Goal: Task Accomplishment & Management: Complete application form

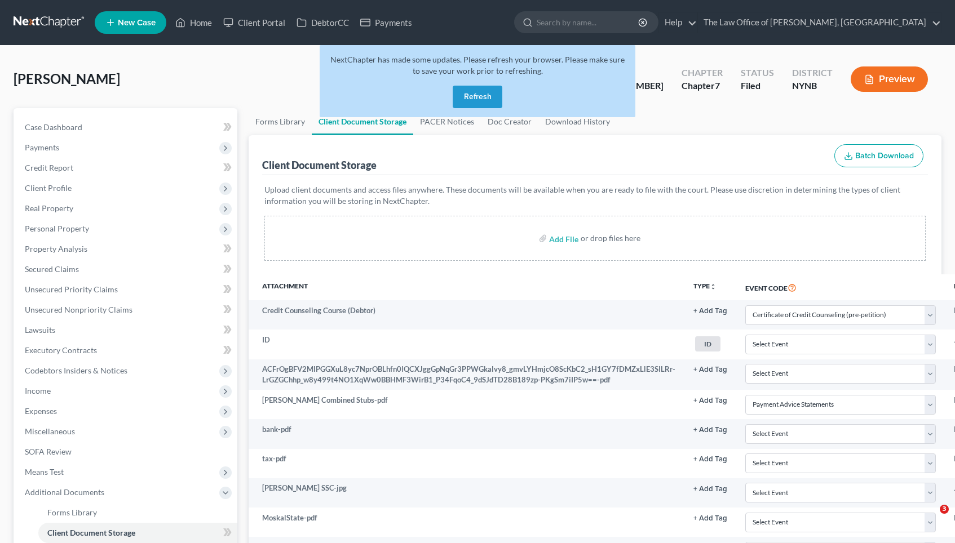
select select "1"
select select "5"
click at [479, 95] on button "Refresh" at bounding box center [478, 97] width 50 height 23
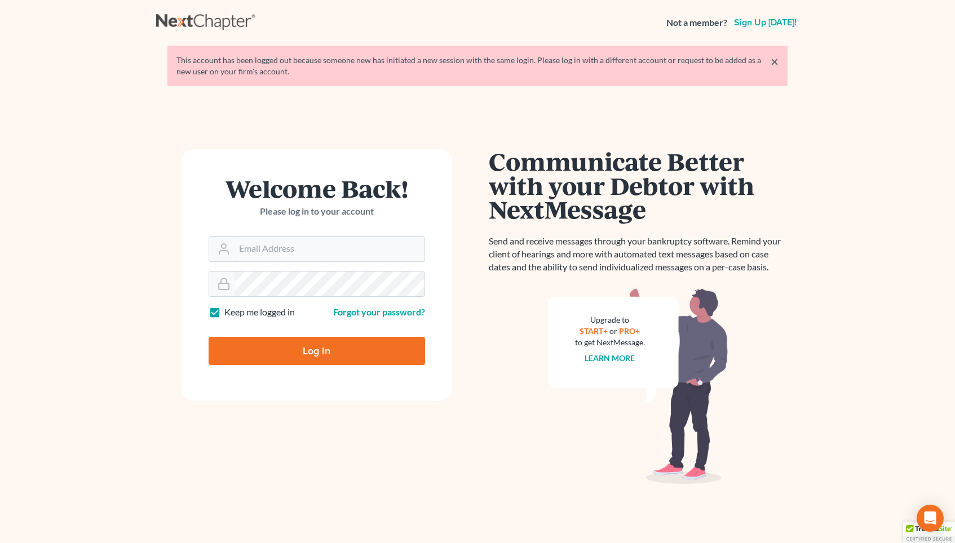
type input "[EMAIL_ADDRESS][DOMAIN_NAME]"
click at [317, 349] on input "Log In" at bounding box center [317, 351] width 216 height 28
type input "Thinking..."
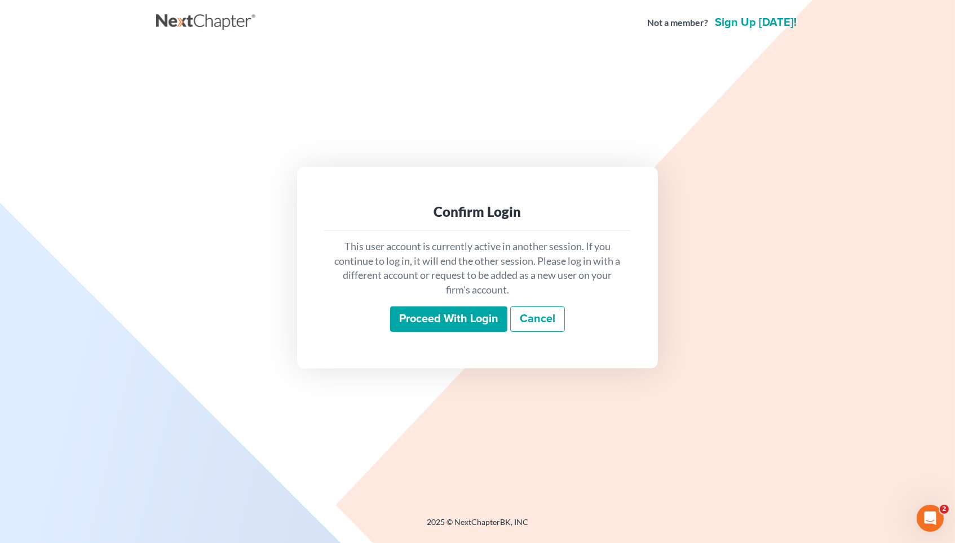
click at [433, 324] on input "Proceed with login" at bounding box center [448, 320] width 117 height 26
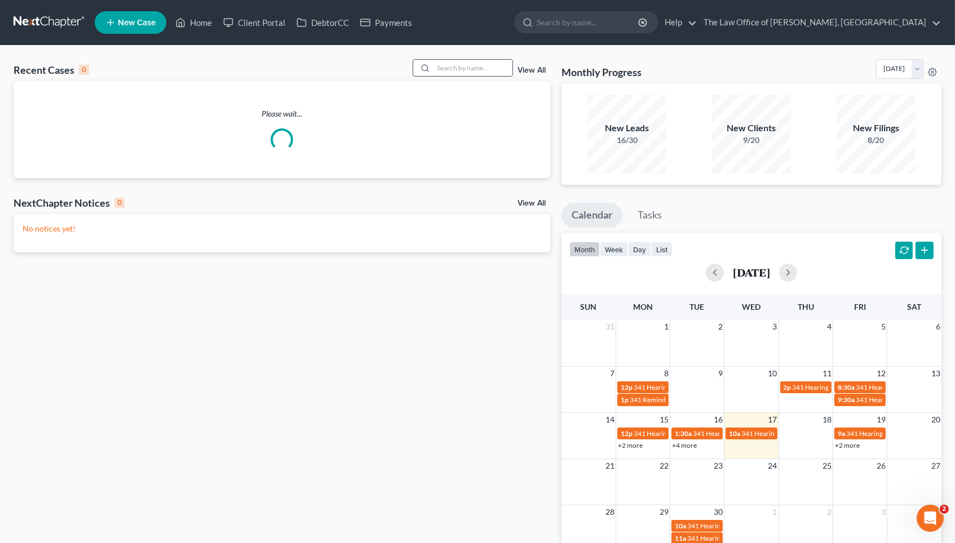
click at [450, 63] on input "search" at bounding box center [472, 68] width 79 height 16
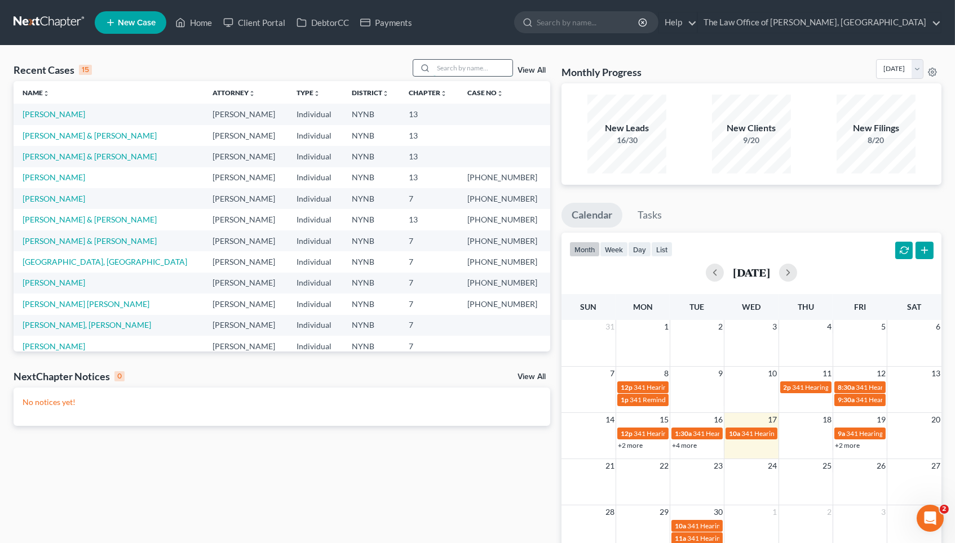
paste input "McClarren"
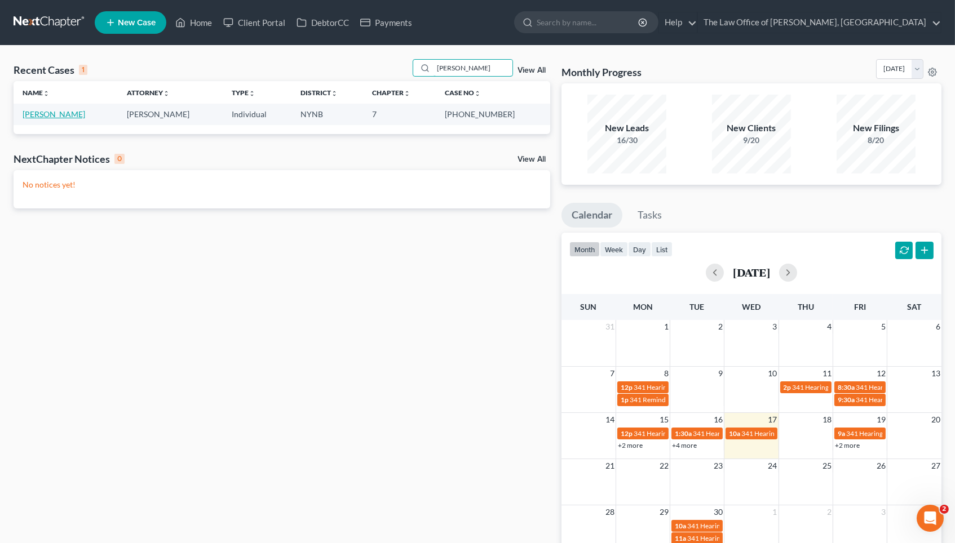
type input "McClarren"
click at [70, 117] on link "McClarren, Ciera" at bounding box center [54, 114] width 63 height 10
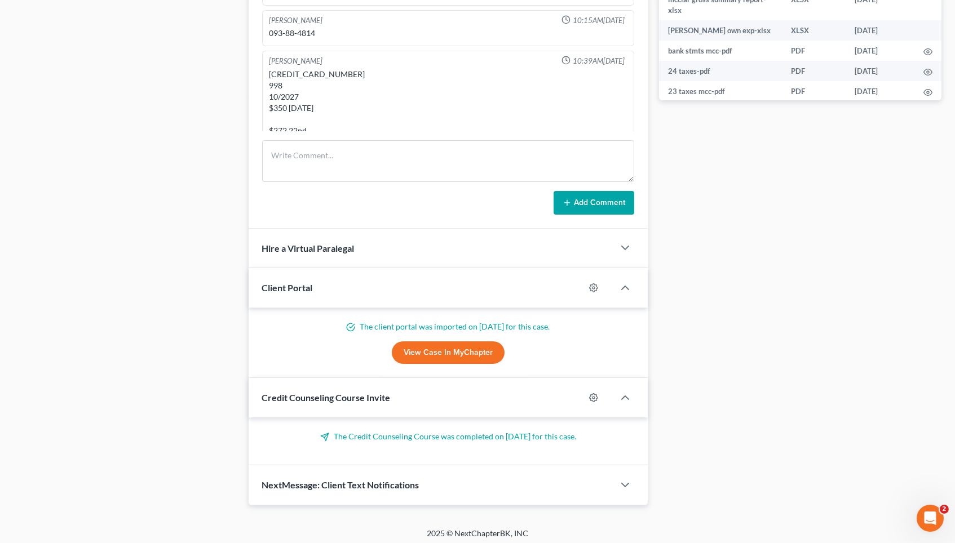
scroll to position [564, 0]
click at [396, 485] on span "NextMessage: Client Text Notifications" at bounding box center [340, 486] width 157 height 11
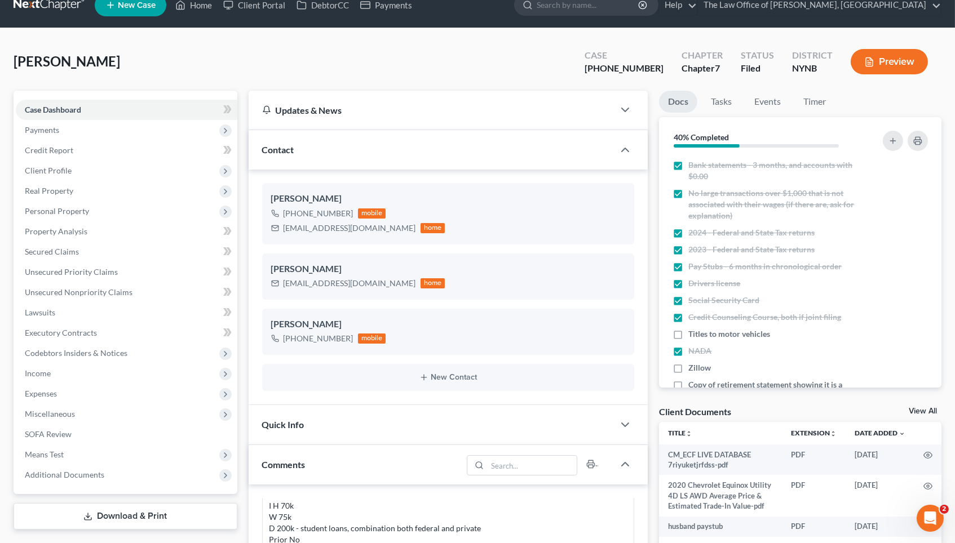
scroll to position [0, 0]
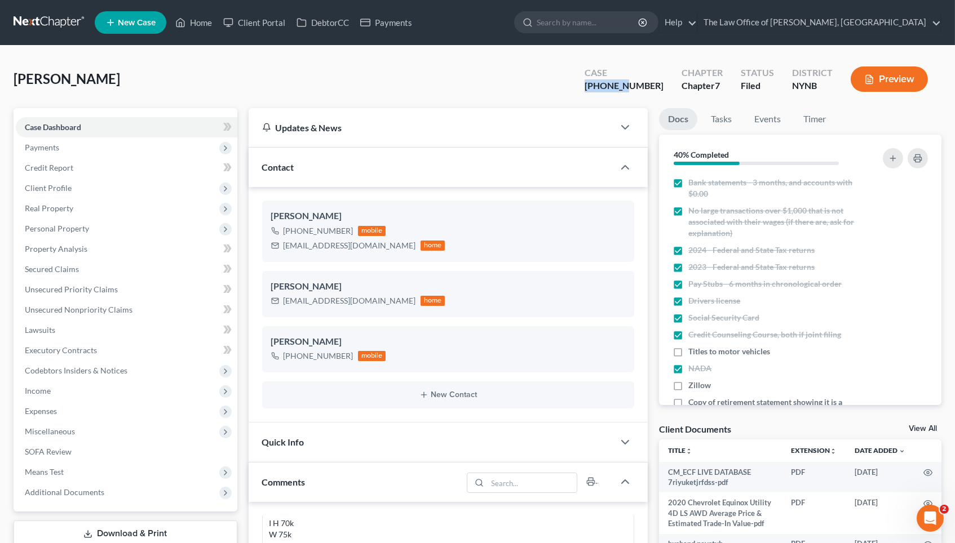
drag, startPoint x: 658, startPoint y: 87, endPoint x: 584, endPoint y: 85, distance: 73.9
click at [584, 85] on div "McClarren, Ciera Upgraded Case 25-60752-6 Chapter Chapter 7 Status Filed Distri…" at bounding box center [478, 83] width 928 height 49
copy div "25-60752"
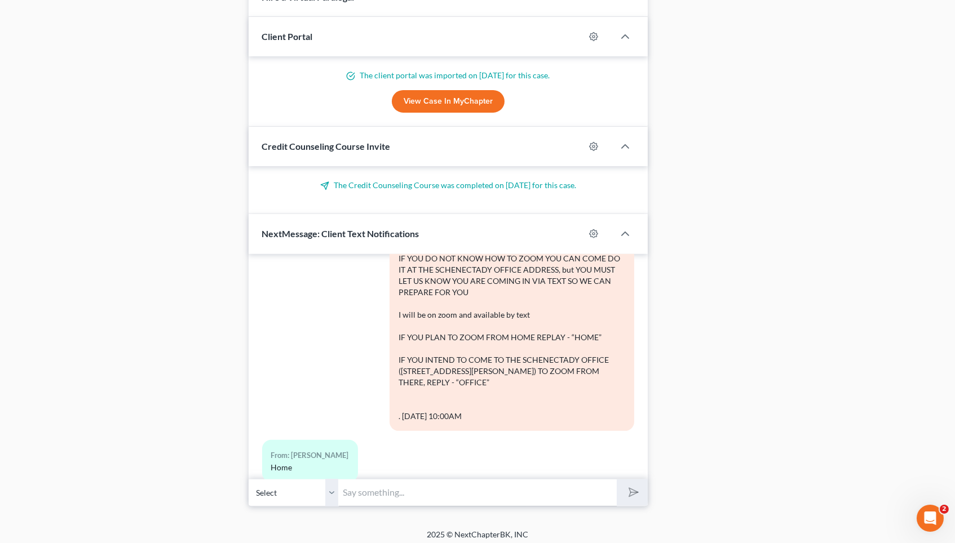
scroll to position [816, 0]
click at [371, 488] on input "text" at bounding box center [478, 494] width 278 height 28
paste input "9/17/2025 at 10:00 AM at Zoom.us/join - Bhatt: Meeting ID 395 043 0742, Passcod…"
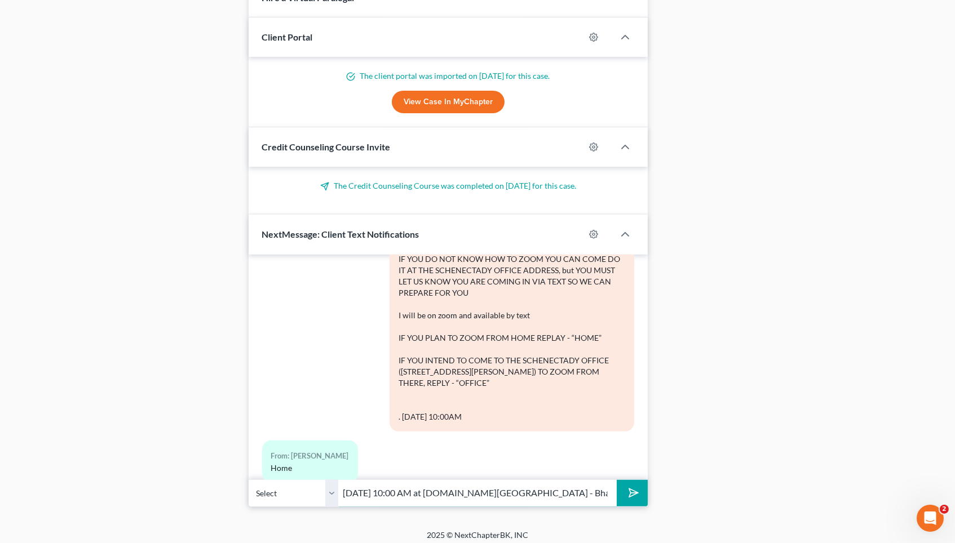
type input "9/17/2025 at 10:00 AM at Zoom.us/join - Bhatt: Meeting ID 395 043 0742, Passcod…"
click at [634, 493] on icon "submit" at bounding box center [631, 493] width 16 height 16
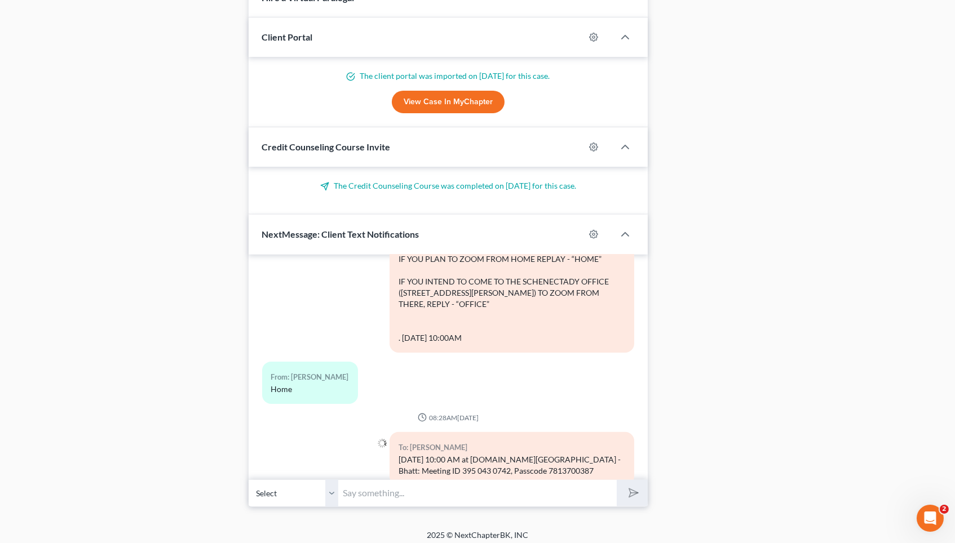
scroll to position [811, 0]
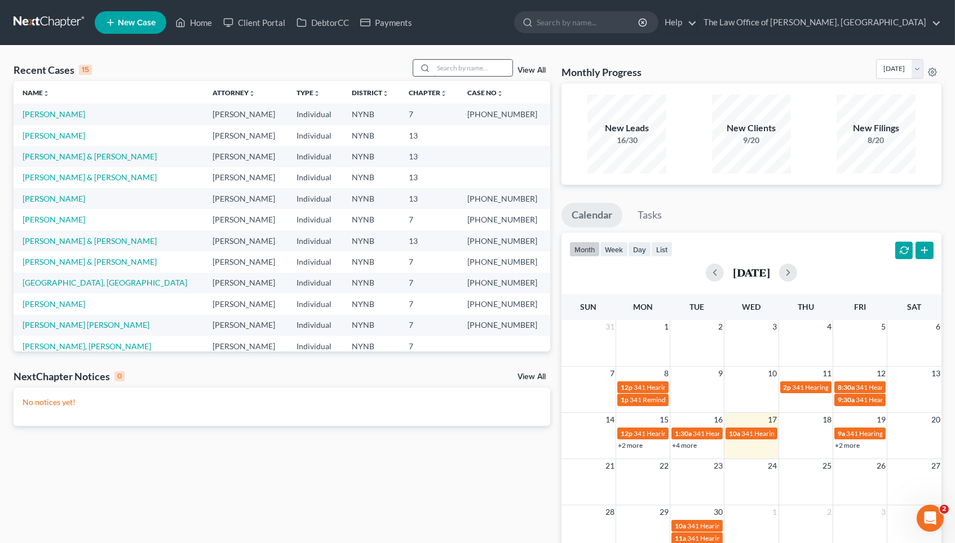
click at [449, 65] on input "search" at bounding box center [472, 68] width 79 height 16
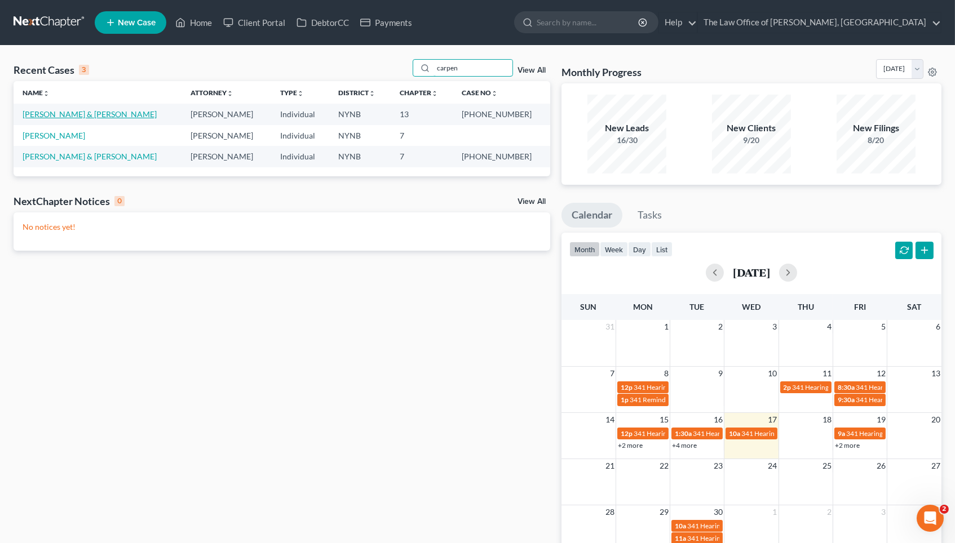
type input "carpen"
click at [96, 112] on link "[PERSON_NAME] & [PERSON_NAME]" at bounding box center [90, 114] width 134 height 10
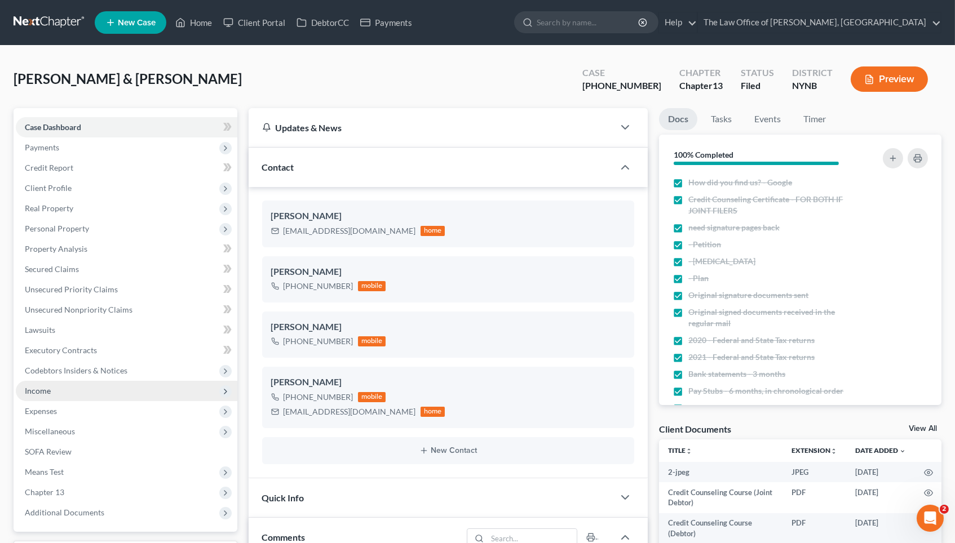
click at [112, 381] on span "Income" at bounding box center [127, 391] width 222 height 20
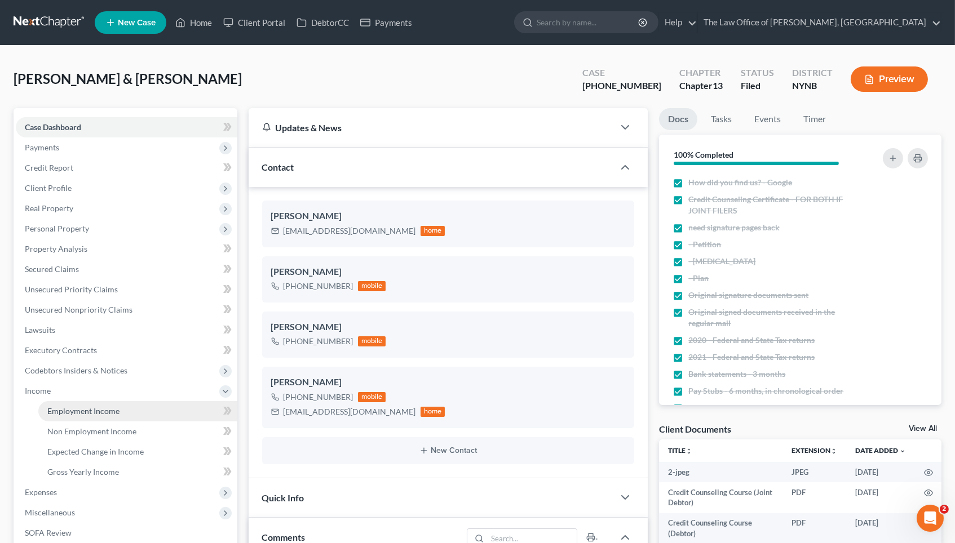
click at [140, 404] on link "Employment Income" at bounding box center [137, 411] width 199 height 20
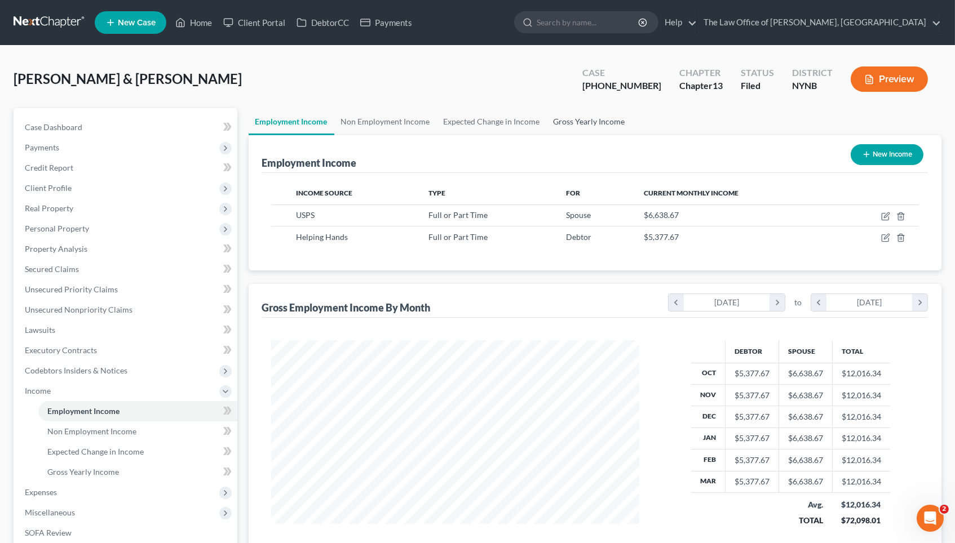
scroll to position [197, 391]
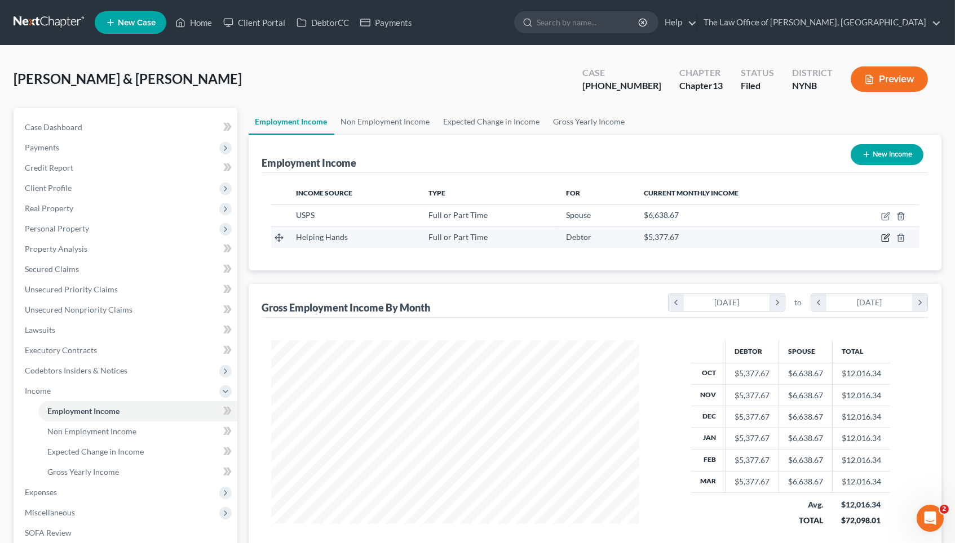
click at [587, 235] on icon "button" at bounding box center [885, 238] width 7 height 7
select select "0"
select select "35"
select select "2"
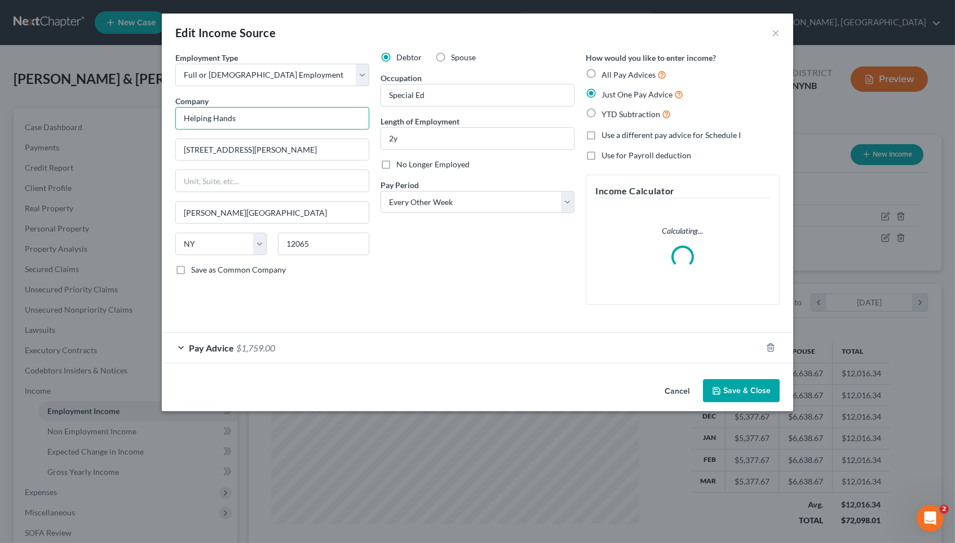
click at [325, 115] on input "Helping Hands" at bounding box center [272, 118] width 194 height 23
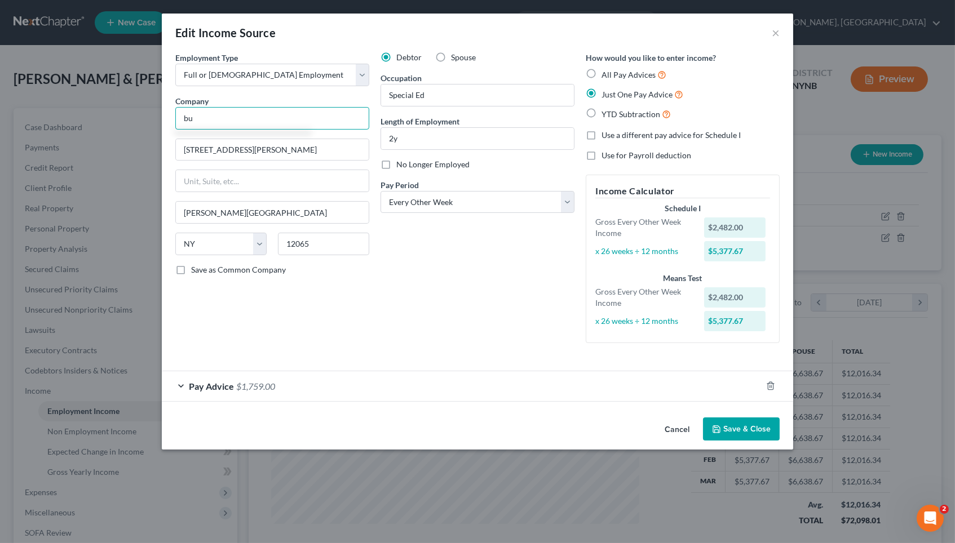
type input "b"
type input "Burnt Hills Ballston Spa CSD"
click at [236, 152] on input "4 Fairchild Square" at bounding box center [272, 149] width 193 height 21
type input "88 Lake Hill Rd"
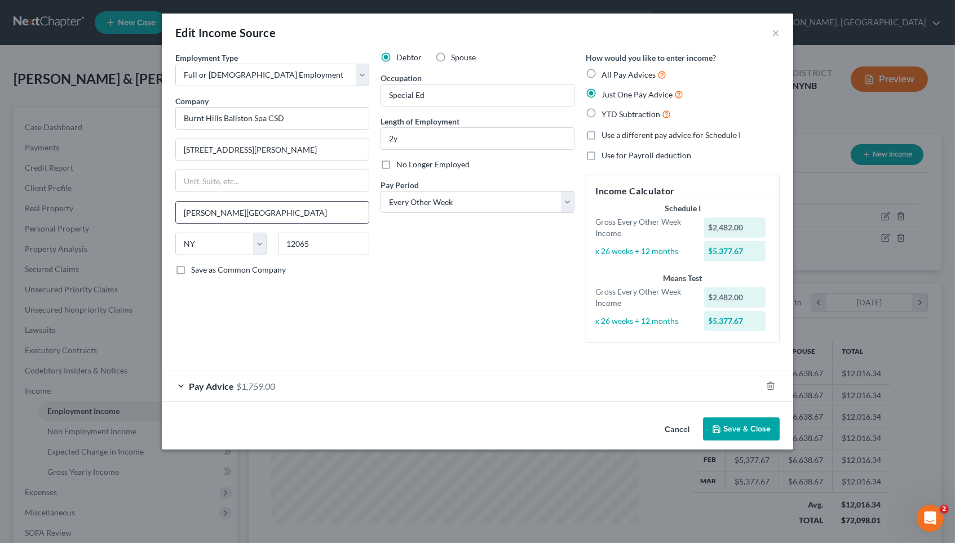
click at [268, 207] on input "Clifton Park" at bounding box center [272, 212] width 193 height 21
type input "Burnt Hills"
click at [303, 243] on input "12065" at bounding box center [323, 244] width 91 height 23
type input "12027"
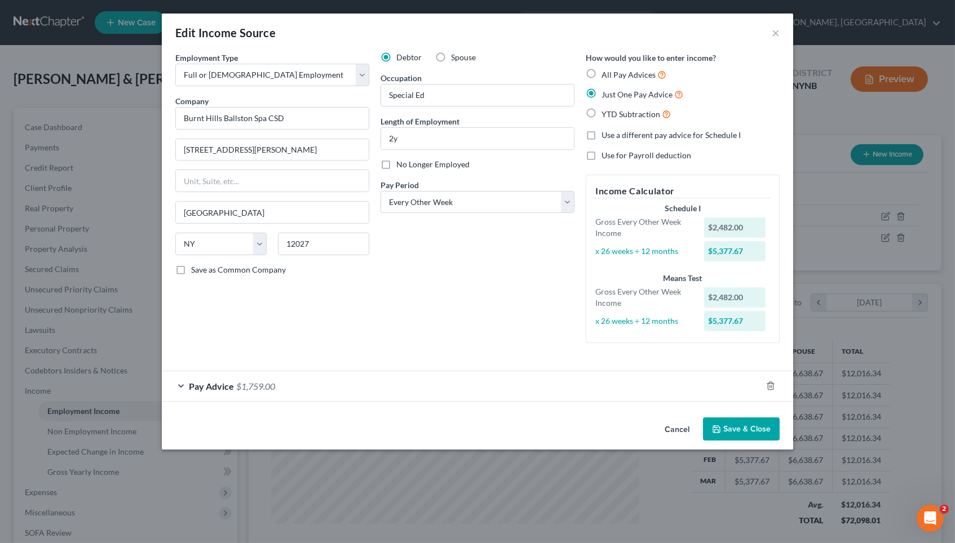
click at [494, 287] on div "Debtor Spouse Occupation Special Ed Length of Employment 2y No Longer Employed …" at bounding box center [477, 202] width 205 height 300
click at [420, 379] on div "Pay Advice $1,759.00" at bounding box center [462, 386] width 600 height 30
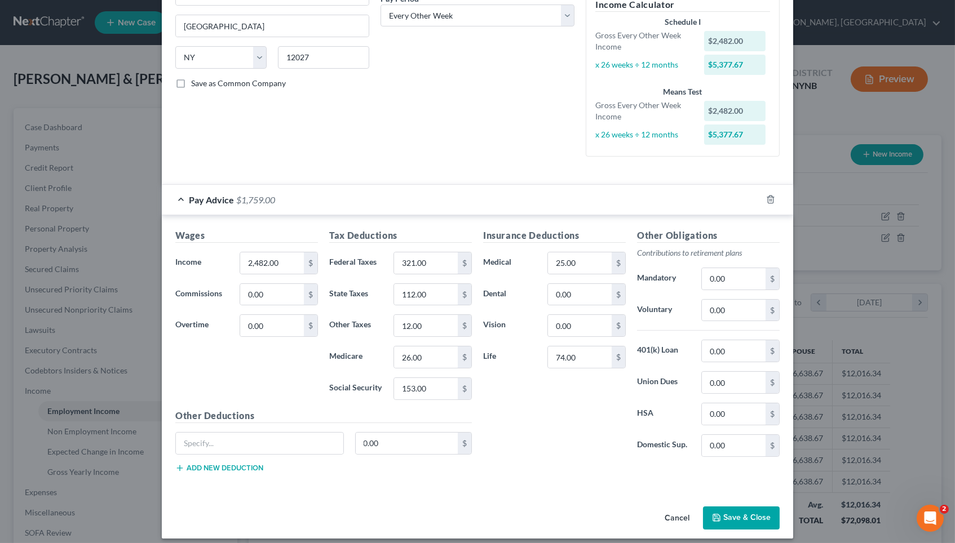
scroll to position [186, 0]
click at [267, 256] on input "2,482.00" at bounding box center [272, 263] width 64 height 21
click at [304, 216] on div "Wages Income * 248.00 $ Commissions 0.00 $ Overtime 0.00 $ Tax Deductions Feder…" at bounding box center [477, 354] width 631 height 276
click at [350, 159] on div "Employment Type * Select Full or Part Time Employment Self Employment Company *…" at bounding box center [478, 21] width 616 height 310
click at [260, 256] on input "248.00" at bounding box center [272, 263] width 64 height 21
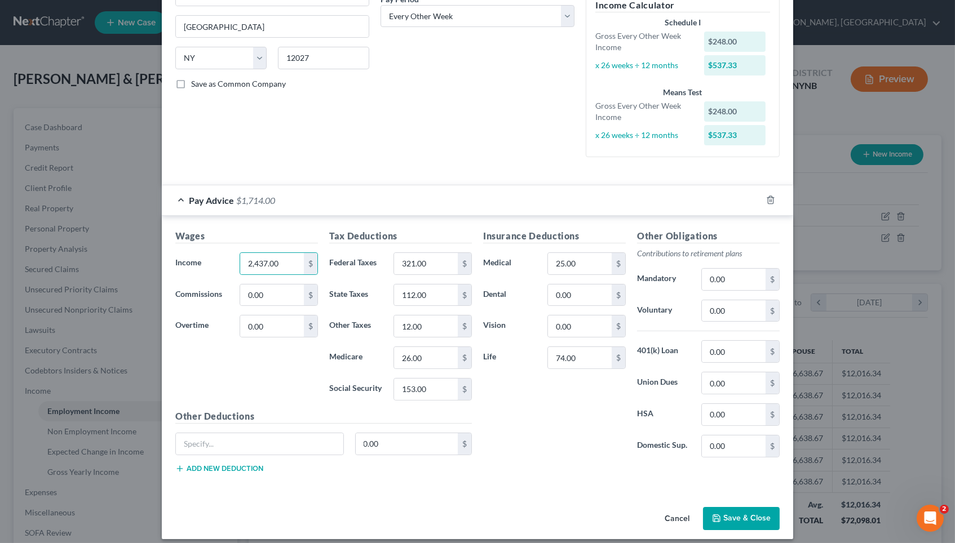
click at [378, 126] on div "Debtor Spouse Occupation Special Ed Length of Employment 2y No Longer Employed …" at bounding box center [477, 16] width 205 height 300
click at [259, 256] on input "2,437.00" at bounding box center [272, 263] width 64 height 21
click at [264, 258] on input "2,437.00" at bounding box center [272, 263] width 64 height 21
click at [349, 130] on div "Employment Type * Select Full or Part Time Employment Self Employment Company *…" at bounding box center [272, 16] width 205 height 300
click at [271, 255] on input "2,476" at bounding box center [272, 263] width 64 height 21
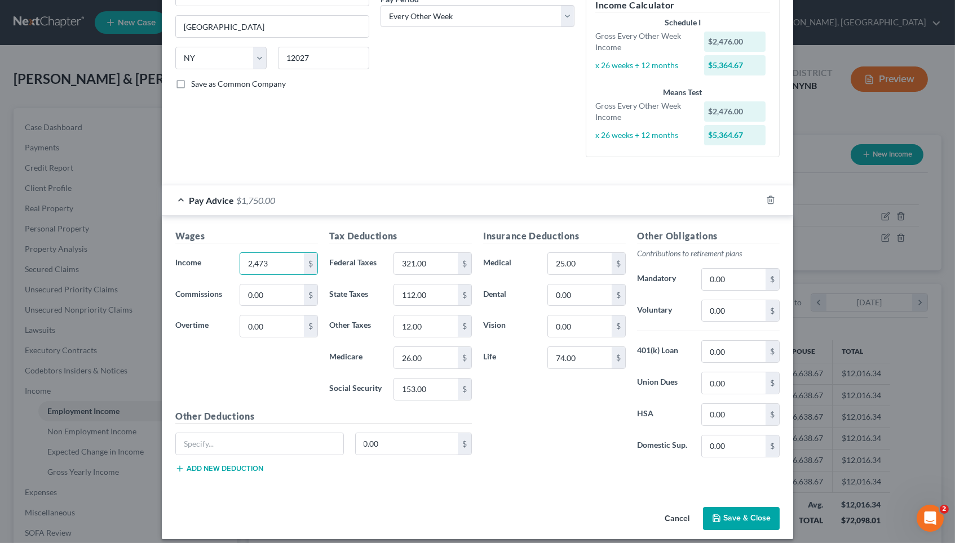
click at [339, 148] on div "Employment Type * Select Full or Part Time Employment Self Employment Company *…" at bounding box center [272, 16] width 205 height 300
click at [270, 256] on input "2,473" at bounding box center [272, 263] width 64 height 21
click at [353, 122] on div "Employment Type * Select Full or Part Time Employment Self Employment Company *…" at bounding box center [272, 16] width 205 height 300
click at [269, 254] on input "2,471" at bounding box center [272, 263] width 64 height 21
click at [396, 108] on div "Debtor Spouse Occupation Special Ed Length of Employment 2y No Longer Employed …" at bounding box center [477, 16] width 205 height 300
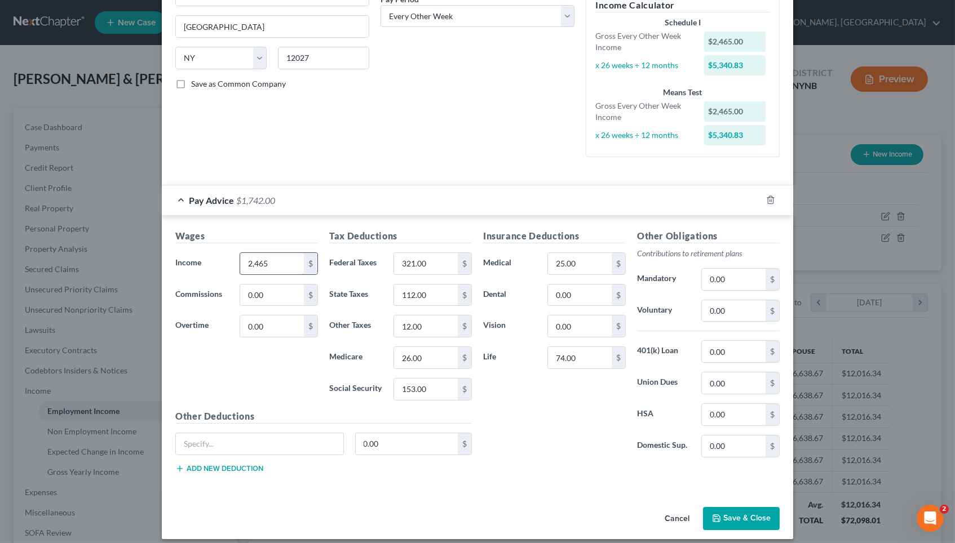
click at [276, 256] on input "2,465" at bounding box center [272, 263] width 64 height 21
click at [369, 136] on div "Employment Type * Select Full or Part Time Employment Self Employment Company *…" at bounding box center [272, 16] width 205 height 300
click at [277, 256] on input "2,464" at bounding box center [272, 263] width 64 height 21
click at [401, 109] on div "Debtor Spouse Occupation Special Ed Length of Employment 2y No Longer Employed …" at bounding box center [477, 16] width 205 height 300
click at [280, 260] on input "2,464.5" at bounding box center [272, 263] width 64 height 21
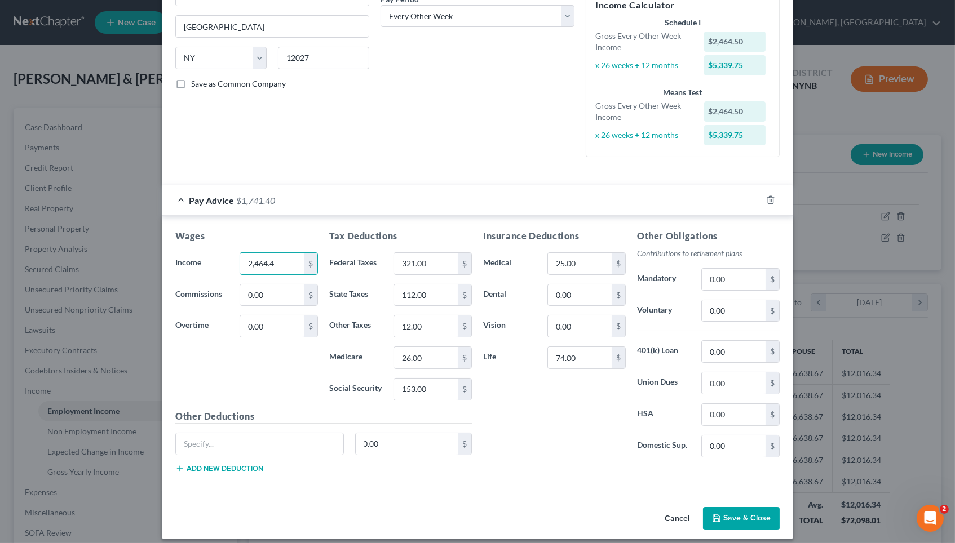
click at [388, 110] on div "Debtor Spouse Occupation Special Ed Length of Employment 2y No Longer Employed …" at bounding box center [477, 16] width 205 height 300
click at [290, 256] on input "2,464.4" at bounding box center [272, 263] width 64 height 21
click at [356, 101] on div "Employment Type * Select Full or Part Time Employment Self Employment Company *…" at bounding box center [272, 16] width 205 height 300
click at [284, 257] on input "2,464.3" at bounding box center [272, 263] width 64 height 21
click at [358, 157] on div "Employment Type * Select Full or Part Time Employment Self Employment Company *…" at bounding box center [272, 16] width 205 height 300
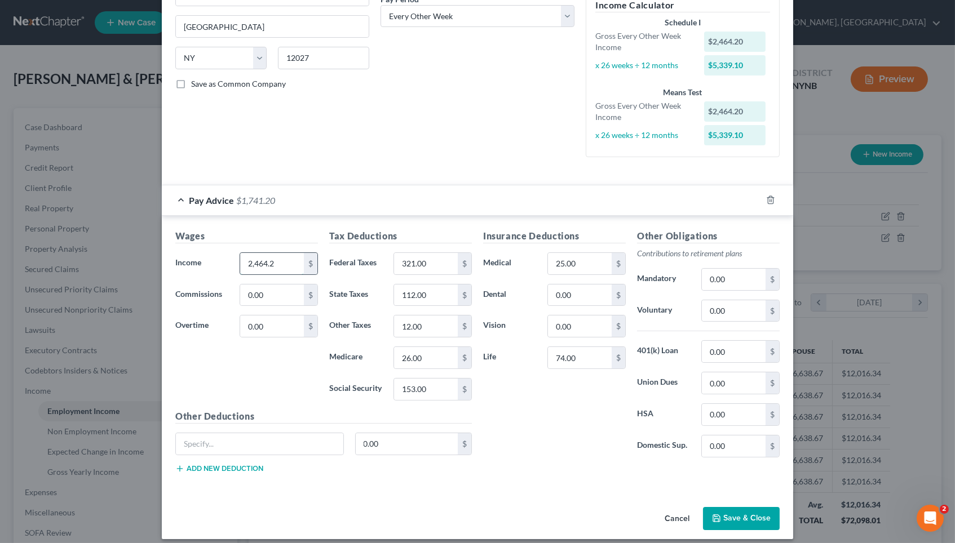
click at [284, 256] on input "2,464.2" at bounding box center [272, 263] width 64 height 21
click at [358, 143] on div "Employment Type * Select Full or Part Time Employment Self Employment Company *…" at bounding box center [272, 16] width 205 height 300
click at [284, 257] on input "2,464.23" at bounding box center [272, 263] width 64 height 21
click at [347, 150] on div "Employment Type * Select Full or Part Time Employment Self Employment Company *…" at bounding box center [272, 16] width 205 height 300
click at [294, 258] on input "2,464.22" at bounding box center [272, 263] width 64 height 21
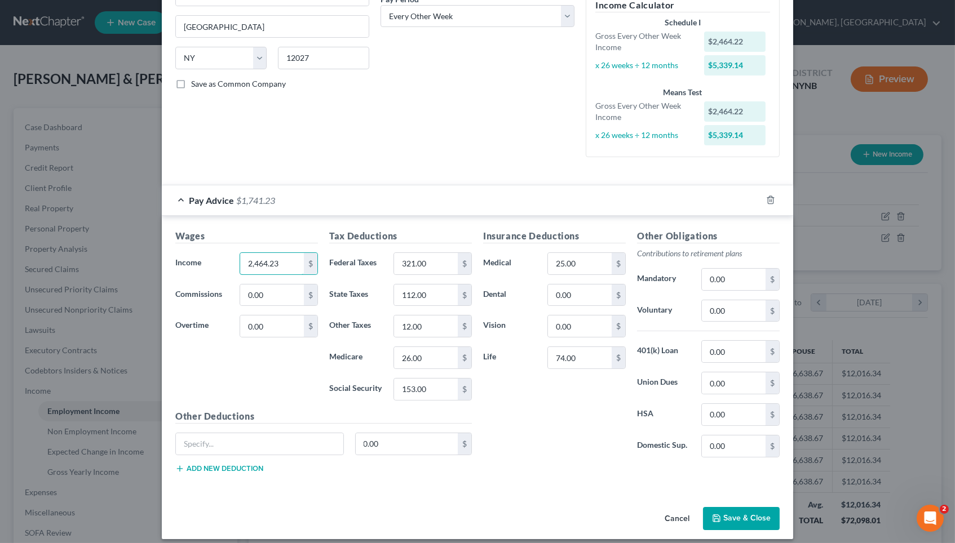
type input "2,464.23"
click at [415, 103] on div "Debtor Spouse Occupation Special Ed Length of Employment 2y No Longer Employed …" at bounding box center [477, 16] width 205 height 300
click at [427, 256] on input "321.00" at bounding box center [426, 263] width 64 height 21
click at [468, 149] on div "Debtor Spouse Occupation Special Ed Length of Employment 2y No Longer Employed …" at bounding box center [477, 16] width 205 height 300
click at [431, 254] on input "320.99" at bounding box center [426, 263] width 64 height 21
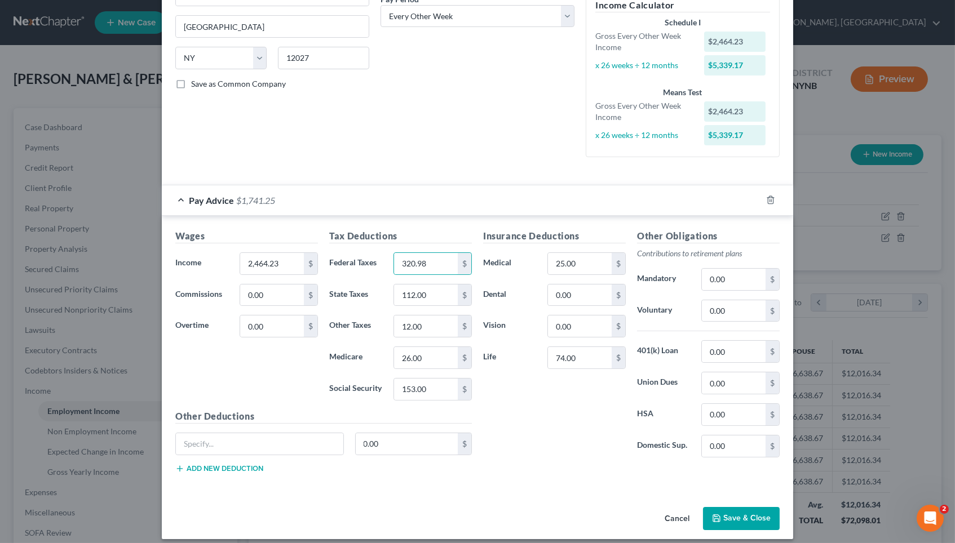
click at [461, 130] on div "Debtor Spouse Occupation Special Ed Length of Employment 2y No Longer Employed …" at bounding box center [477, 16] width 205 height 300
click at [437, 254] on input "320.98" at bounding box center [426, 263] width 64 height 21
click at [481, 149] on div "Debtor Spouse Occupation Special Ed Length of Employment 2y No Longer Employed …" at bounding box center [477, 16] width 205 height 300
click at [437, 254] on input "320.9" at bounding box center [426, 263] width 64 height 21
click at [476, 140] on div "Debtor Spouse Occupation Special Ed Length of Employment 2y No Longer Employed …" at bounding box center [477, 16] width 205 height 300
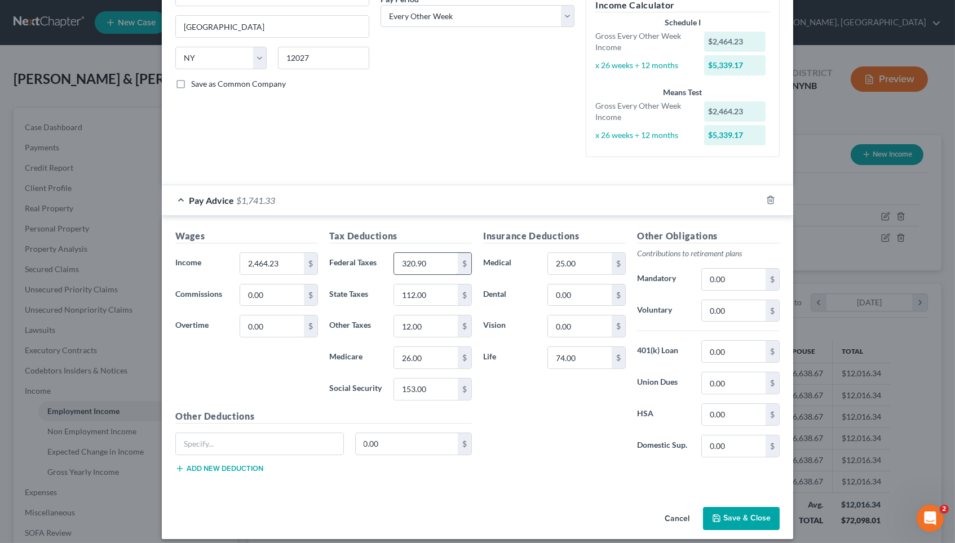
click at [437, 253] on input "320.90" at bounding box center [426, 263] width 64 height 21
click at [470, 157] on div "Debtor Spouse Occupation Special Ed Length of Employment 2y No Longer Employed …" at bounding box center [477, 16] width 205 height 300
click at [431, 261] on input "320" at bounding box center [426, 263] width 64 height 21
type input "321"
click at [437, 285] on input "112.00" at bounding box center [426, 295] width 64 height 21
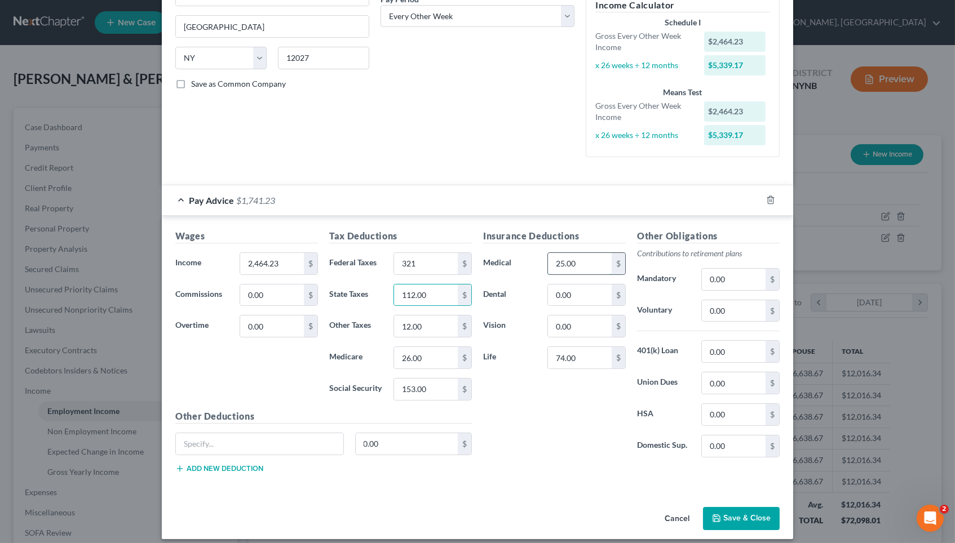
click at [563, 256] on input "25.00" at bounding box center [580, 263] width 64 height 21
click at [587, 260] on input "25.00" at bounding box center [580, 263] width 64 height 21
click at [524, 107] on div "Debtor Spouse Occupation Special Ed Length of Employment 2y No Longer Employed …" at bounding box center [477, 16] width 205 height 300
click at [578, 261] on input "25.99" at bounding box center [580, 263] width 64 height 21
type input "2"
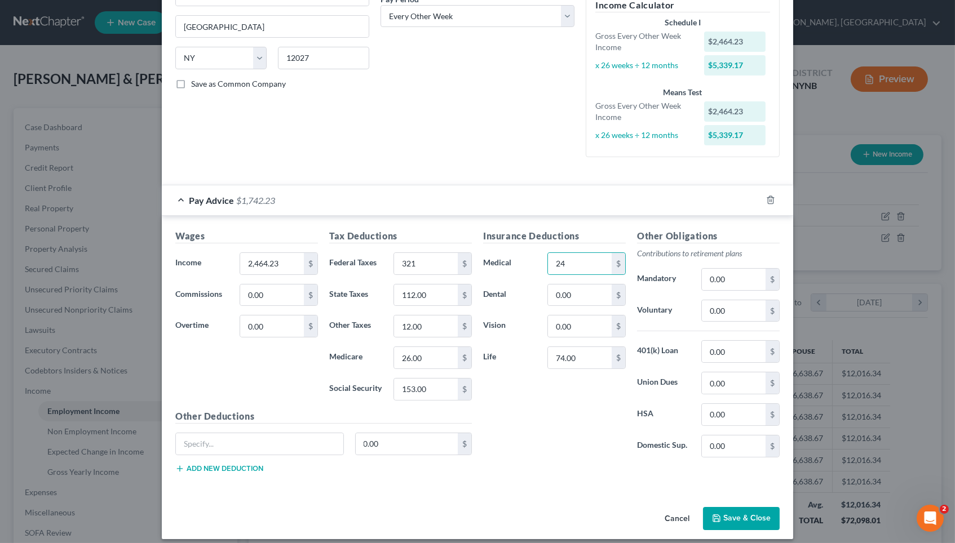
click at [560, 157] on div "Debtor Spouse Occupation Special Ed Length of Employment 2y No Longer Employed …" at bounding box center [477, 16] width 205 height 300
click at [572, 256] on input "24" at bounding box center [580, 263] width 64 height 21
type input "25"
click at [431, 137] on div "Debtor Spouse Occupation Special Ed Length of Employment 2y No Longer Employed …" at bounding box center [477, 16] width 205 height 300
click at [587, 476] on button "Save & Close" at bounding box center [741, 519] width 77 height 24
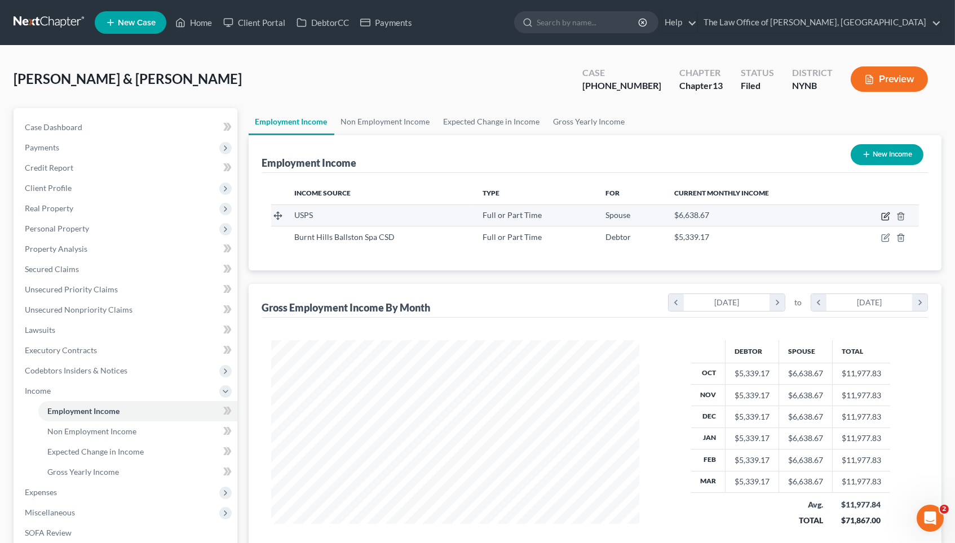
click at [587, 214] on icon "button" at bounding box center [885, 216] width 9 height 9
select select "0"
select select "1"
select select "2"
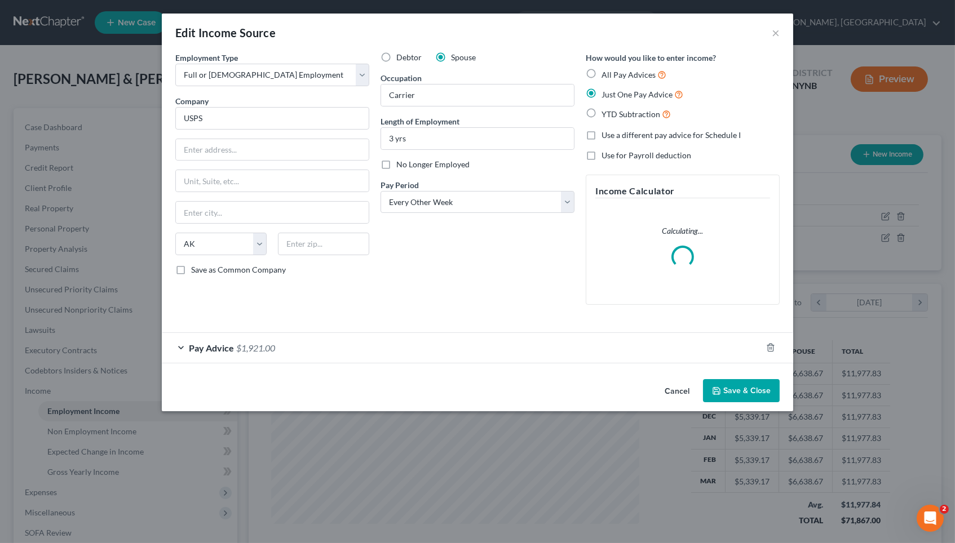
click at [293, 351] on div "Pay Advice $1,921.00" at bounding box center [462, 348] width 600 height 30
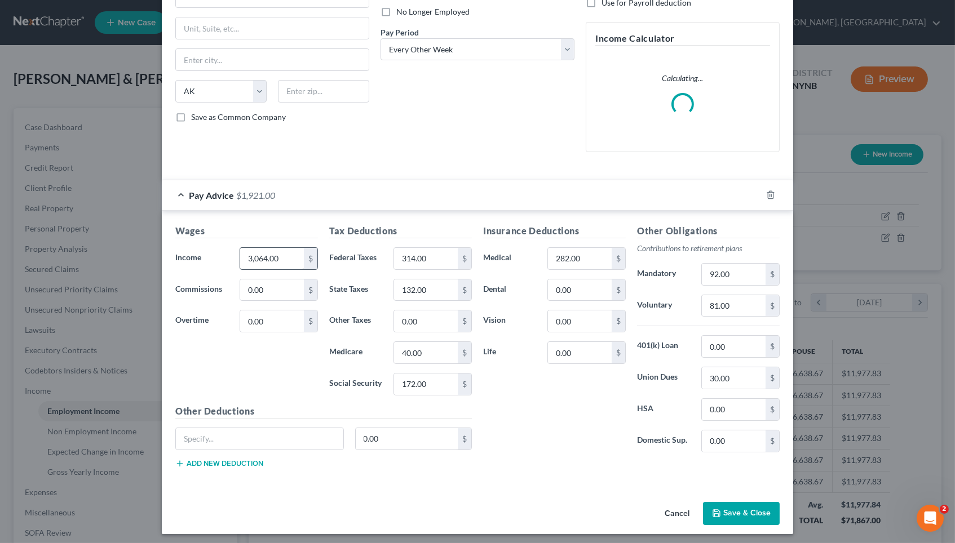
scroll to position [152, 0]
click at [251, 256] on input "3,064.00" at bounding box center [272, 259] width 64 height 21
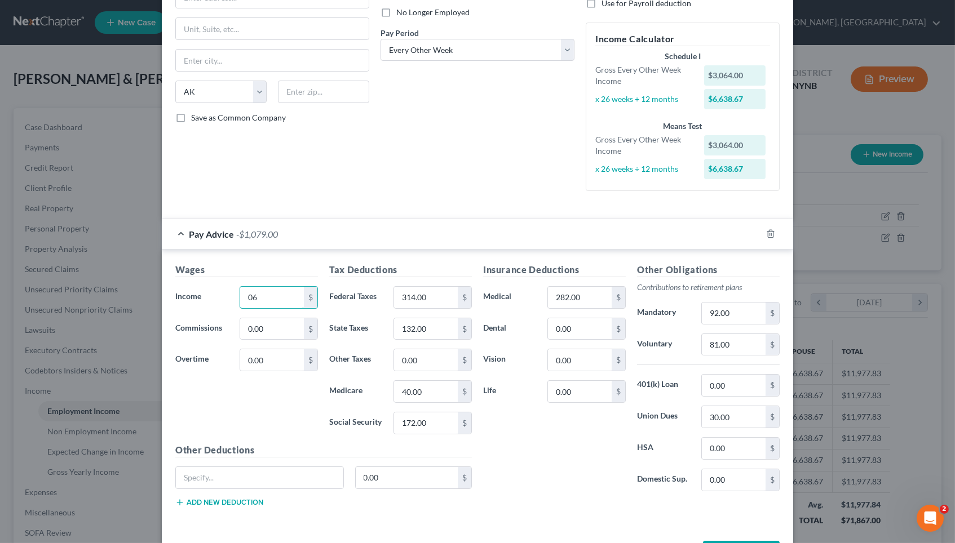
type input "0"
click at [471, 97] on div "Debtor Spouse Occupation Carrier Length of Employment 3 yrs No Longer Employed …" at bounding box center [477, 50] width 205 height 300
click at [277, 297] on input "2,000" at bounding box center [272, 297] width 64 height 21
click at [369, 163] on div "Employment Type * Select Full or Part Time Employment Self Employment Company *…" at bounding box center [272, 50] width 205 height 300
click at [277, 288] on input "2,112" at bounding box center [272, 297] width 64 height 21
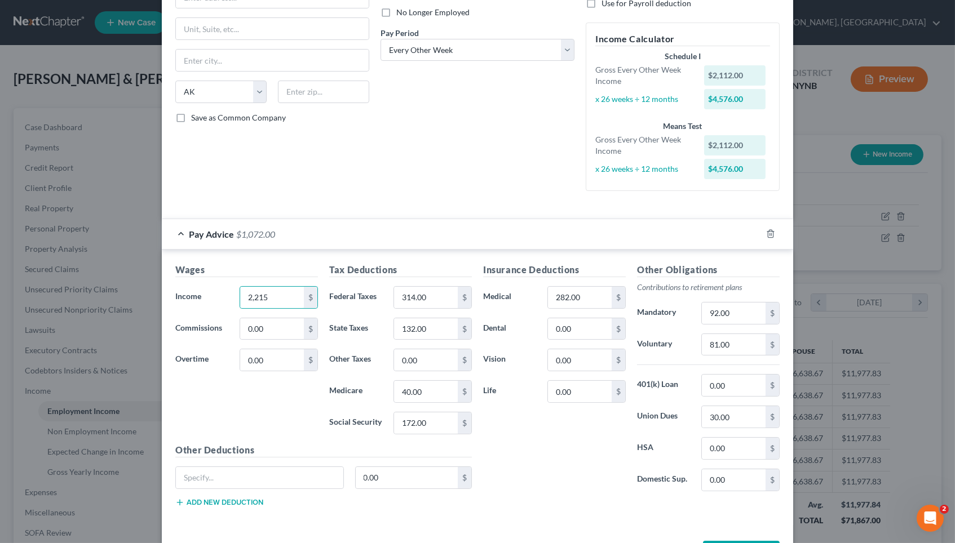
click at [384, 136] on div "Debtor Spouse Occupation Carrier Length of Employment 3 yrs No Longer Employed …" at bounding box center [477, 50] width 205 height 300
click at [276, 293] on input "2,215" at bounding box center [272, 297] width 64 height 21
click at [397, 170] on div "Debtor Spouse Occupation Carrier Length of Employment 3 yrs No Longer Employed …" at bounding box center [477, 50] width 205 height 300
click at [281, 287] on input "2,193" at bounding box center [272, 297] width 64 height 21
click at [355, 130] on div "Employment Type * Select Full or Part Time Employment Self Employment Company *…" at bounding box center [272, 50] width 205 height 300
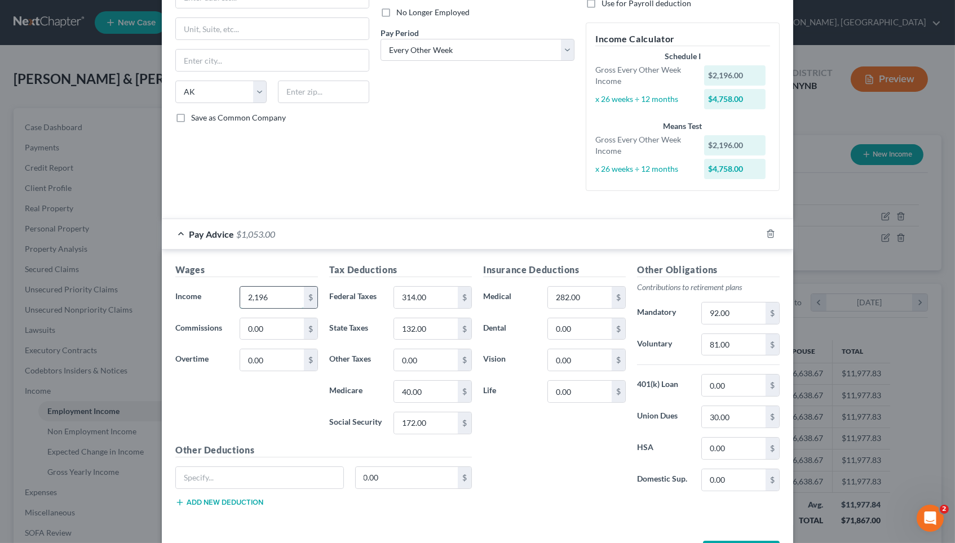
click at [281, 289] on input "2,196" at bounding box center [272, 297] width 64 height 21
click at [351, 208] on form "Employment Type * Select Full or Part Time Employment Self Employment Company *…" at bounding box center [477, 213] width 604 height 626
click at [281, 290] on input "2,130" at bounding box center [272, 297] width 64 height 21
click at [337, 185] on div "Employment Type * Select Full or Part Time Employment Self Employment Company *…" at bounding box center [272, 50] width 205 height 300
click at [284, 292] on input "2,145" at bounding box center [272, 297] width 64 height 21
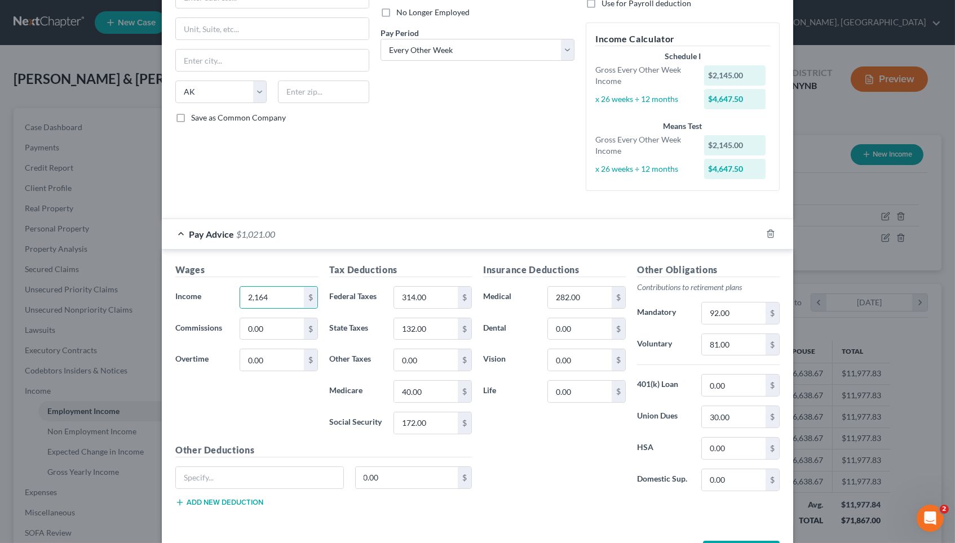
click at [356, 227] on div "Pay Advice $1,021.00" at bounding box center [462, 234] width 600 height 30
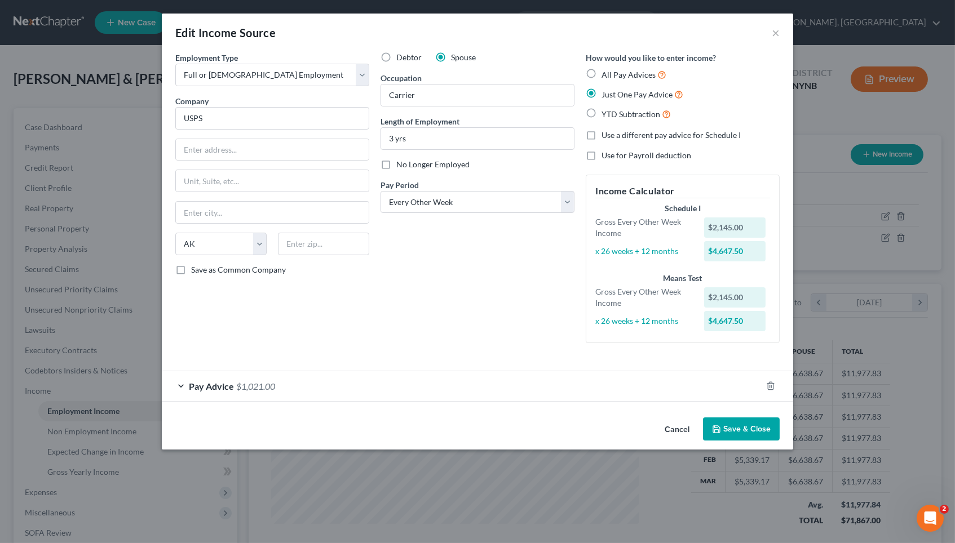
scroll to position [0, 0]
click at [302, 378] on div "Pay Advice $1,021.00" at bounding box center [462, 386] width 600 height 30
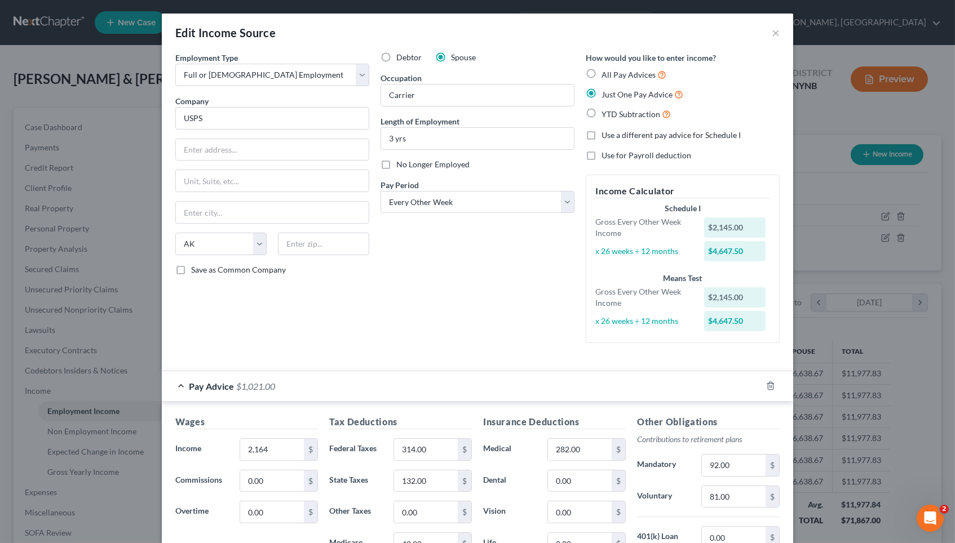
click at [336, 333] on div "Employment Type * Select Full or Part Time Employment Self Employment Company *…" at bounding box center [272, 202] width 205 height 300
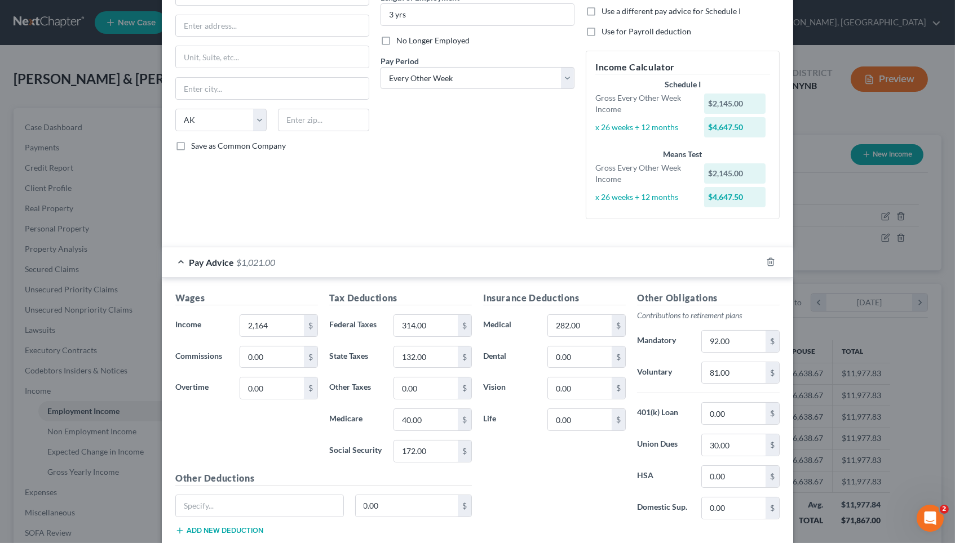
scroll to position [125, 0]
click at [276, 315] on input "2,164" at bounding box center [272, 324] width 64 height 21
click at [341, 196] on div "Employment Type * Select Full or Part Time Employment Self Employment Company *…" at bounding box center [272, 77] width 205 height 300
click at [276, 317] on input "2,190" at bounding box center [272, 324] width 64 height 21
click at [412, 207] on div "Debtor Spouse Occupation Carrier Length of Employment 3 yrs No Longer Employed …" at bounding box center [477, 77] width 205 height 300
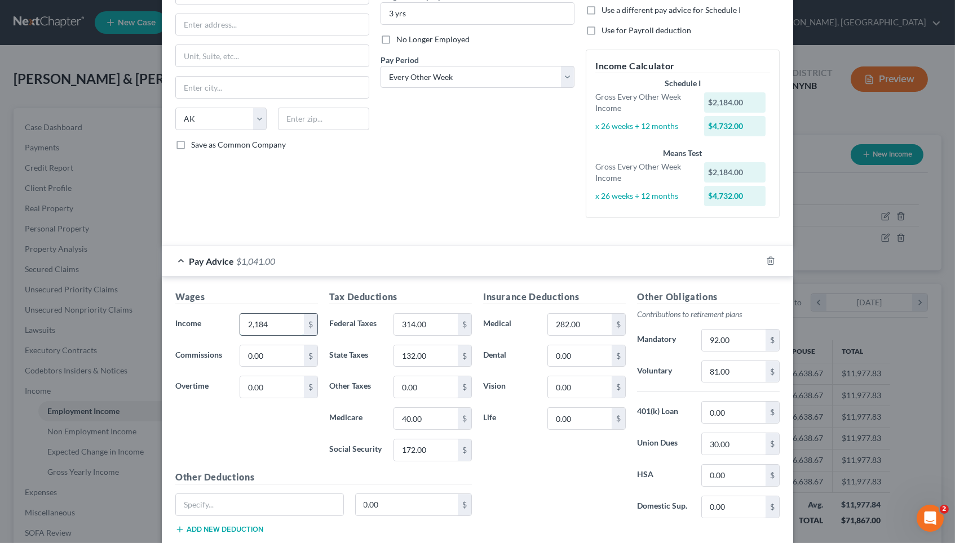
click at [280, 314] on input "2,184" at bounding box center [272, 324] width 64 height 21
click at [382, 194] on div "Debtor Spouse Occupation Carrier Length of Employment 3 yrs No Longer Employed …" at bounding box center [477, 77] width 205 height 300
click at [288, 315] on input "2,180" at bounding box center [272, 324] width 64 height 21
click at [382, 197] on div "Debtor Spouse Occupation Carrier Length of Employment 3 yrs No Longer Employed …" at bounding box center [477, 77] width 205 height 300
click at [275, 314] on input "2,179" at bounding box center [272, 324] width 64 height 21
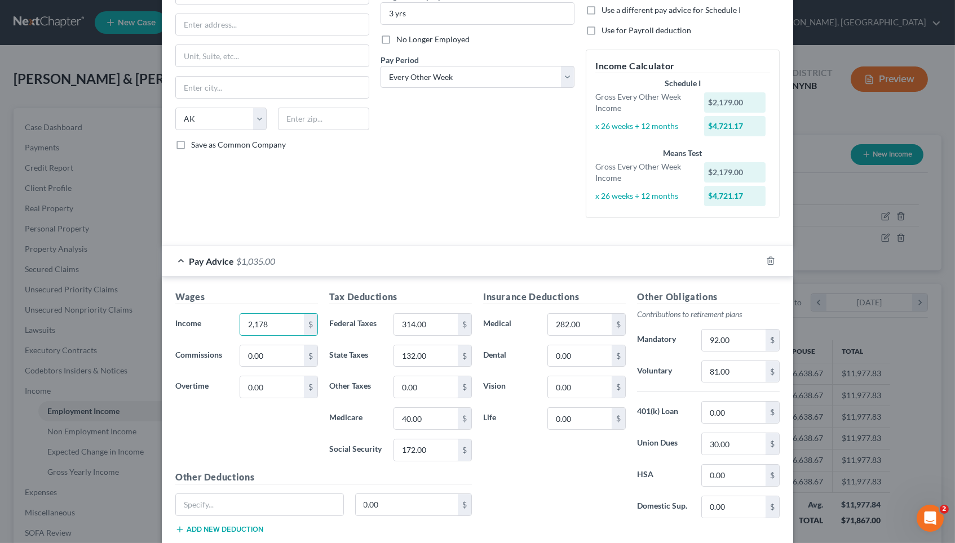
click at [392, 186] on div "Debtor Spouse Occupation Carrier Length of Employment 3 yrs No Longer Employed …" at bounding box center [477, 77] width 205 height 300
click at [281, 317] on input "2,178" at bounding box center [272, 324] width 64 height 21
click at [400, 166] on div "Debtor Spouse Occupation Carrier Length of Employment 3 yrs No Longer Employed …" at bounding box center [477, 77] width 205 height 300
click at [292, 316] on input "2,178.90" at bounding box center [272, 324] width 64 height 21
click at [538, 186] on div "Debtor Spouse Occupation Carrier Length of Employment 3 yrs No Longer Employed …" at bounding box center [477, 77] width 205 height 300
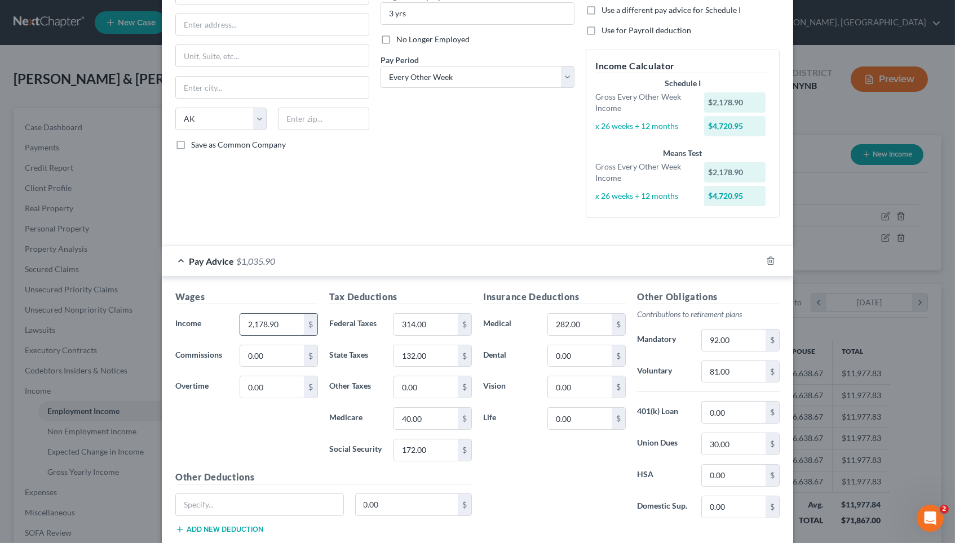
click at [286, 320] on input "2,178.90" at bounding box center [272, 324] width 64 height 21
type input "2,178.89"
click at [385, 192] on div "Debtor Spouse Occupation Carrier Length of Employment 3 yrs No Longer Employed …" at bounding box center [477, 77] width 205 height 300
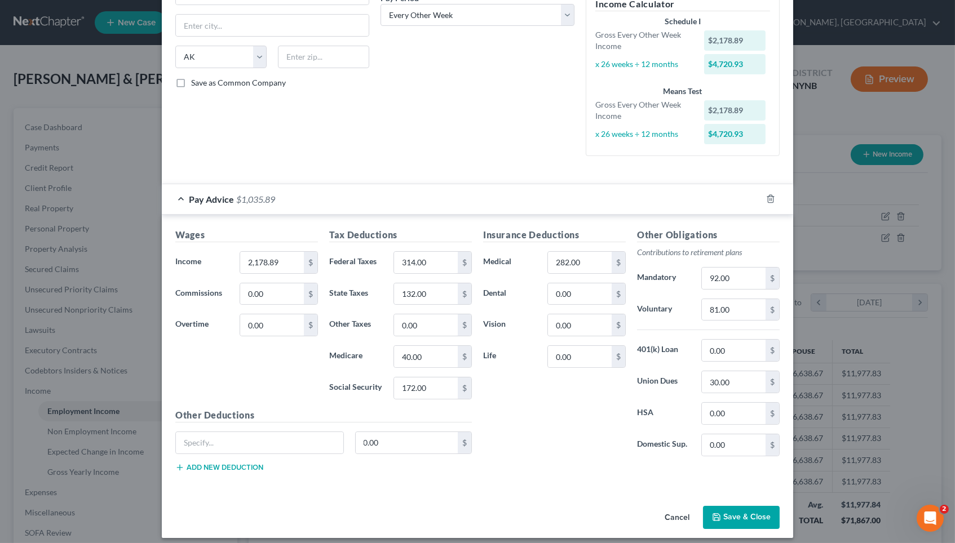
scroll to position [186, 0]
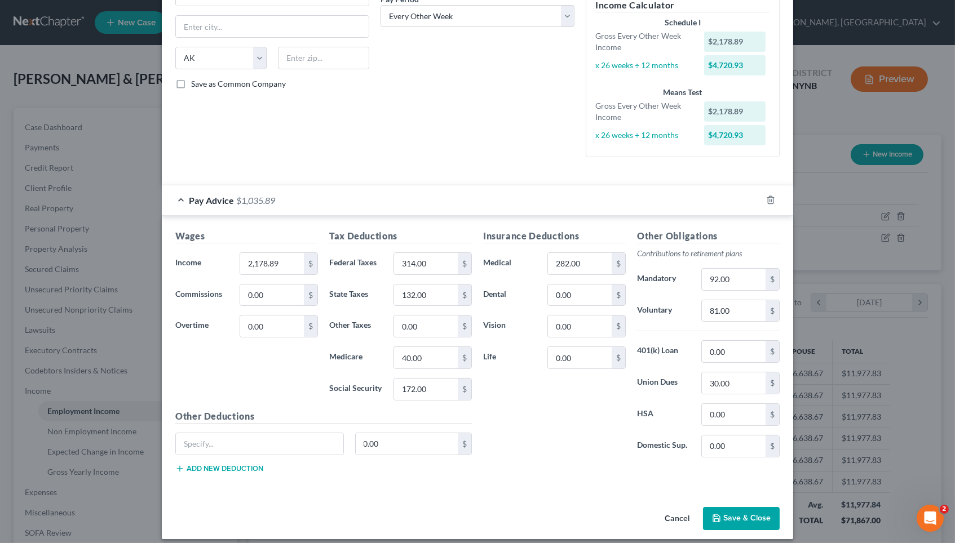
click at [587, 476] on button "Save & Close" at bounding box center [741, 519] width 77 height 24
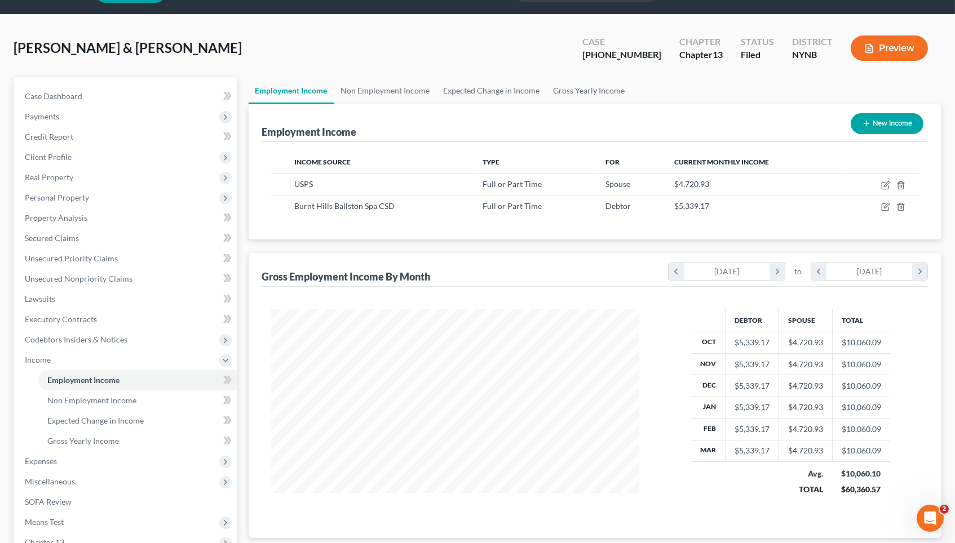
scroll to position [6, 0]
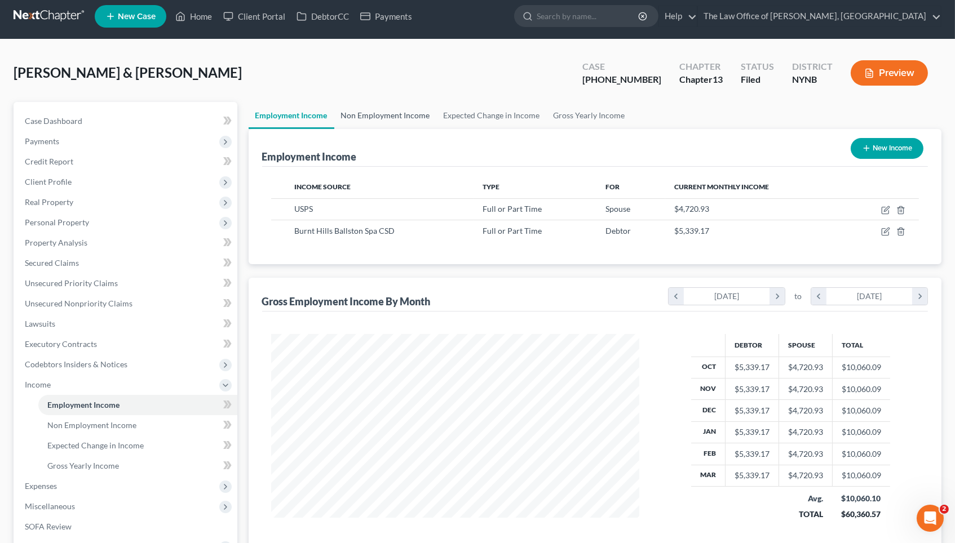
click at [399, 114] on link "Non Employment Income" at bounding box center [385, 115] width 103 height 27
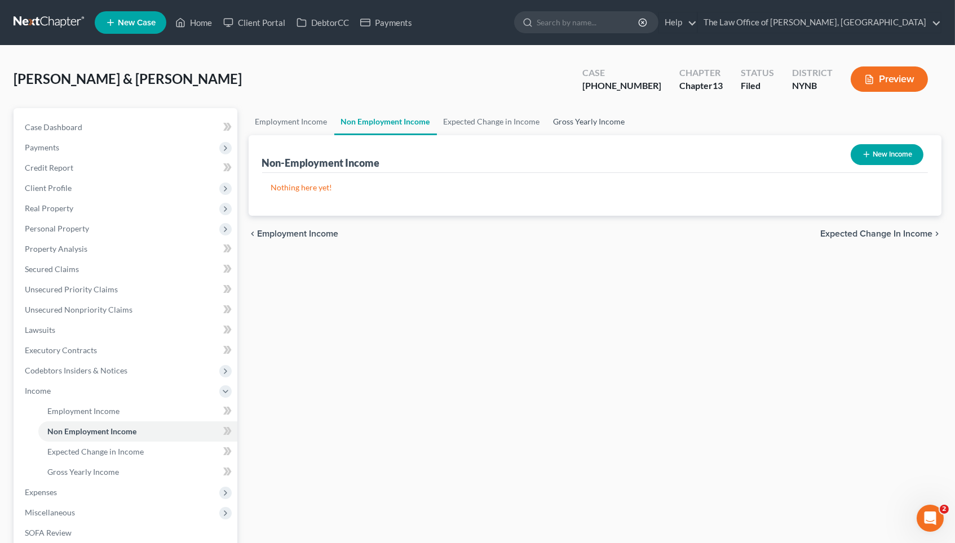
click at [575, 117] on link "Gross Yearly Income" at bounding box center [589, 121] width 85 height 27
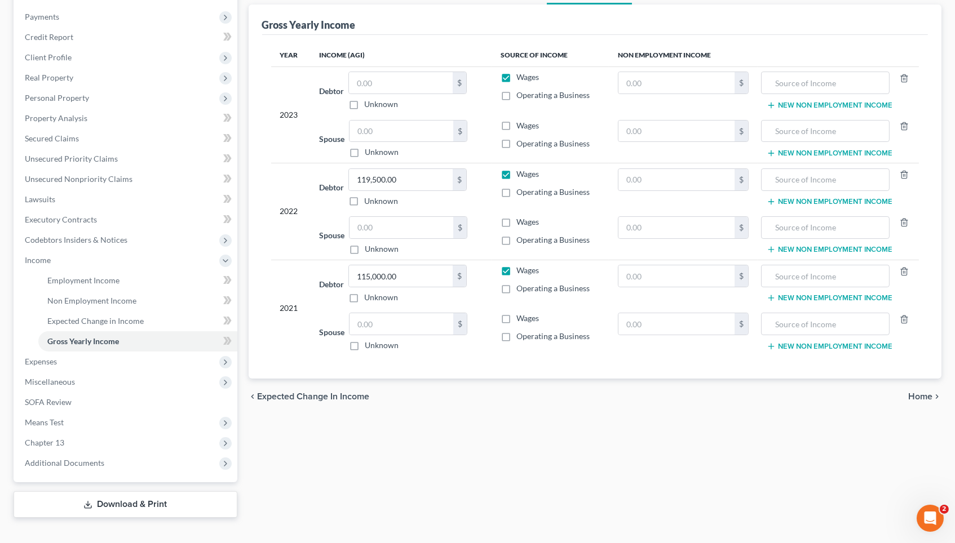
scroll to position [130, 0]
click at [123, 433] on span "Chapter 13" at bounding box center [127, 443] width 222 height 20
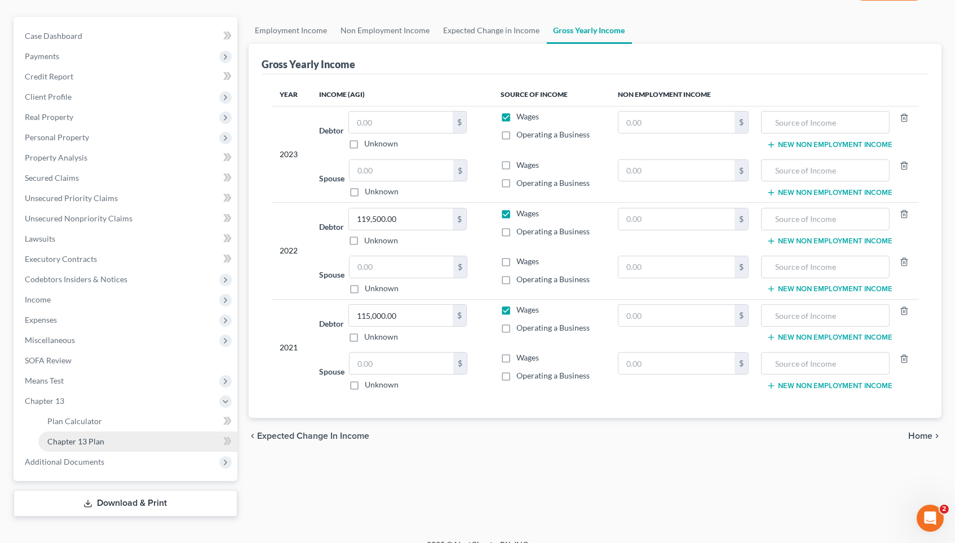
click at [123, 432] on link "Chapter 13 Plan" at bounding box center [137, 442] width 199 height 20
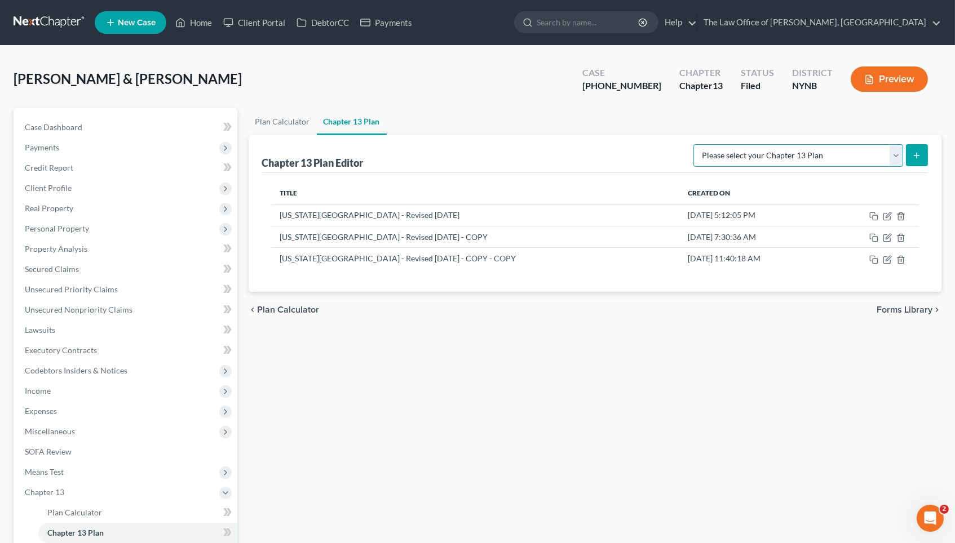
drag, startPoint x: 783, startPoint y: 153, endPoint x: 633, endPoint y: 157, distance: 150.6
click at [587, 157] on div "Chapter 13 Plan Editor Please select your Chapter 13 Plan National Form Plan - …" at bounding box center [595, 154] width 666 height 38
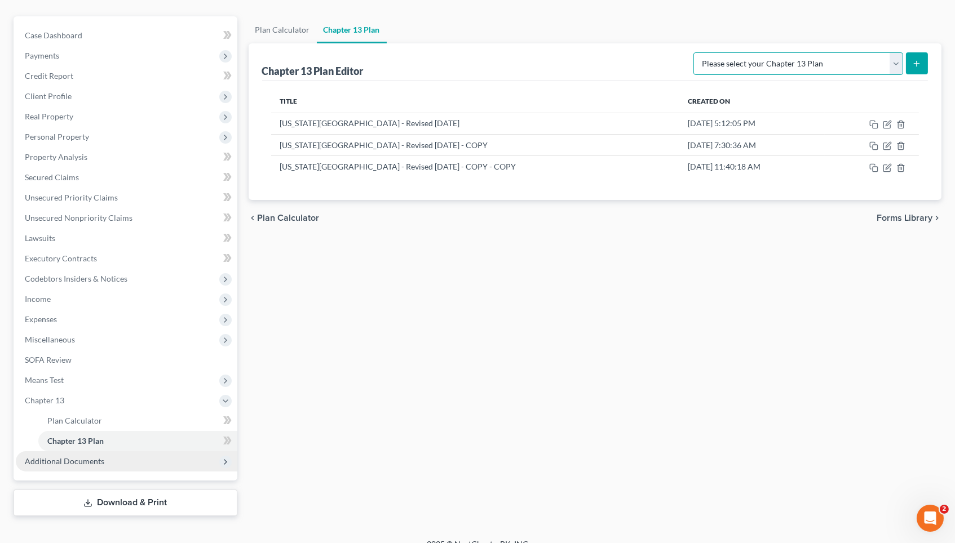
scroll to position [91, 0]
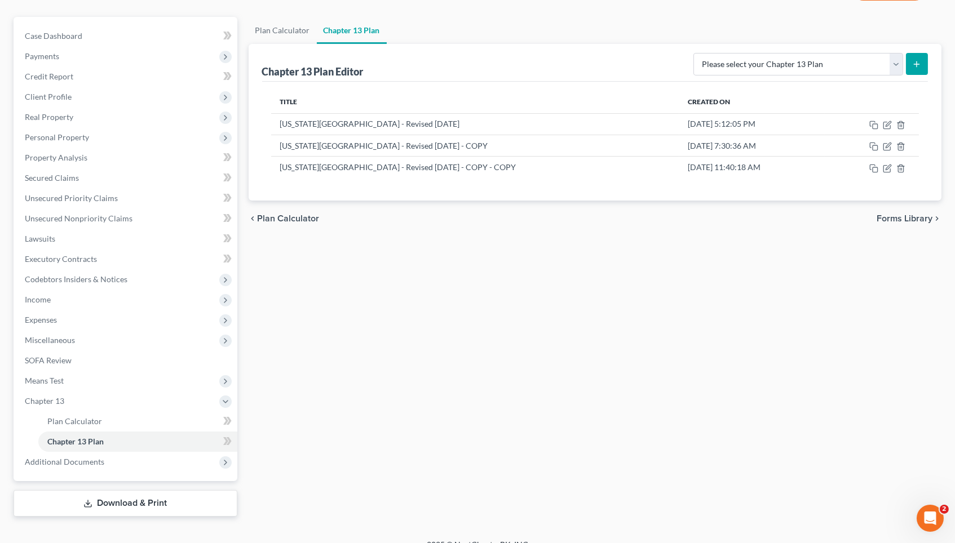
click at [146, 476] on link "Download & Print" at bounding box center [126, 503] width 224 height 26
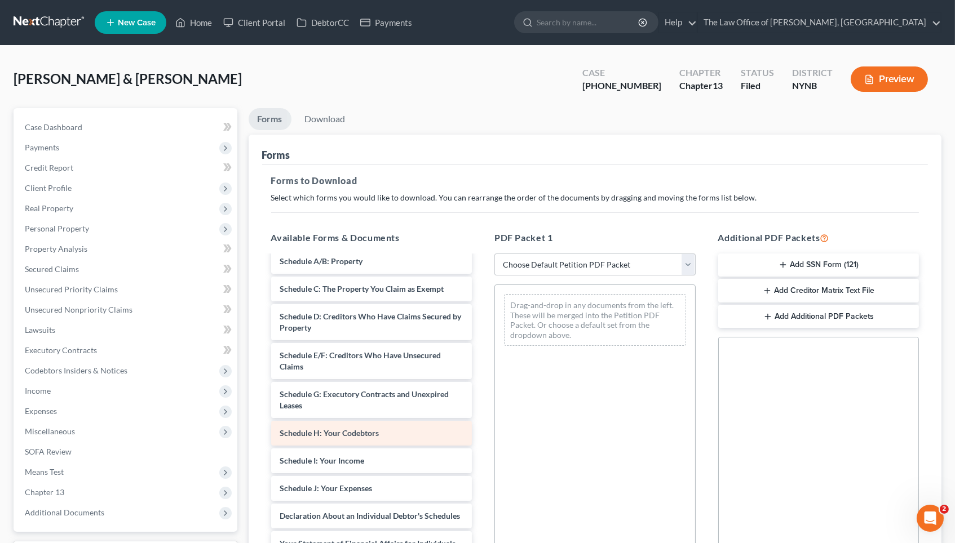
scroll to position [857, 0]
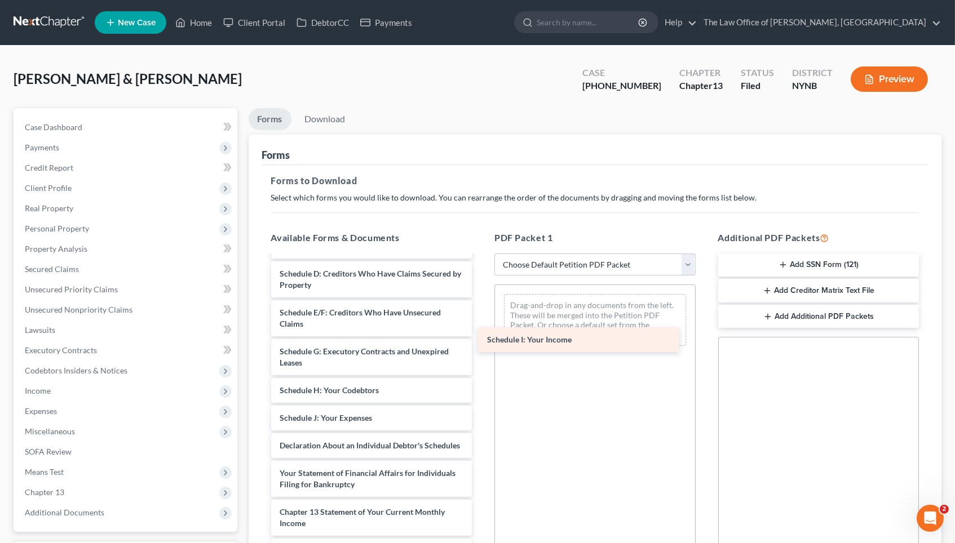
drag, startPoint x: 361, startPoint y: 394, endPoint x: 574, endPoint y: 341, distance: 219.6
click at [481, 341] on div "Schedule I: Your Income Credit Counseling Course (Joint Debtor) Credit Counseli…" at bounding box center [371, 28] width 219 height 1259
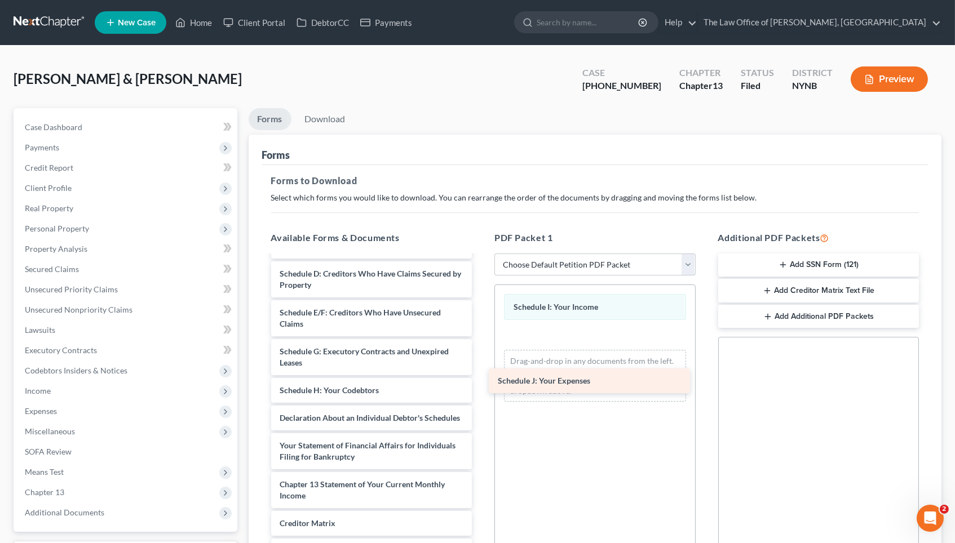
drag, startPoint x: 386, startPoint y: 389, endPoint x: 619, endPoint y: 374, distance: 233.8
click at [481, 374] on div "Schedule J: Your Expenses Credit Counseling Course (Joint Debtor) Credit Counse…" at bounding box center [371, 14] width 219 height 1231
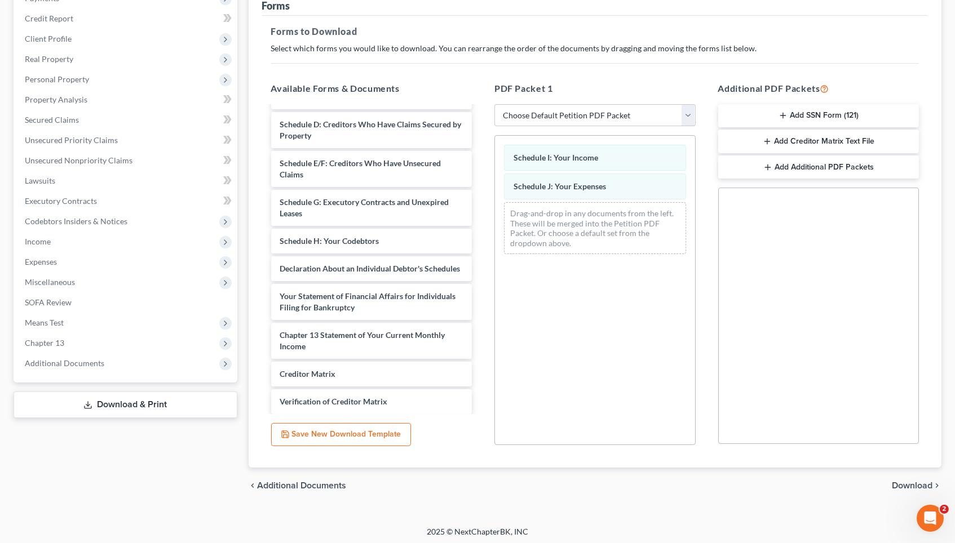
scroll to position [149, 0]
click at [587, 476] on span "Download" at bounding box center [912, 486] width 41 height 9
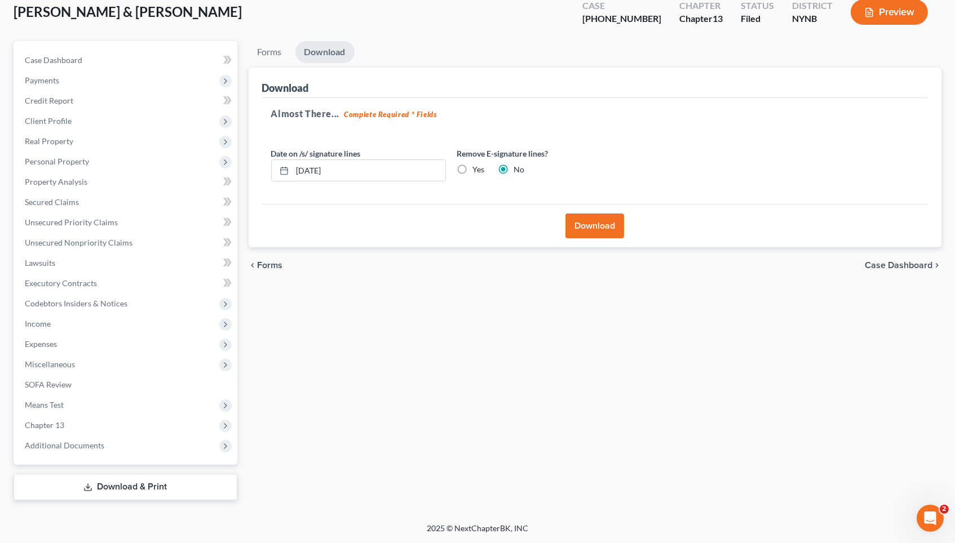
scroll to position [52, 0]
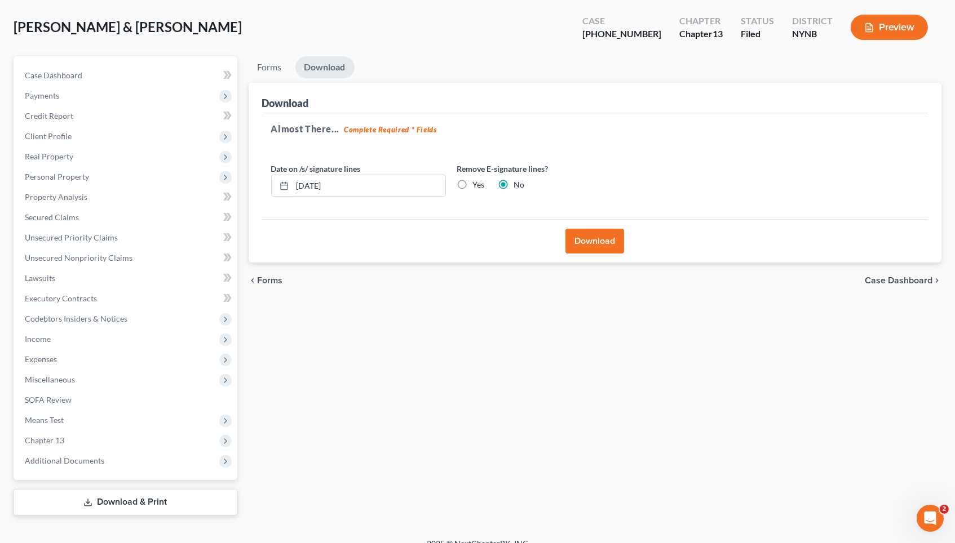
click at [587, 239] on button "Download" at bounding box center [594, 241] width 59 height 25
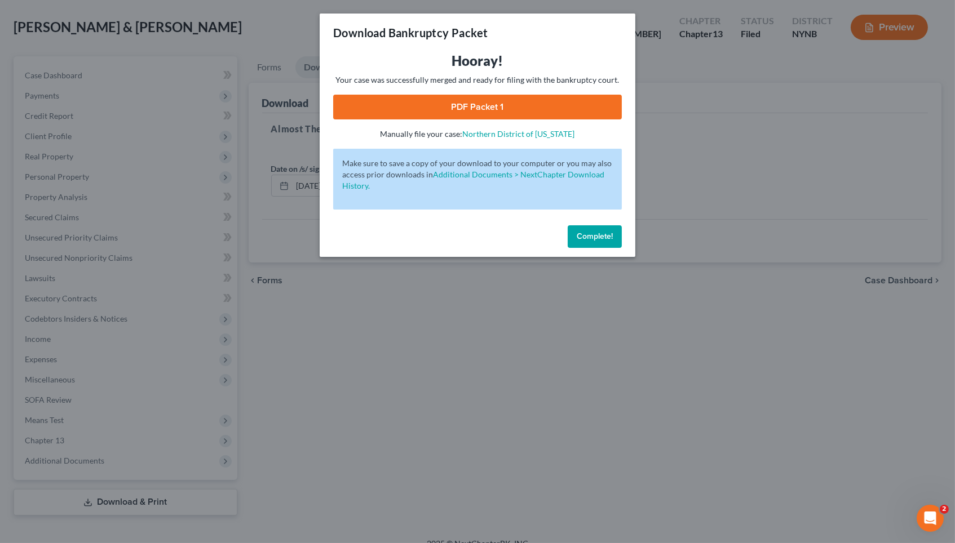
click at [530, 108] on link "PDF Packet 1" at bounding box center [477, 107] width 289 height 25
click at [275, 108] on div "Download Bankruptcy Packet Hooray! Your case was successfully merged and ready …" at bounding box center [477, 271] width 955 height 543
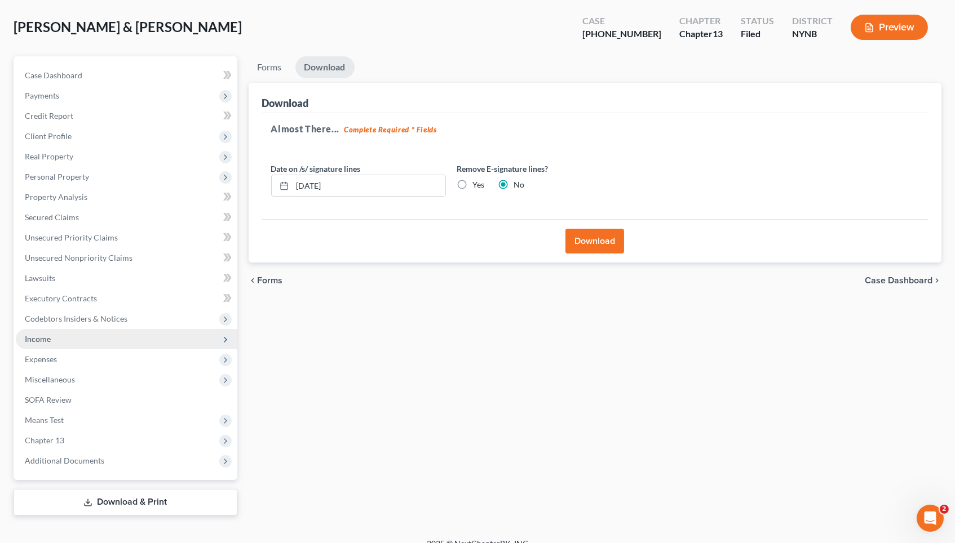
click at [73, 335] on span "Income" at bounding box center [127, 339] width 222 height 20
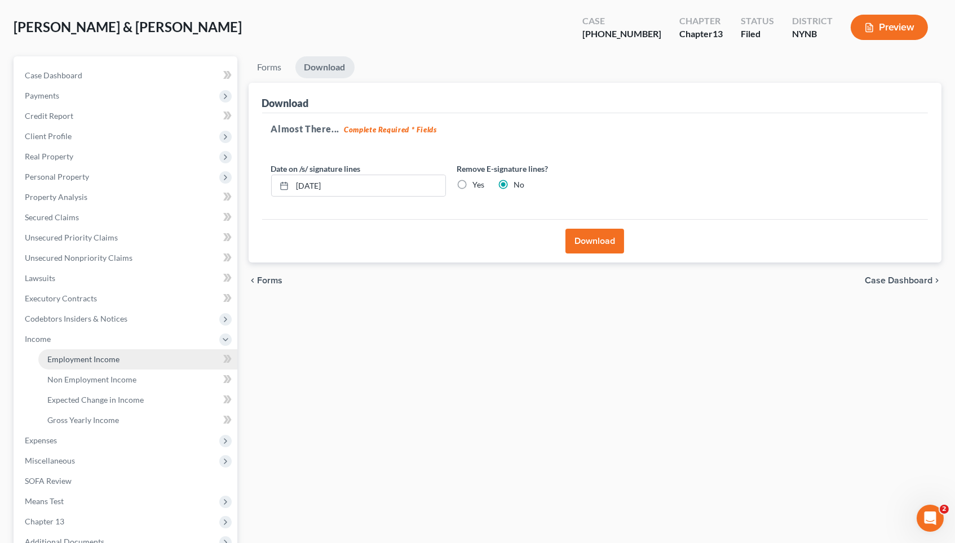
click at [125, 349] on link "Employment Income" at bounding box center [137, 359] width 199 height 20
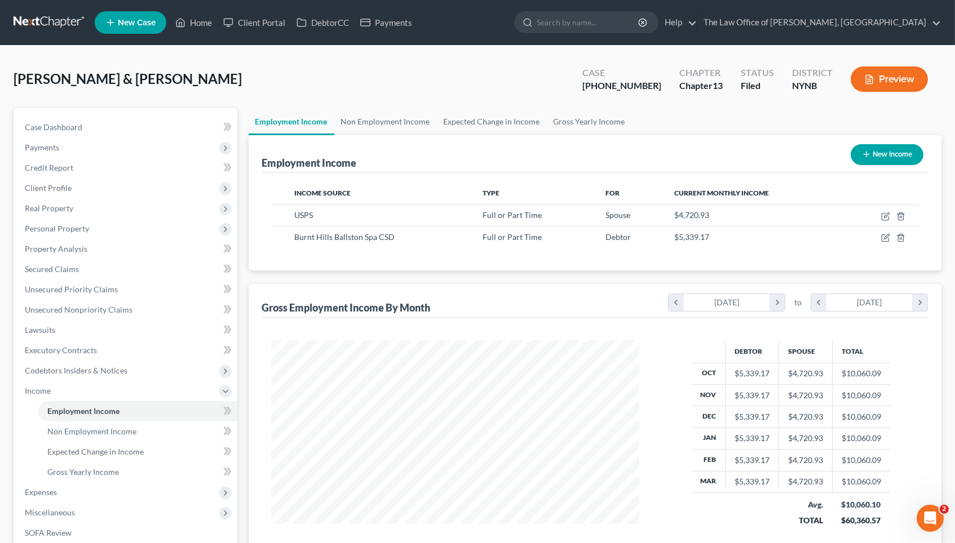
scroll to position [20, 0]
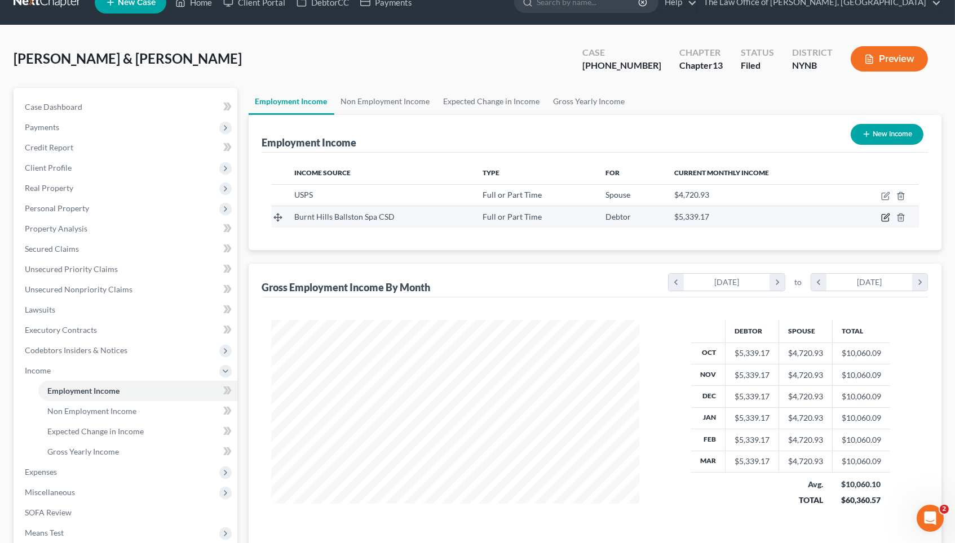
click at [587, 216] on icon "button" at bounding box center [885, 217] width 9 height 9
select select "0"
select select "35"
select select "2"
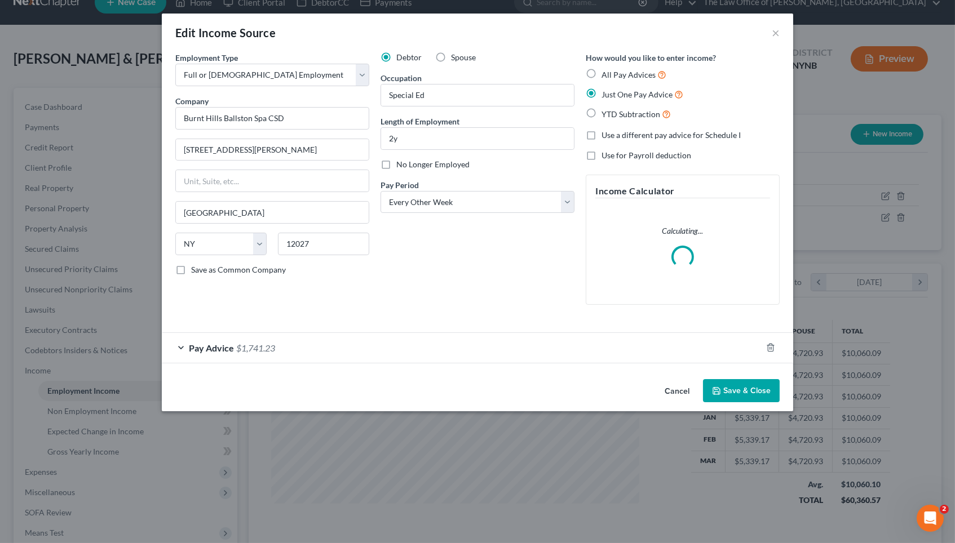
click at [414, 337] on div "Pay Advice $1,741.23" at bounding box center [462, 348] width 600 height 30
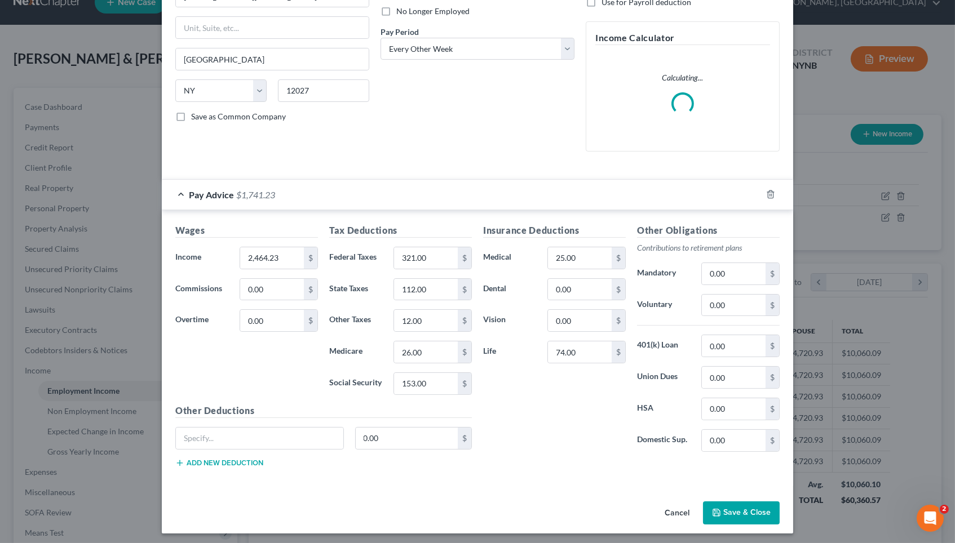
scroll to position [152, 0]
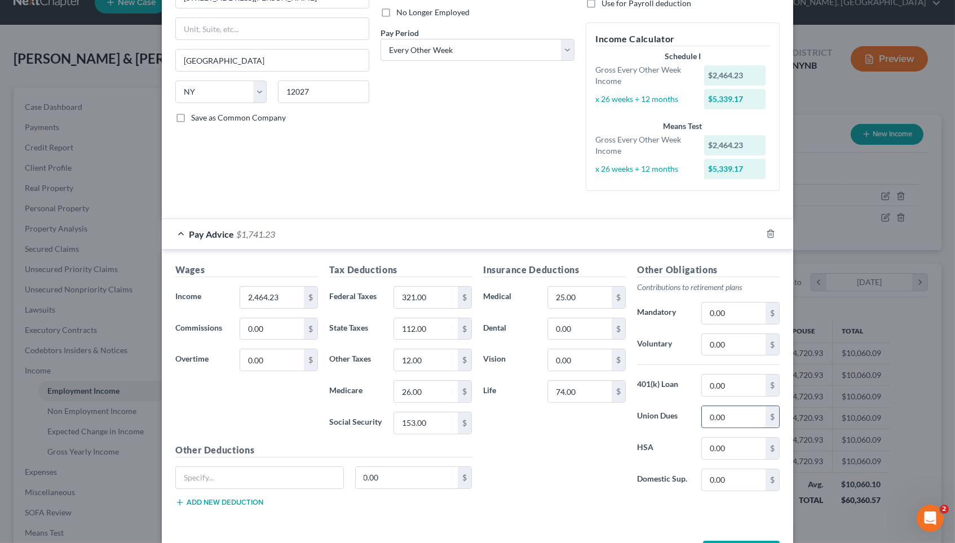
click at [587, 410] on input "0.00" at bounding box center [734, 416] width 64 height 21
type input "0"
type input "84.42"
click at [587, 430] on div "Insurance Deductions Medical 25.00 $ Dental 0.00 $ Vision 0.00 $ Life 74.00 $" at bounding box center [554, 381] width 154 height 237
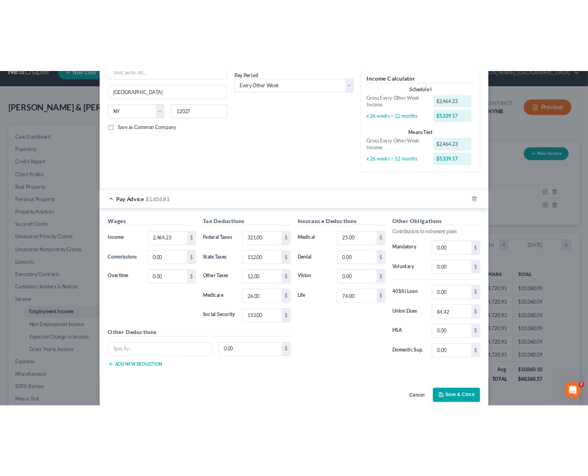
scroll to position [181, 0]
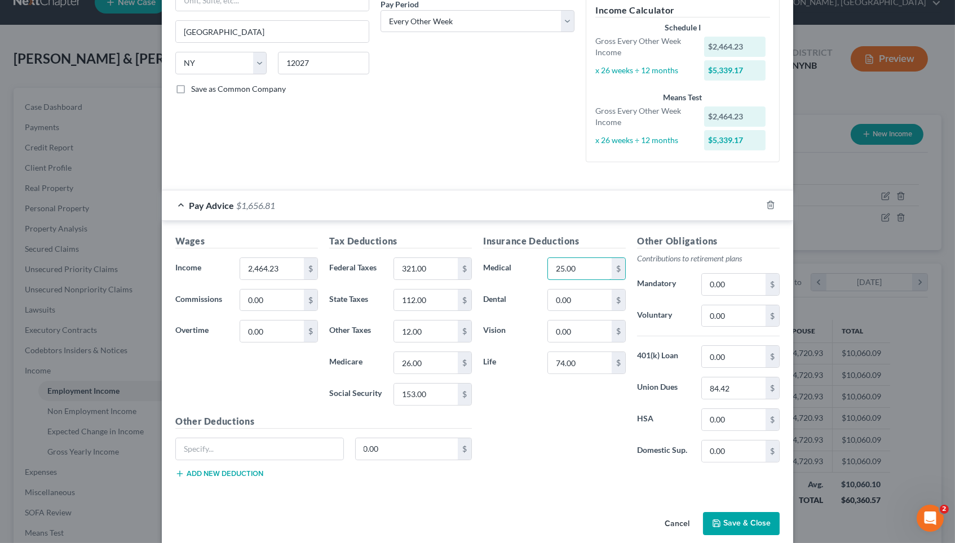
drag, startPoint x: 583, startPoint y: 261, endPoint x: 524, endPoint y: 259, distance: 58.7
click at [528, 260] on div "Medical 25.00 $" at bounding box center [554, 269] width 154 height 23
type input "0"
drag, startPoint x: 581, startPoint y: 354, endPoint x: 544, endPoint y: 353, distance: 36.6
click at [544, 353] on div "74.00 $" at bounding box center [587, 363] width 90 height 23
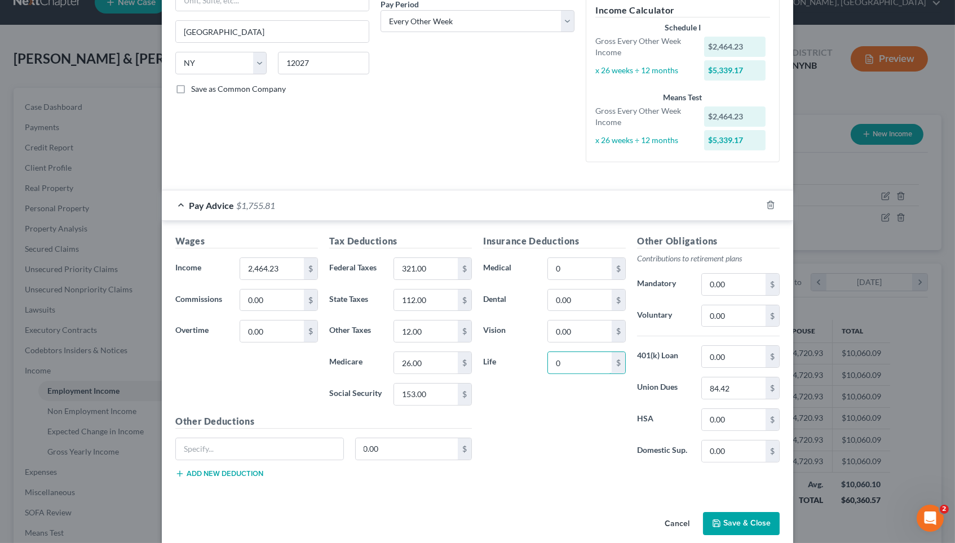
type input "0"
click at [513, 373] on div "Insurance Deductions Medical 0 $ Dental 0.00 $ Vision 0.00 $ Life 0 $" at bounding box center [554, 352] width 154 height 237
click at [587, 348] on input "0.00" at bounding box center [734, 356] width 64 height 21
drag, startPoint x: 737, startPoint y: 351, endPoint x: 672, endPoint y: 351, distance: 65.4
click at [587, 351] on div "401(k) Loan 0.00 $" at bounding box center [708, 357] width 154 height 23
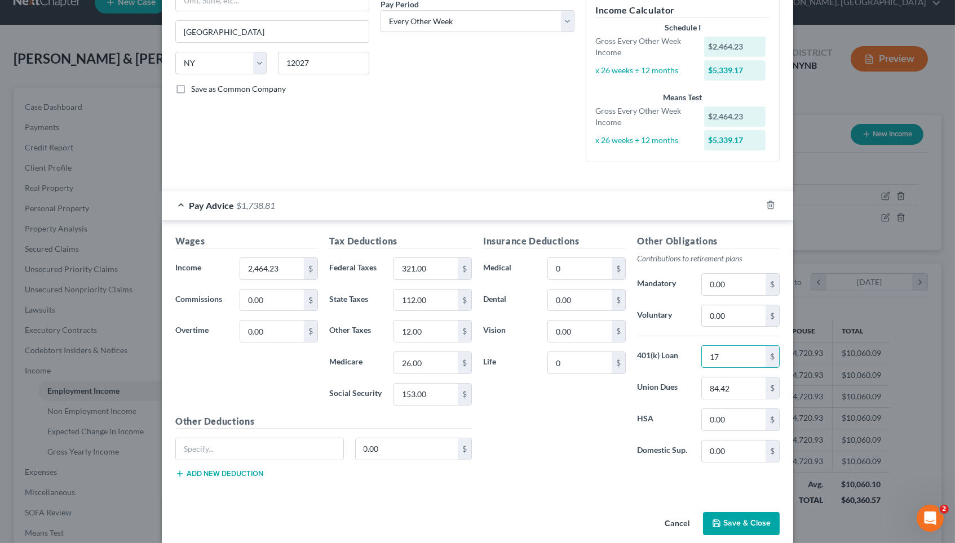
type input "174"
click at [516, 235] on h5 "Insurance Deductions" at bounding box center [554, 241] width 143 height 14
click at [587, 346] on input "176" at bounding box center [734, 356] width 64 height 21
type input "1"
click at [587, 346] on input "183.64" at bounding box center [734, 356] width 64 height 21
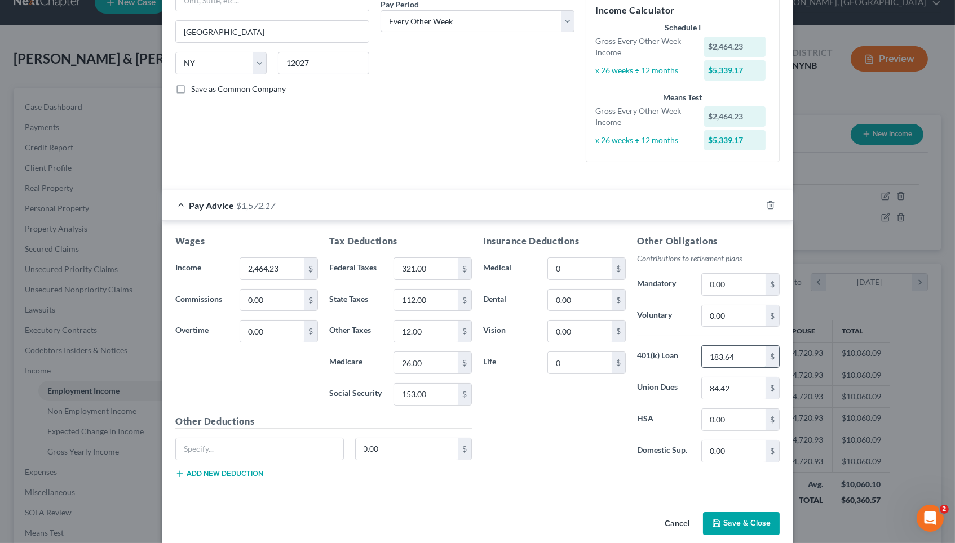
click at [587, 351] on input "183.64" at bounding box center [734, 356] width 64 height 21
type input "183.62"
click at [587, 427] on div "Insurance Deductions Medical 0 $ Dental 0.00 $ Vision 0.00 $ Life 0 $" at bounding box center [554, 352] width 154 height 237
click at [587, 278] on input "0.00" at bounding box center [734, 284] width 64 height 21
click at [587, 276] on input "0.00" at bounding box center [734, 284] width 64 height 21
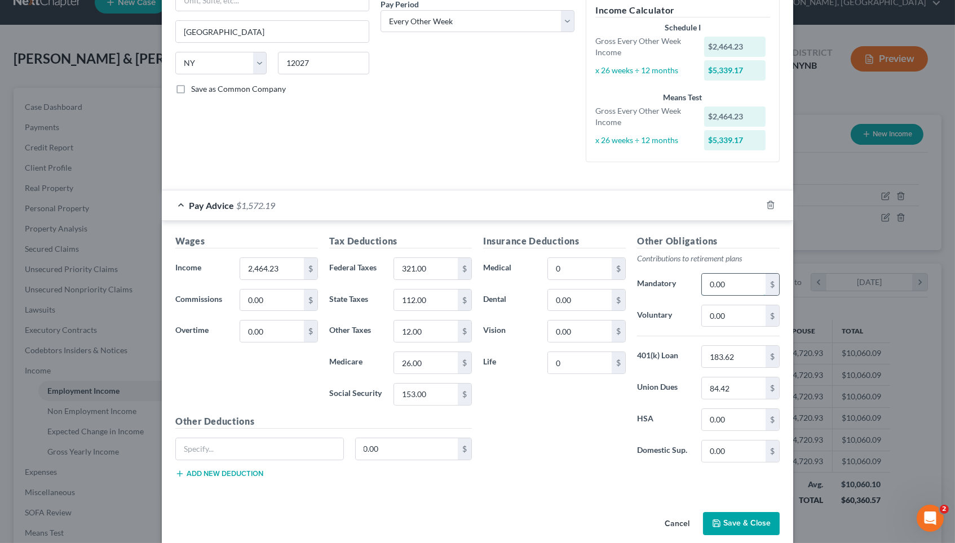
click at [587, 276] on input "0.00" at bounding box center [734, 284] width 64 height 21
paste input "183.62"
type input "183.62"
click at [587, 350] on input "183.62" at bounding box center [734, 356] width 64 height 21
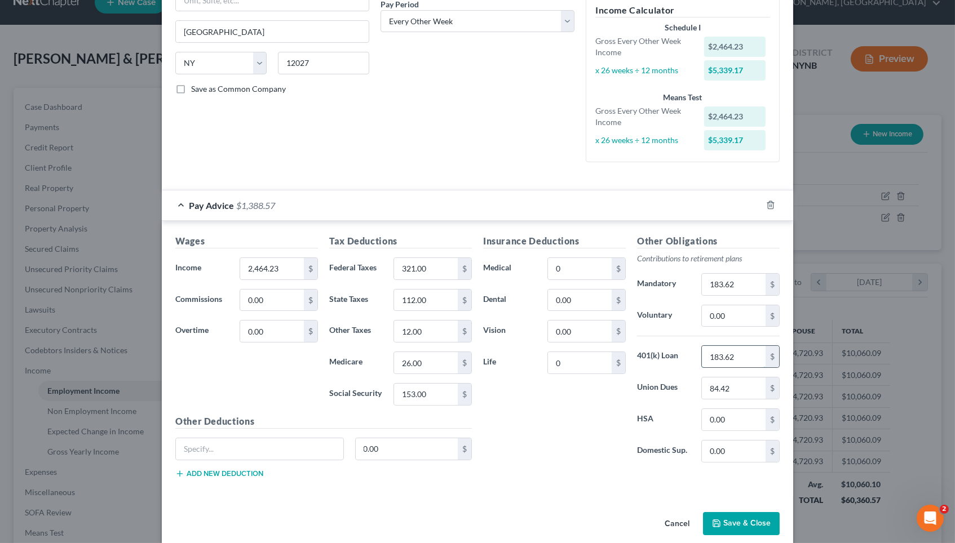
click at [587, 350] on input "183.62" at bounding box center [734, 356] width 64 height 21
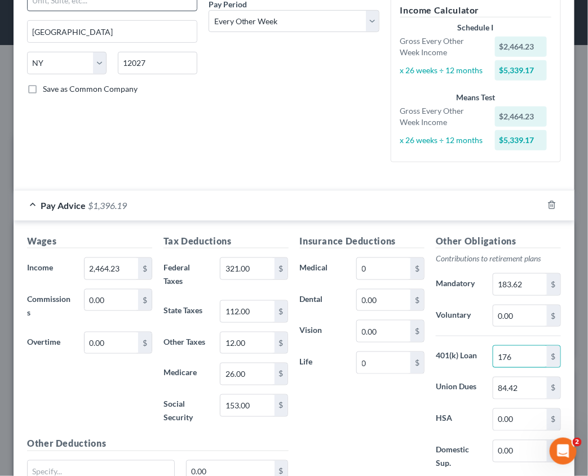
scroll to position [563491, 563306]
type input "176"
click at [228, 366] on input "26.00" at bounding box center [247, 374] width 54 height 21
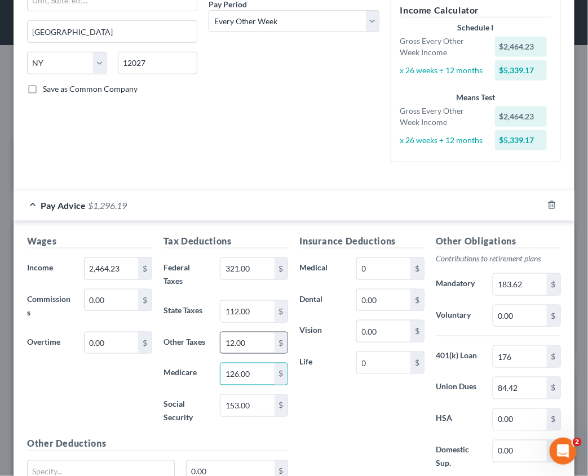
type input "26.00"
click at [227, 334] on input "12.00" at bounding box center [247, 343] width 54 height 21
click at [367, 426] on div "Insurance Deductions Medical 0 $ Dental 0.00 $ Vision 0.00 $ Life 0 $" at bounding box center [362, 358] width 136 height 249
click at [246, 334] on input "236" at bounding box center [247, 343] width 54 height 21
click at [150, 393] on div "Wages Income * 2,464.23 $ Commissions 0.00 $ Overtime 0.00 $" at bounding box center [89, 335] width 136 height 203
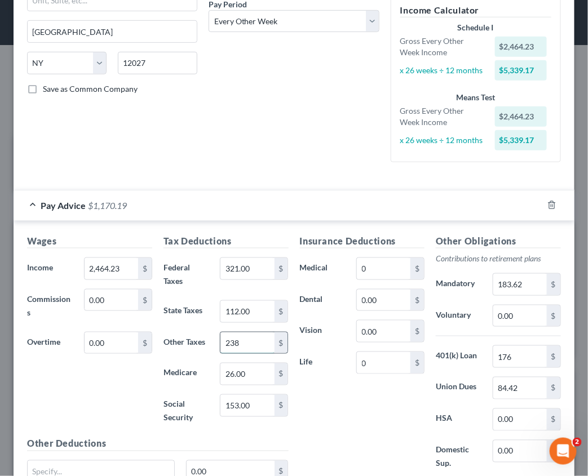
click at [252, 340] on input "238" at bounding box center [247, 343] width 54 height 21
type input "238.88"
click at [335, 418] on div "Insurance Deductions Medical 0 $ Dental 0.00 $ Vision 0.00 $ Life 0 $" at bounding box center [362, 358] width 136 height 249
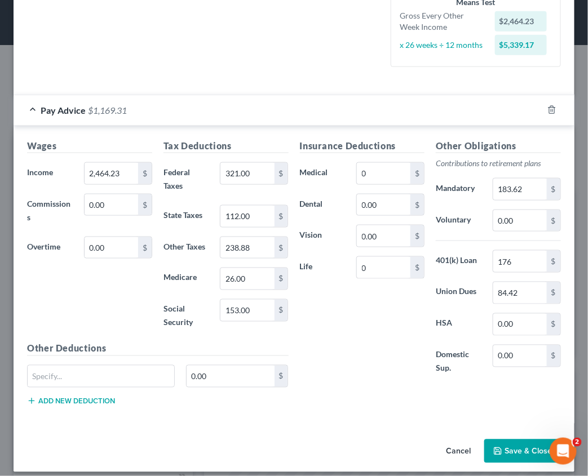
scroll to position [276, 0]
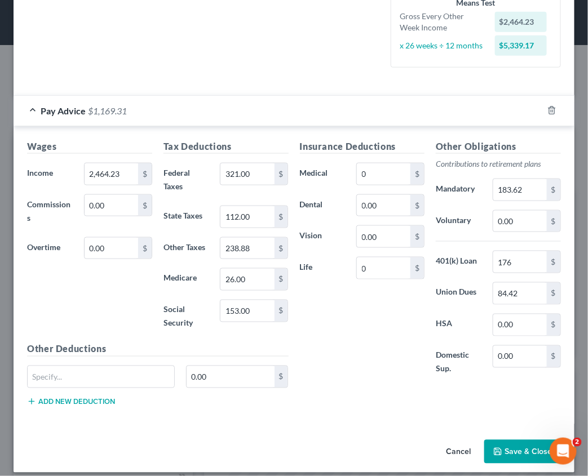
click at [409, 0] on div "Means Test" at bounding box center [475, 2] width 151 height 11
click at [509, 444] on button "Save & Close" at bounding box center [522, 452] width 77 height 24
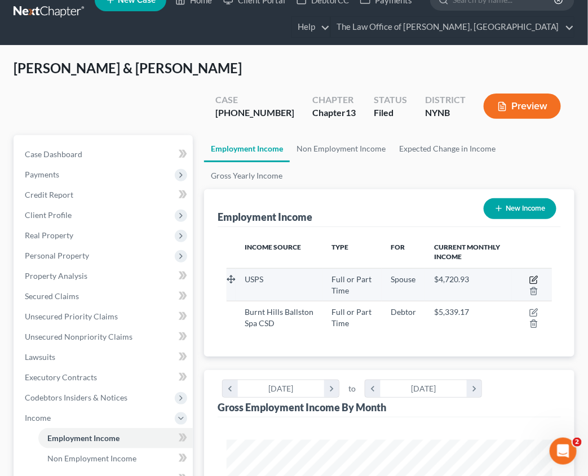
click at [535, 276] on icon "button" at bounding box center [534, 278] width 5 height 5
select select "0"
select select "1"
select select "2"
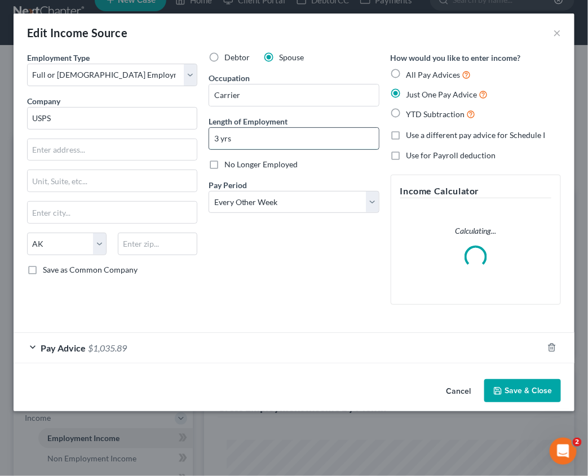
click at [219, 137] on input "3 yrs" at bounding box center [293, 138] width 169 height 21
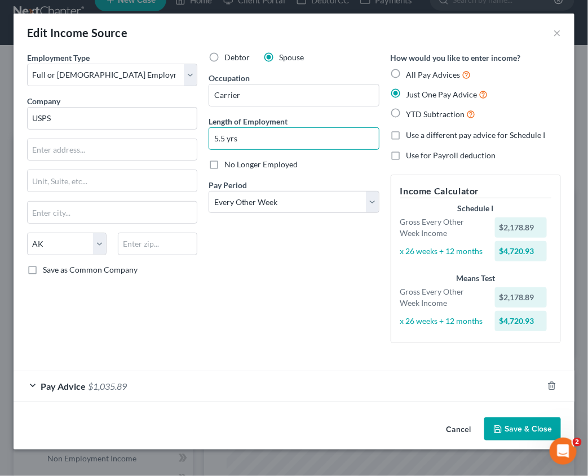
type input "5.5 yrs"
click at [529, 428] on button "Save & Close" at bounding box center [522, 430] width 77 height 24
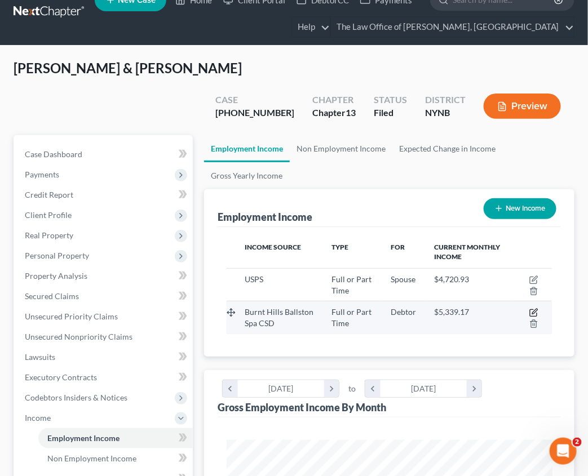
click at [531, 308] on icon "button" at bounding box center [533, 312] width 9 height 9
select select "0"
select select "35"
select select "2"
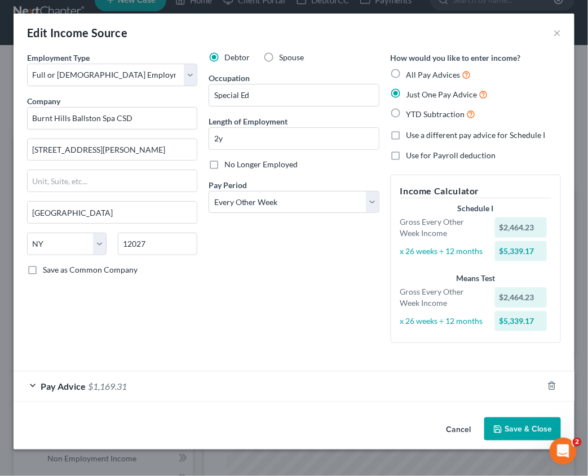
click at [145, 380] on div "Pay Advice $1,169.31" at bounding box center [278, 386] width 529 height 30
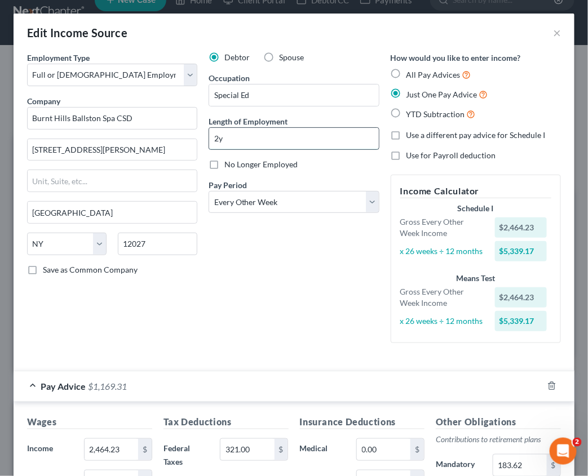
click at [218, 137] on input "2y" at bounding box center [293, 138] width 169 height 21
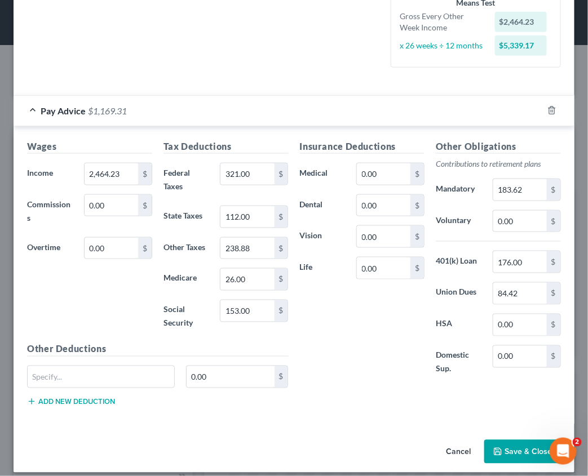
type input "3y"
click at [513, 440] on button "Save & Close" at bounding box center [522, 452] width 77 height 24
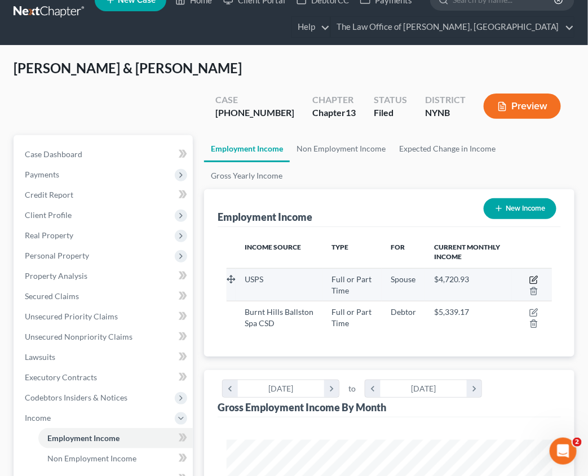
click at [534, 276] on icon "button" at bounding box center [534, 278] width 5 height 5
select select "0"
select select "1"
select select "2"
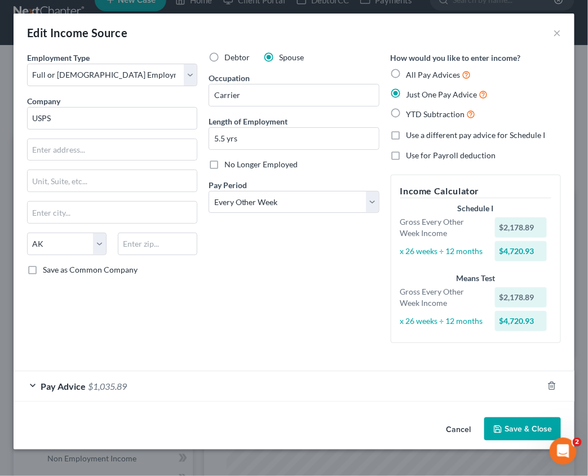
click at [130, 371] on div "Pay Advice $1,035.89" at bounding box center [278, 386] width 529 height 30
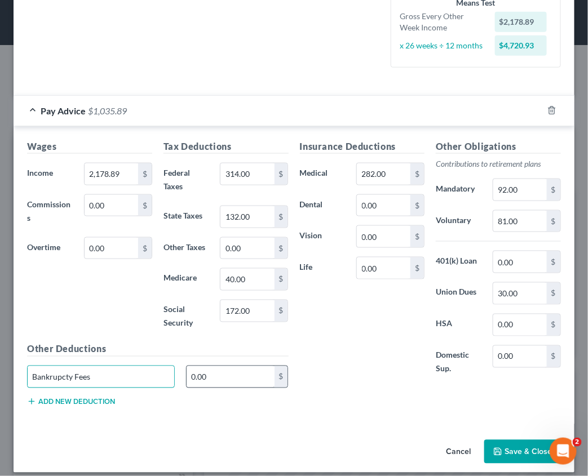
type input "Bankrupcty Fees"
click at [224, 369] on input "0.00" at bounding box center [230, 376] width 87 height 21
type input "0"
click at [203, 368] on input "416.16" at bounding box center [230, 376] width 87 height 21
type input "415.16"
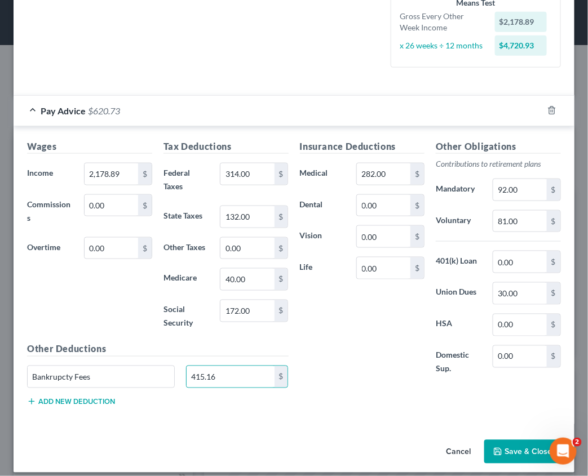
click at [250, 410] on div "Wages Income * 2,178.89 $ Commissions 0.00 $ Overtime 0.00 $ Tax Deductions Fed…" at bounding box center [294, 275] width 561 height 298
click at [503, 182] on input "92.00" at bounding box center [520, 189] width 54 height 21
type input "195.30"
click at [506, 211] on input "81.00" at bounding box center [520, 221] width 54 height 21
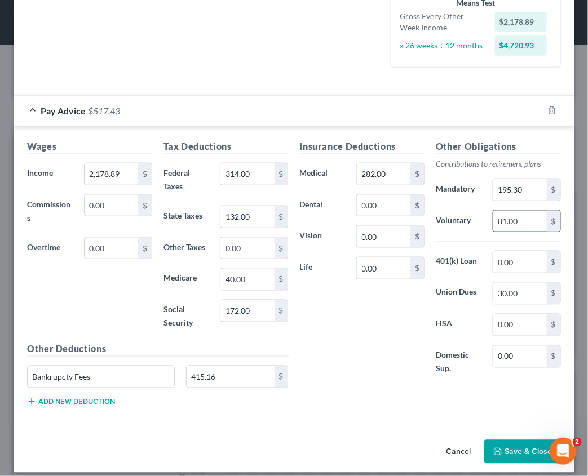
click at [506, 211] on input "81.00" at bounding box center [520, 221] width 54 height 21
type input "221.92"
click at [453, 316] on label "HSA" at bounding box center [458, 325] width 57 height 23
click at [497, 254] on input "0.00" at bounding box center [520, 261] width 54 height 21
click at [508, 253] on input "0.00" at bounding box center [520, 261] width 54 height 21
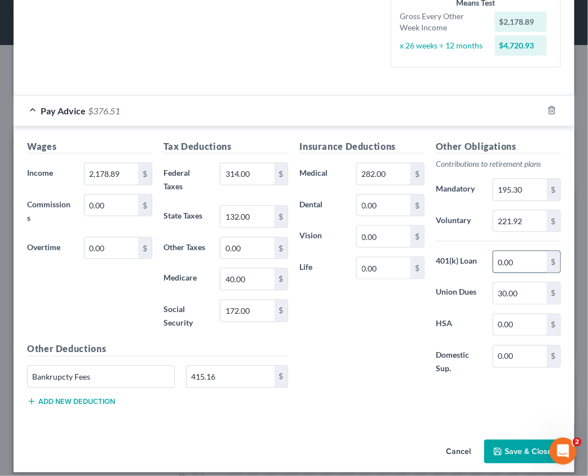
click at [508, 253] on input "0.00" at bounding box center [520, 261] width 54 height 21
type input "102.56"
click at [370, 165] on input "282.00" at bounding box center [384, 173] width 54 height 21
type input "244.10"
click at [366, 262] on input "0.00" at bounding box center [384, 268] width 54 height 21
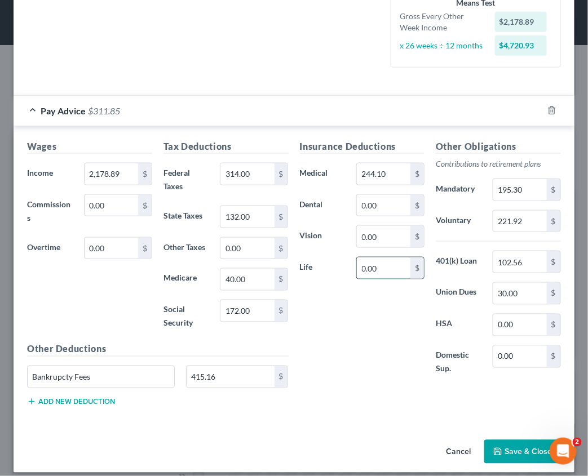
click at [370, 260] on input "0.00" at bounding box center [384, 268] width 54 height 21
type input "244.1"
click at [378, 377] on div "Insurance Deductions Medical 244.10 $ Dental 0.00 $ Vision 0.00 $ Life 244.1 $" at bounding box center [362, 264] width 136 height 249
click at [228, 239] on input "0.00" at bounding box center [247, 248] width 54 height 21
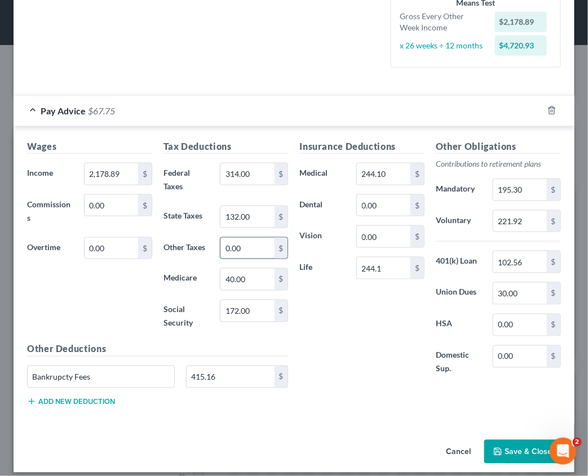
click at [256, 242] on input "0.00" at bounding box center [247, 248] width 54 height 21
type input "167.6"
click at [336, 349] on div "Insurance Deductions Medical 244.10 $ Dental 0.00 $ Vision 0.00 $ Life 244.1 $" at bounding box center [362, 264] width 136 height 249
click at [500, 448] on icon "button" at bounding box center [497, 452] width 9 height 9
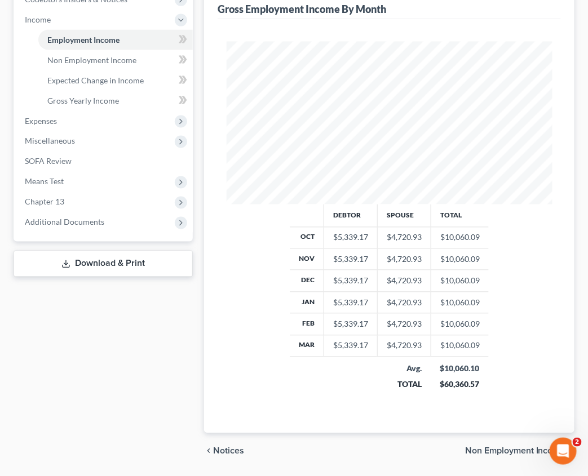
scroll to position [418, 0]
click at [108, 251] on link "Download & Print" at bounding box center [103, 264] width 179 height 26
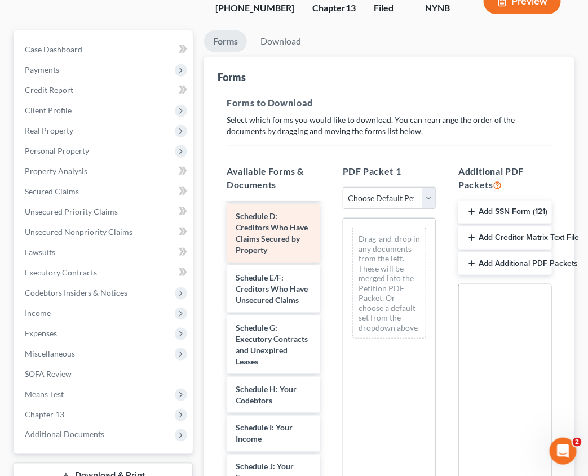
scroll to position [1343, 0]
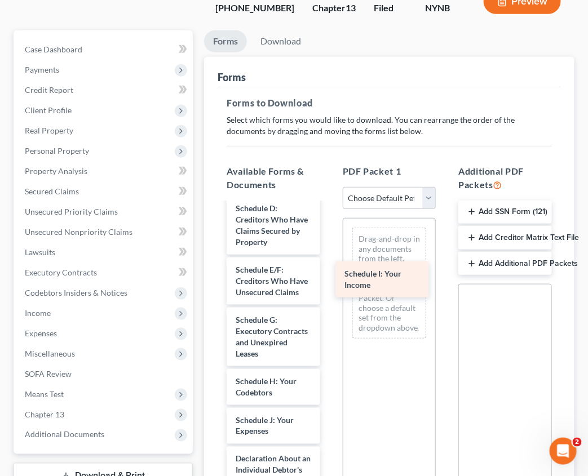
drag, startPoint x: 279, startPoint y: 321, endPoint x: 388, endPoint y: 274, distance: 118.9
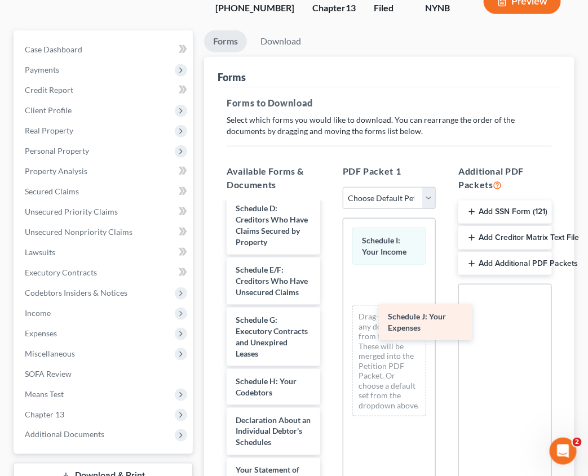
drag, startPoint x: 290, startPoint y: 325, endPoint x: 440, endPoint y: 320, distance: 150.0
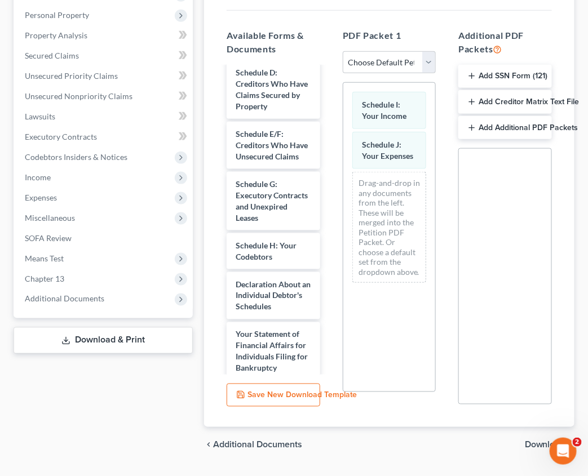
scroll to position [260, 0]
click at [551, 441] on span "Download" at bounding box center [545, 445] width 41 height 9
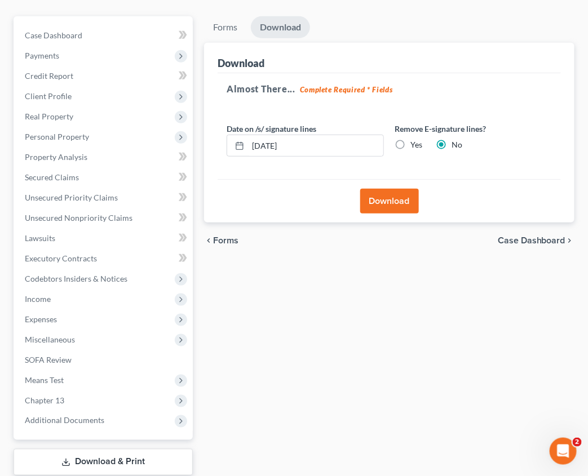
click at [396, 189] on button "Download" at bounding box center [389, 201] width 59 height 25
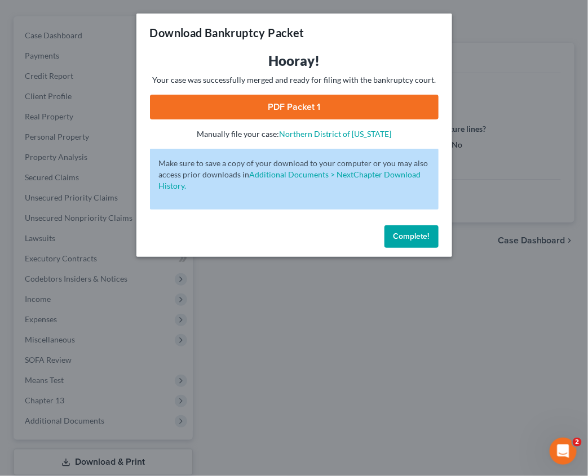
click at [207, 108] on link "PDF Packet 1" at bounding box center [294, 107] width 289 height 25
click at [103, 218] on div "Download Bankruptcy Packet Hooray! Your case was successfully merged and ready …" at bounding box center [294, 238] width 588 height 476
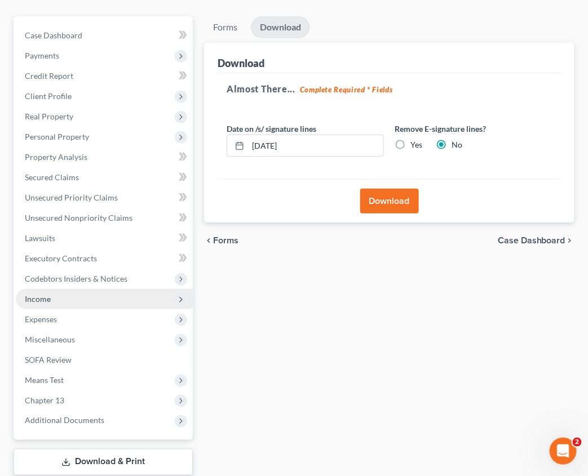
click at [51, 289] on span "Income" at bounding box center [104, 299] width 177 height 20
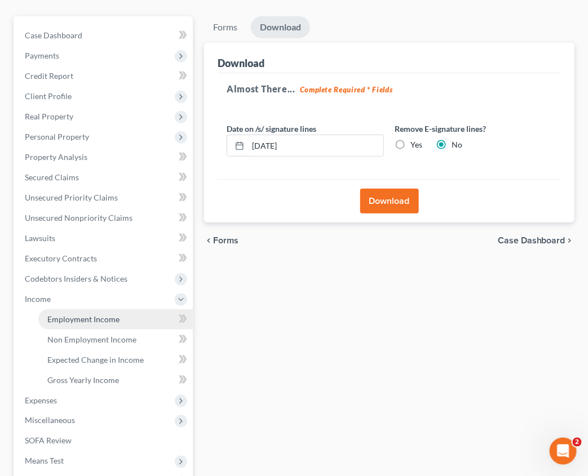
click at [67, 315] on span "Employment Income" at bounding box center [83, 320] width 72 height 10
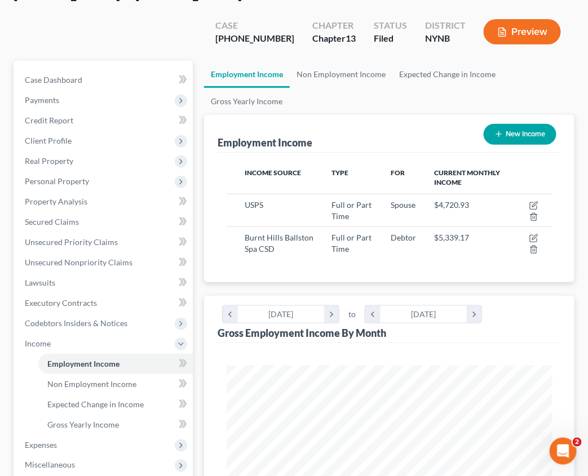
scroll to position [96, 0]
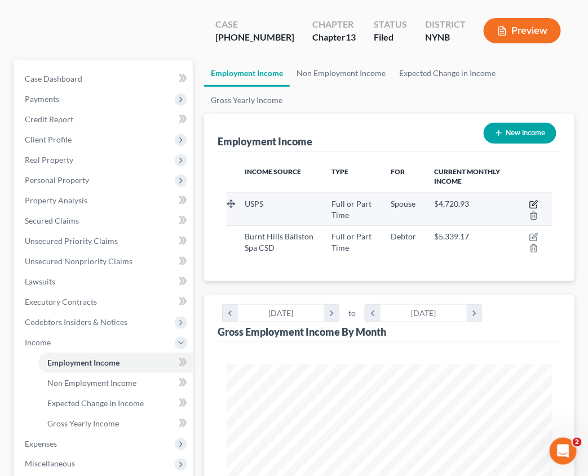
click at [534, 200] on icon "button" at bounding box center [533, 204] width 9 height 9
select select "0"
select select "1"
select select "2"
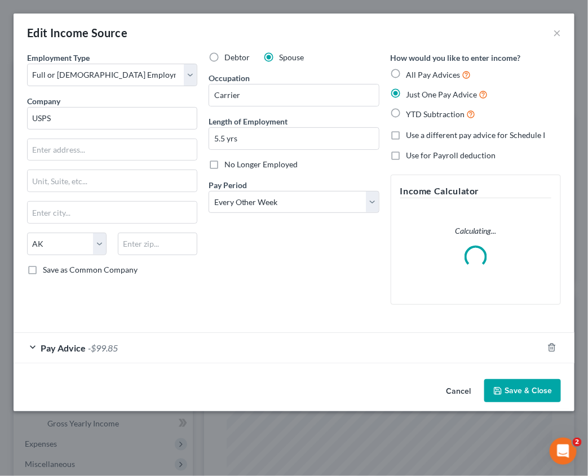
click at [212, 340] on div "Pay Advice -$99.85" at bounding box center [278, 348] width 529 height 30
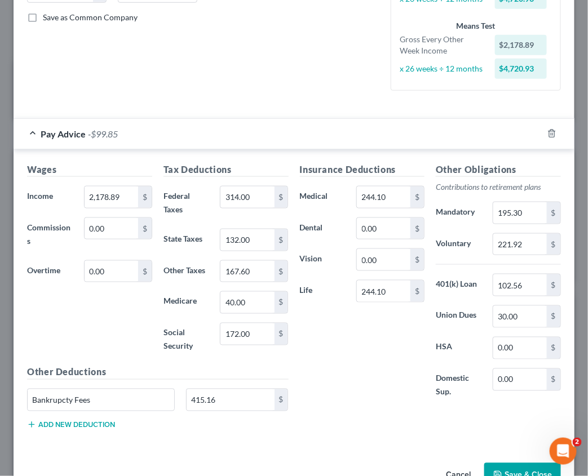
scroll to position [250, 0]
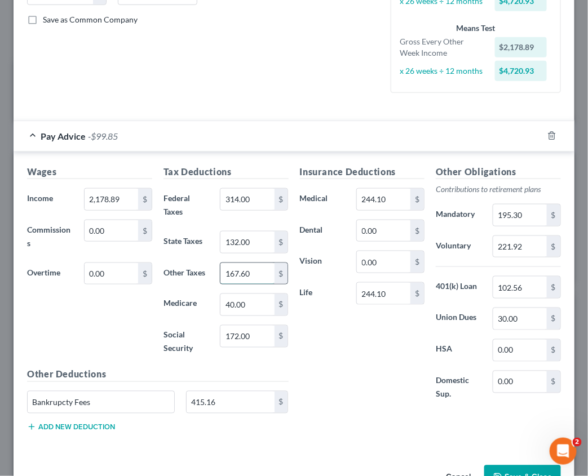
click at [256, 264] on input "167.60" at bounding box center [247, 273] width 54 height 21
click at [369, 340] on div "Insurance Deductions Medical 244.10 $ Dental 0.00 $ Vision 0.00 $ Life 244.10 $" at bounding box center [362, 289] width 136 height 249
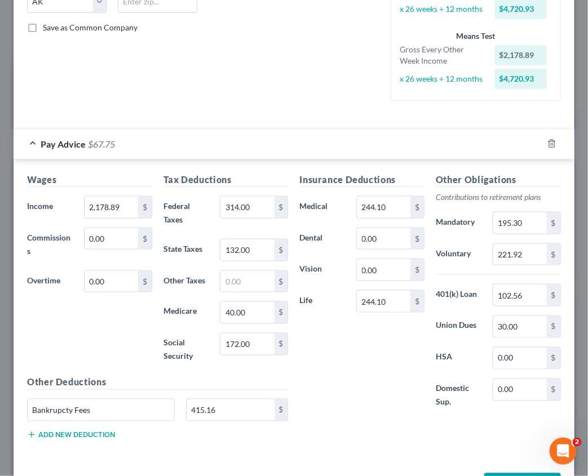
scroll to position [243, 0]
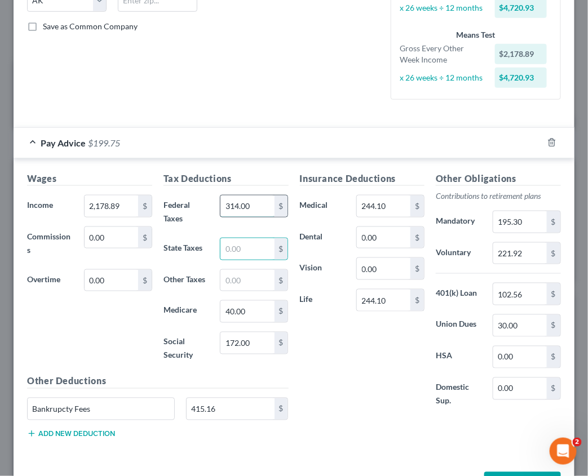
click at [250, 198] on input "314.00" at bounding box center [247, 206] width 54 height 21
type input "3"
click at [253, 301] on input "40.00" at bounding box center [247, 311] width 54 height 21
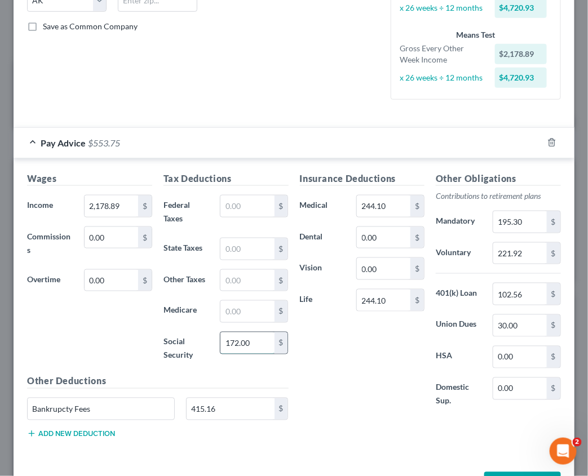
click at [256, 335] on input "172.00" at bounding box center [247, 343] width 54 height 21
click at [386, 200] on input "244.10" at bounding box center [384, 206] width 54 height 21
click at [380, 291] on input "244.10" at bounding box center [384, 300] width 54 height 21
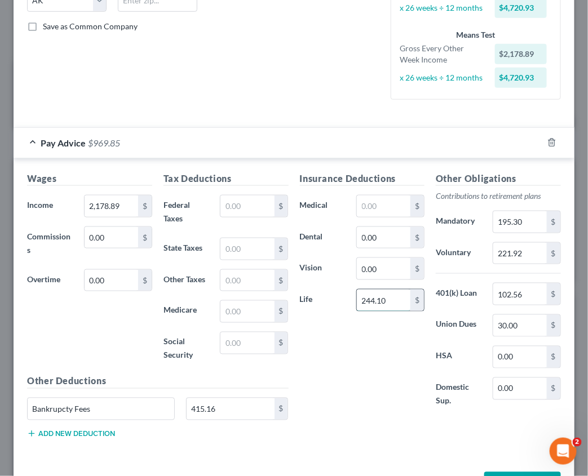
click at [380, 291] on input "244.10" at bounding box center [384, 300] width 54 height 21
click at [356, 404] on div "Insurance Deductions Medical $ Dental 0.00 $ Vision 0.00 $ Life $" at bounding box center [362, 296] width 136 height 249
click at [510, 472] on button "Save & Close" at bounding box center [522, 484] width 77 height 24
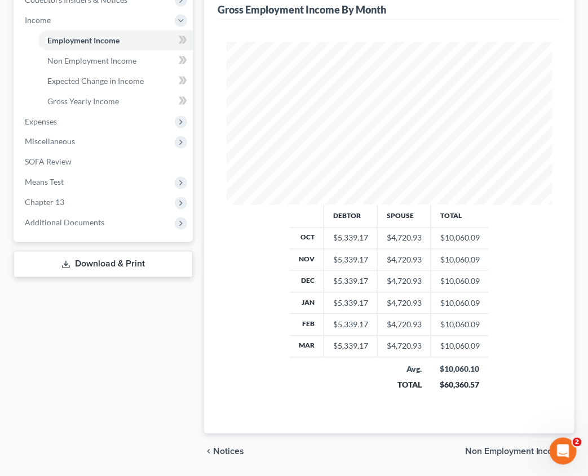
click at [135, 251] on link "Download & Print" at bounding box center [103, 264] width 179 height 26
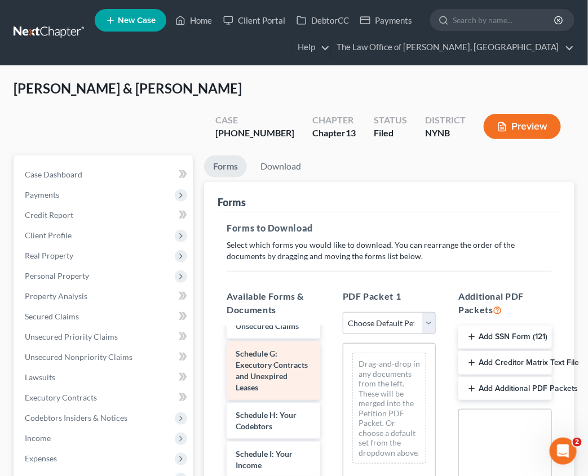
scroll to position [1449, 0]
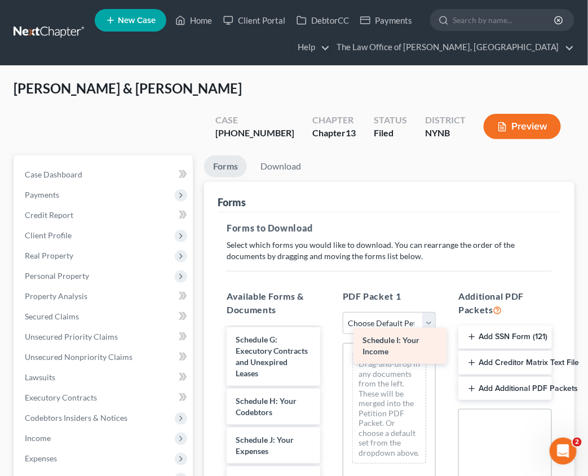
drag, startPoint x: 276, startPoint y: 348, endPoint x: 401, endPoint y: 348, distance: 125.7
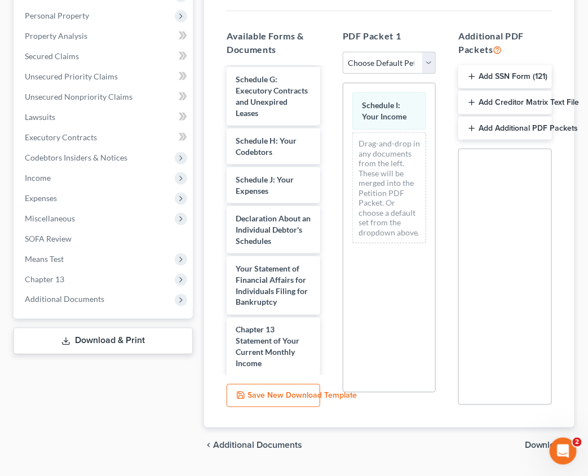
click at [539, 441] on span "Download" at bounding box center [545, 445] width 41 height 9
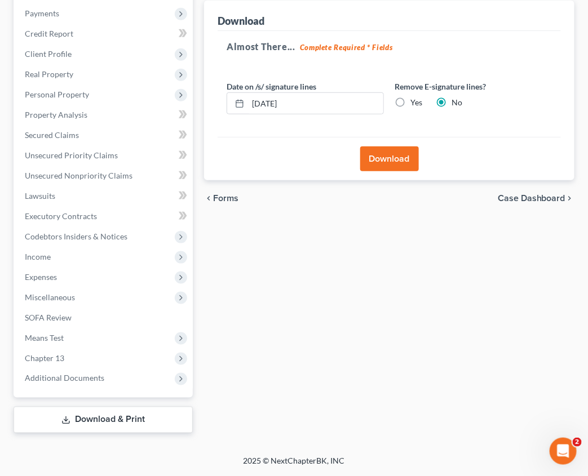
scroll to position [139, 0]
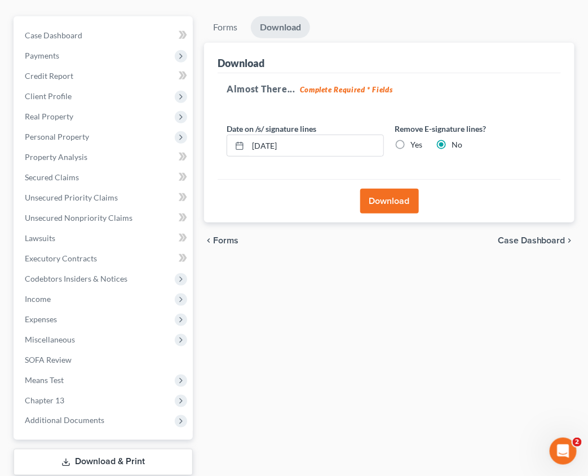
click at [402, 189] on button "Download" at bounding box center [389, 201] width 59 height 25
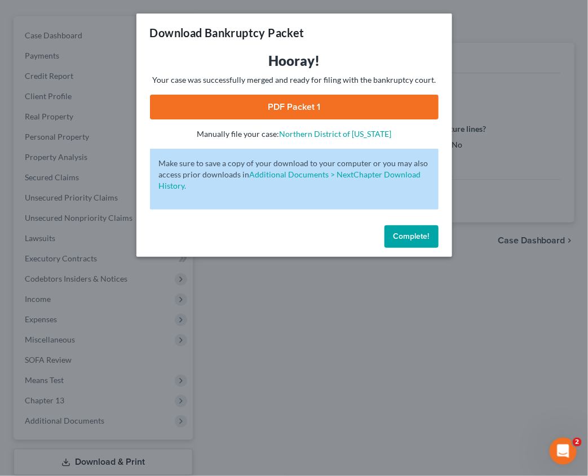
click at [294, 110] on link "PDF Packet 1" at bounding box center [294, 107] width 289 height 25
click at [401, 233] on span "Complete!" at bounding box center [411, 237] width 36 height 10
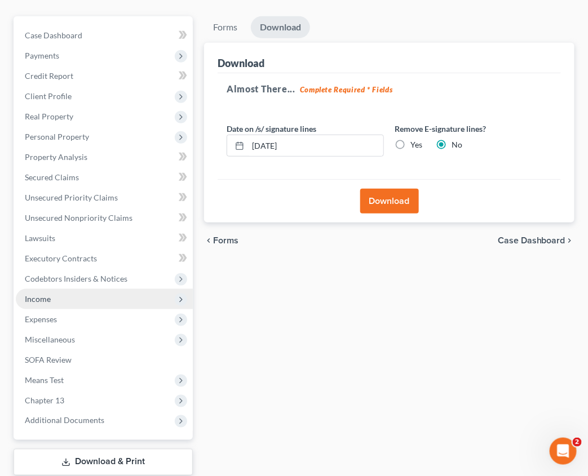
click at [55, 289] on span "Income" at bounding box center [104, 299] width 177 height 20
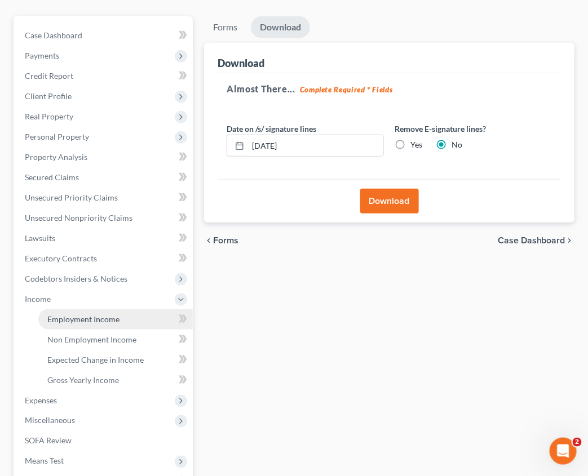
click at [83, 315] on span "Employment Income" at bounding box center [83, 320] width 72 height 10
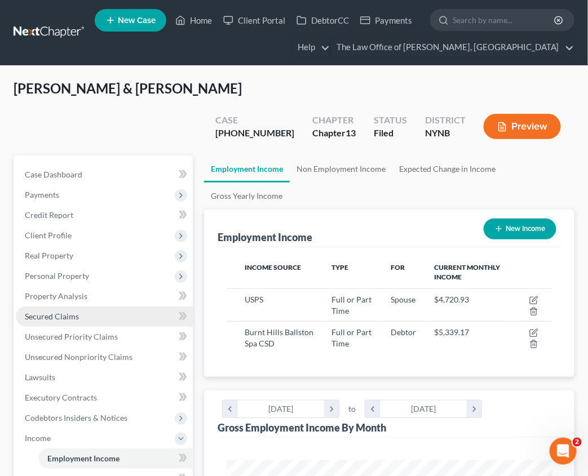
scroll to position [162, 347]
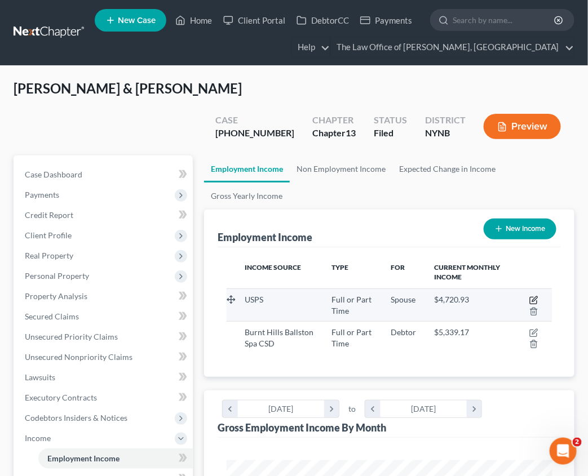
click at [537, 296] on icon "button" at bounding box center [533, 300] width 9 height 9
select select "0"
select select "1"
select select "2"
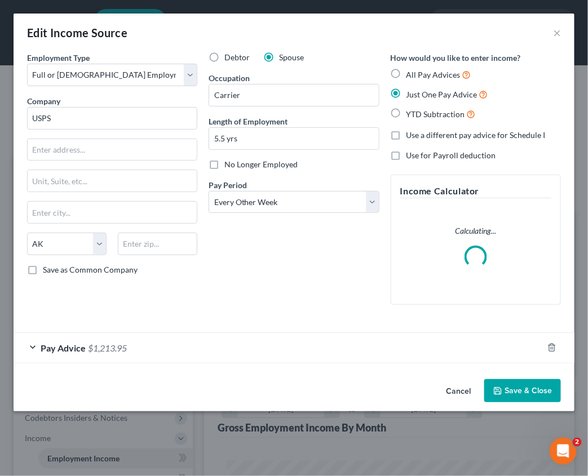
click at [211, 342] on div "Pay Advice $1,213.95" at bounding box center [278, 348] width 529 height 30
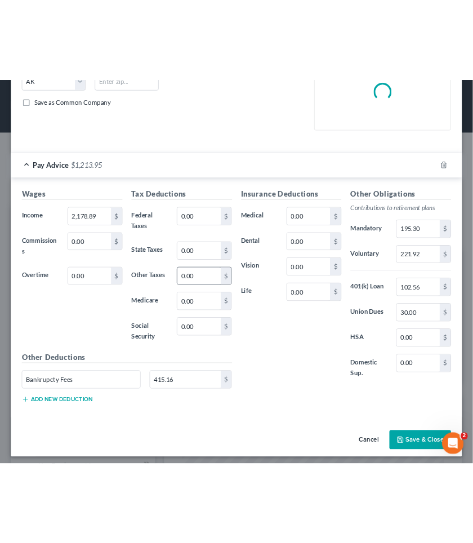
scroll to position [242, 0]
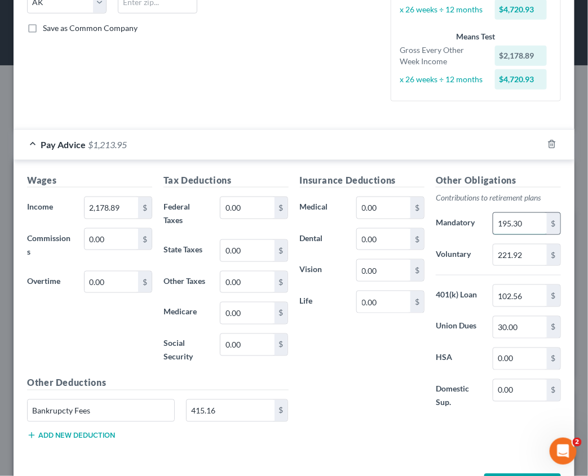
click at [504, 213] on input "195.30" at bounding box center [520, 223] width 54 height 21
type input "97.65"
click at [411, 426] on div "Insurance Deductions Medical 0.00 $ Dental 0.00 $ Vision 0.00 $ Life 0.00 $ Oth…" at bounding box center [430, 312] width 273 height 276
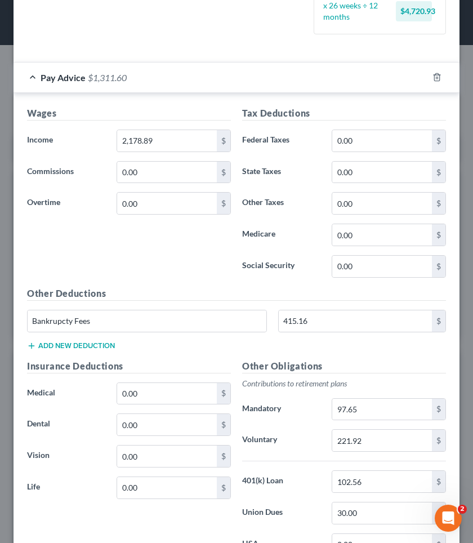
scroll to position [348, 0]
click at [339, 130] on input "0.00" at bounding box center [383, 140] width 100 height 21
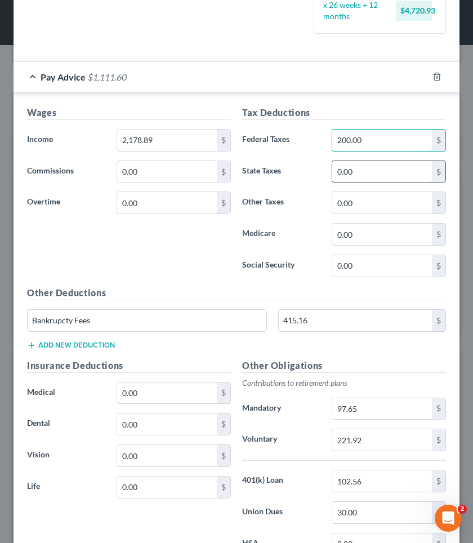
type input "200.00"
click at [336, 255] on input "0.00" at bounding box center [383, 265] width 100 height 21
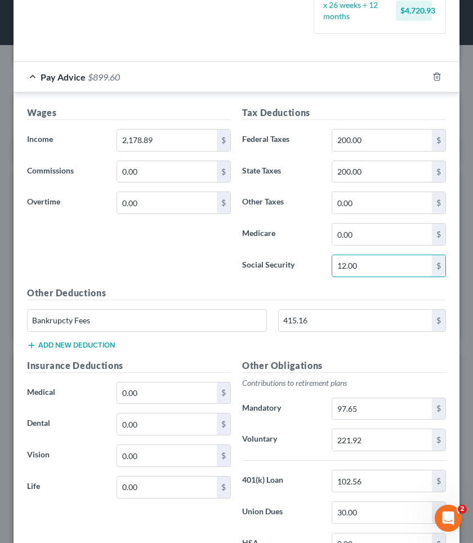
type input "12.00"
click at [138, 256] on div "Wages Income * 2,178.89 $ Commissions 0.00 $ Overtime 0.00 $" at bounding box center [128, 196] width 215 height 180
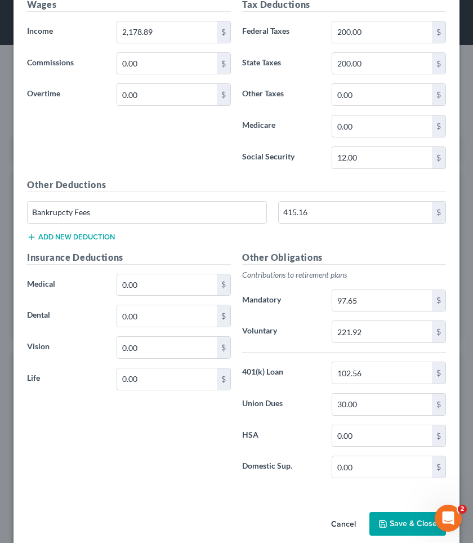
scroll to position [455, 0]
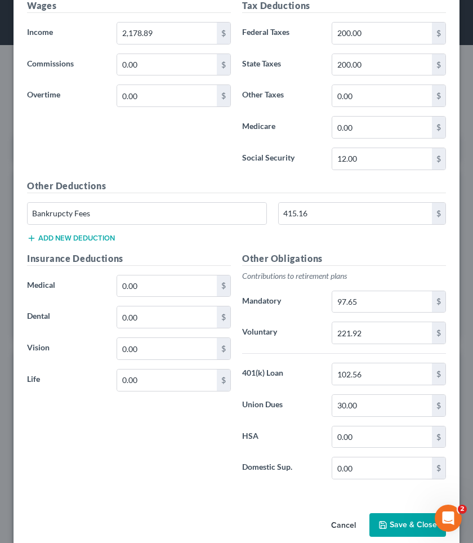
click at [408, 476] on button "Save & Close" at bounding box center [408, 525] width 77 height 24
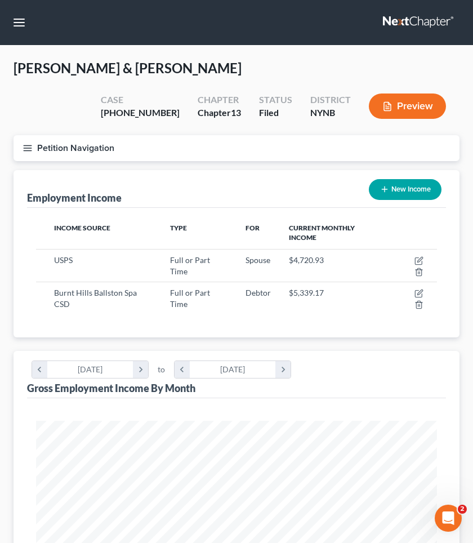
click at [416, 100] on button "Preview" at bounding box center [407, 106] width 77 height 25
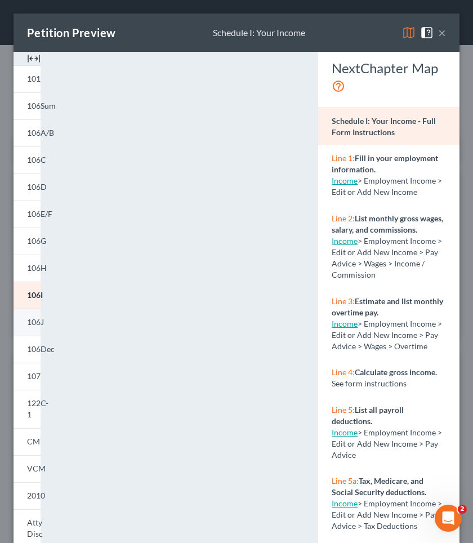
click at [33, 325] on span "106J" at bounding box center [35, 322] width 17 height 10
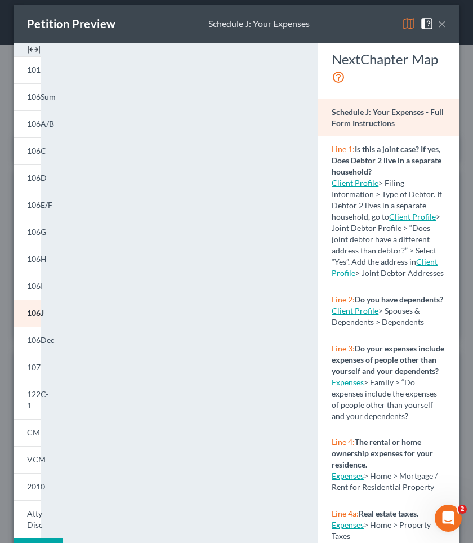
scroll to position [10, 0]
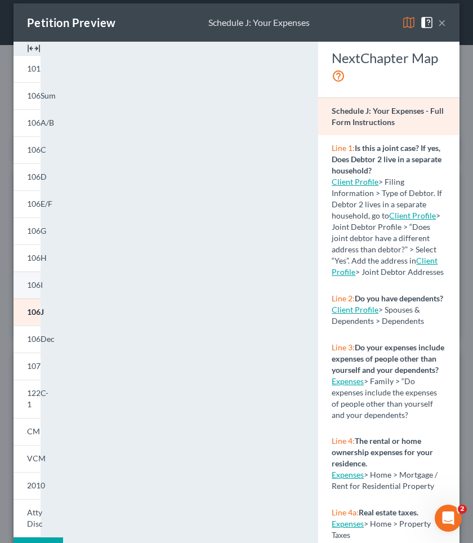
click at [36, 281] on span "106I" at bounding box center [35, 285] width 16 height 10
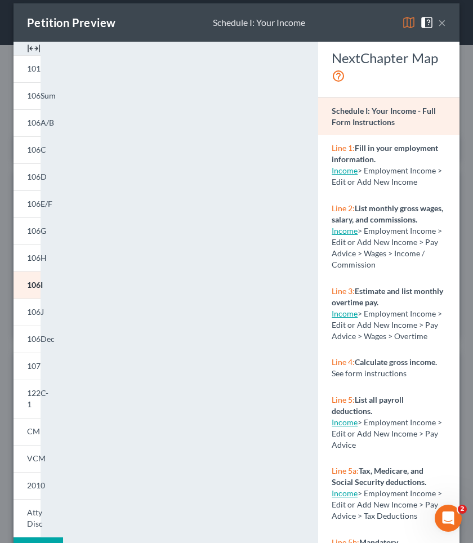
click at [444, 23] on button "×" at bounding box center [443, 23] width 8 height 14
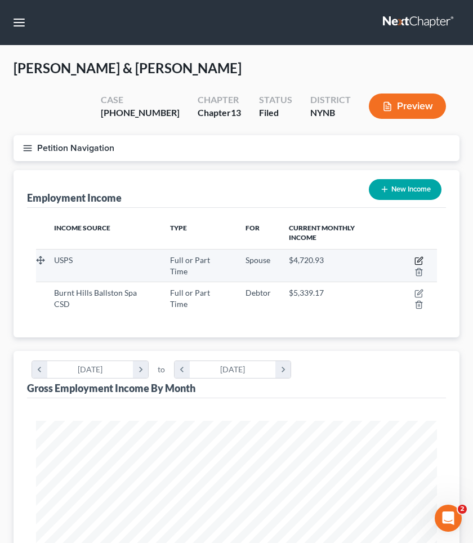
click at [415, 258] on icon "button" at bounding box center [418, 261] width 7 height 7
select select "0"
select select "1"
select select "2"
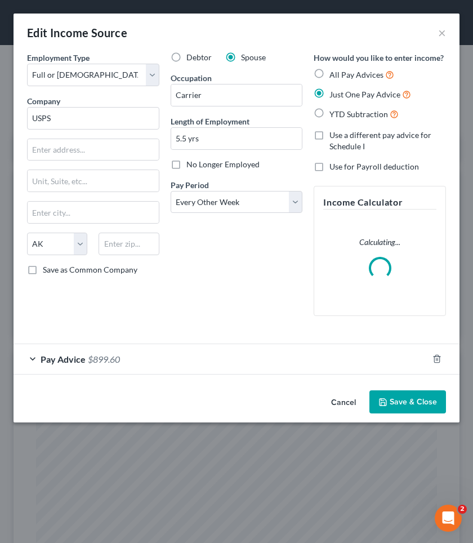
click at [249, 353] on div "Pay Advice $899.60" at bounding box center [221, 359] width 415 height 30
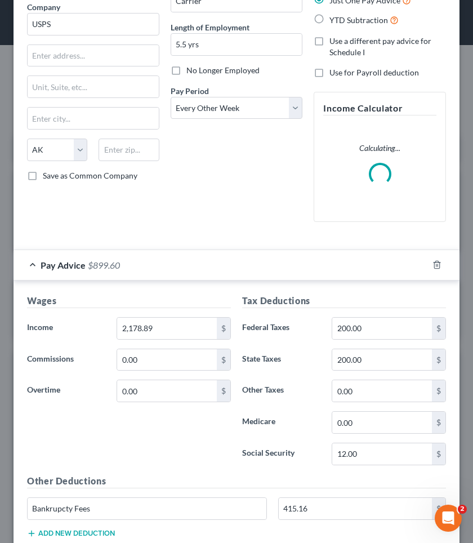
scroll to position [96, 0]
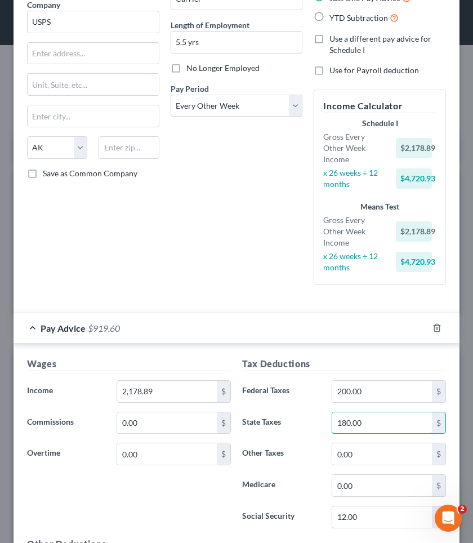
type input "180.00"
click at [309, 476] on label "Medicare" at bounding box center [282, 486] width 90 height 23
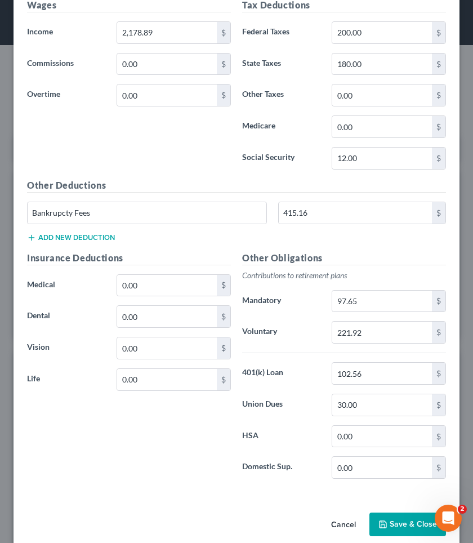
scroll to position [455, 0]
click at [399, 476] on button "Save & Close" at bounding box center [408, 525] width 77 height 24
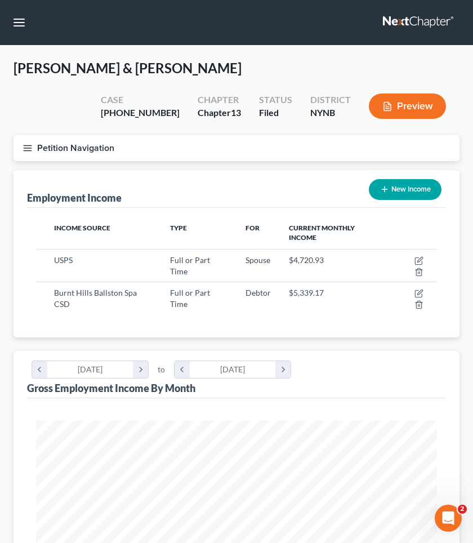
click at [392, 114] on button "Preview" at bounding box center [407, 106] width 77 height 25
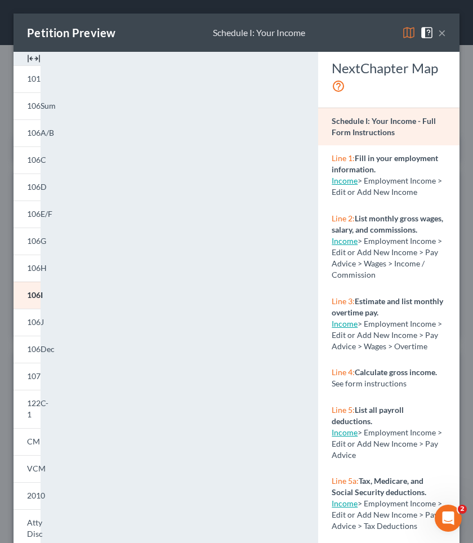
click at [442, 37] on button "×" at bounding box center [443, 33] width 8 height 14
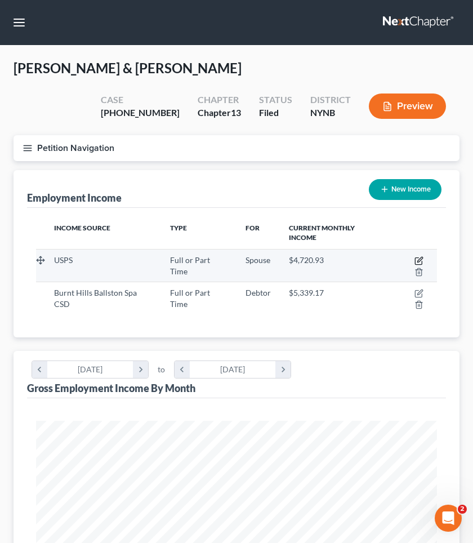
click at [420, 256] on icon "button" at bounding box center [419, 260] width 9 height 9
select select "0"
select select "1"
select select "2"
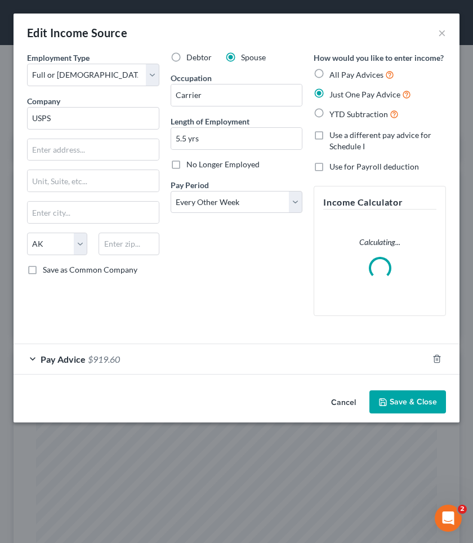
click at [238, 363] on div "Pay Advice $919.60" at bounding box center [221, 359] width 415 height 30
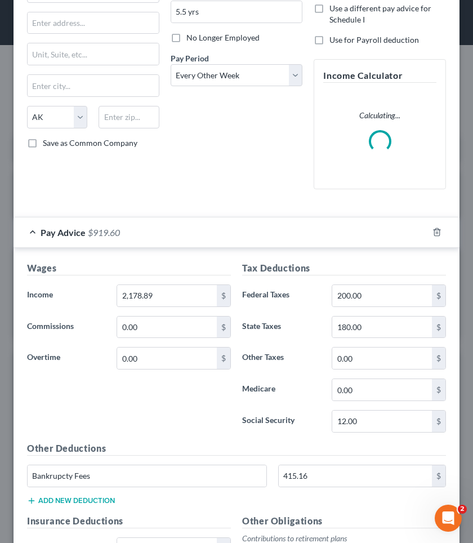
scroll to position [151, 0]
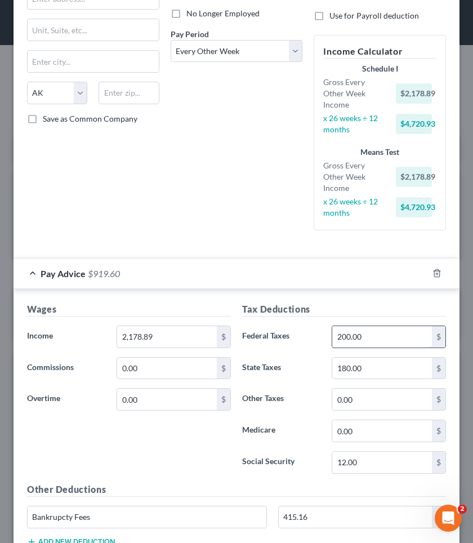
click at [347, 329] on input "200.00" at bounding box center [383, 336] width 100 height 21
type input "150.00"
click at [336, 389] on input "0.00" at bounding box center [383, 399] width 100 height 21
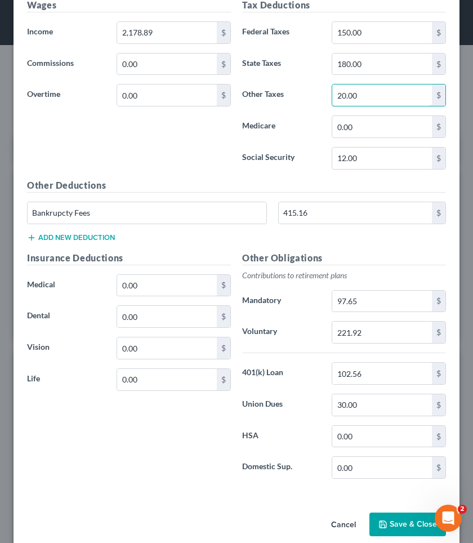
scroll to position [455, 0]
type input "20.00"
click at [401, 476] on button "Save & Close" at bounding box center [408, 525] width 77 height 24
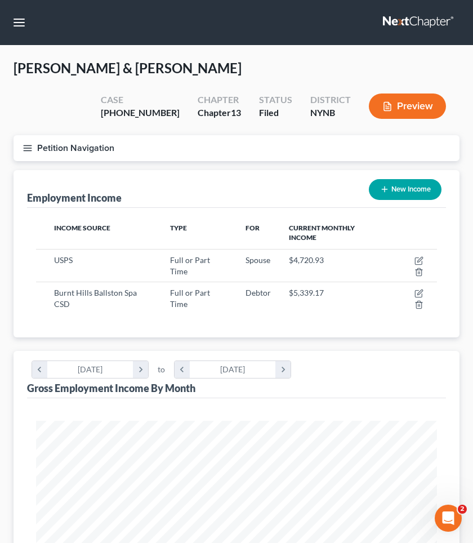
click at [413, 111] on button "Preview" at bounding box center [407, 106] width 77 height 25
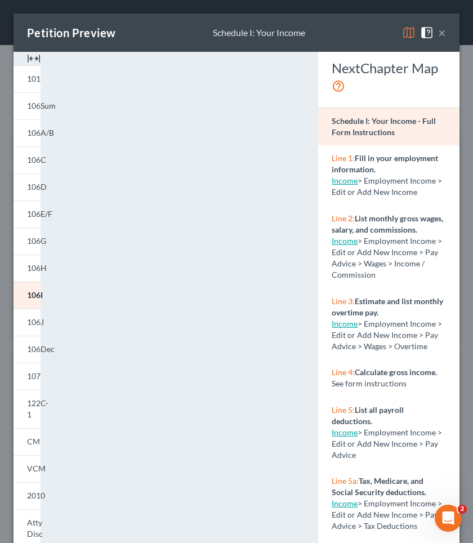
click at [444, 35] on button "×" at bounding box center [443, 33] width 8 height 14
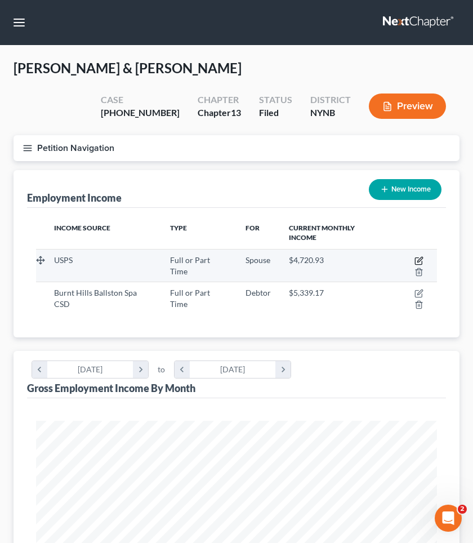
click at [417, 258] on icon "button" at bounding box center [419, 260] width 9 height 9
select select "0"
select select "1"
select select "2"
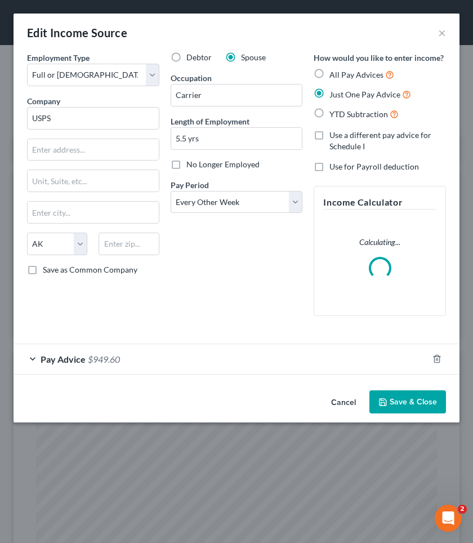
click at [224, 365] on div "Pay Advice $949.60" at bounding box center [221, 359] width 415 height 30
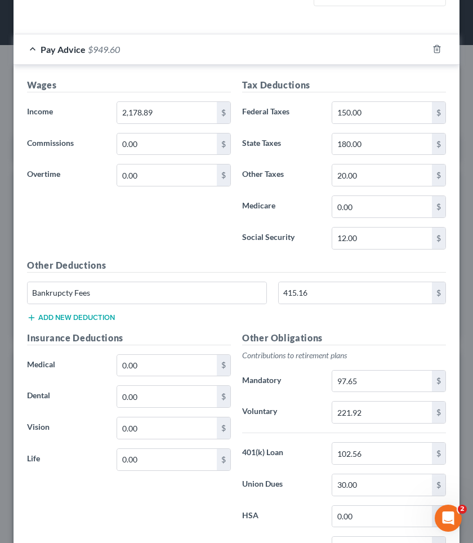
scroll to position [320, 0]
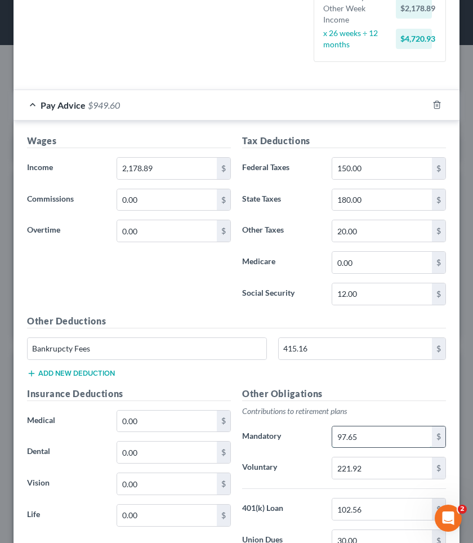
click at [341, 427] on input "97.65" at bounding box center [383, 437] width 100 height 21
type input "87.65"
click at [343, 220] on input "20.00" at bounding box center [383, 230] width 100 height 21
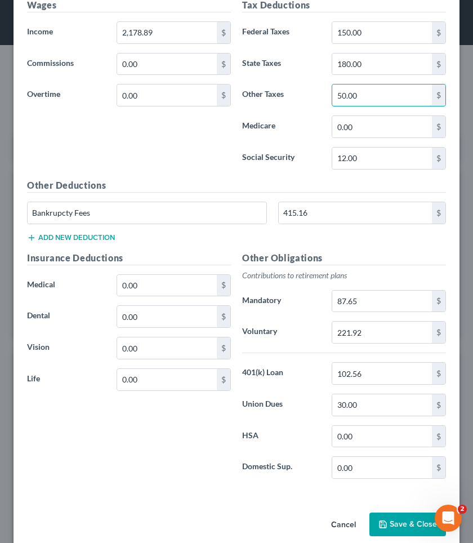
type input "50.00"
click at [386, 476] on button "Save & Close" at bounding box center [408, 525] width 77 height 24
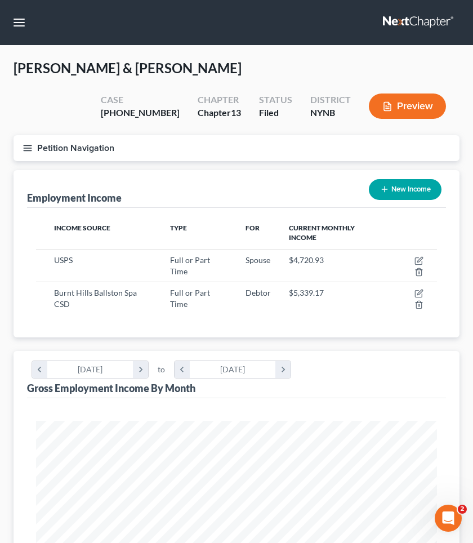
click at [422, 108] on button "Preview" at bounding box center [407, 106] width 77 height 25
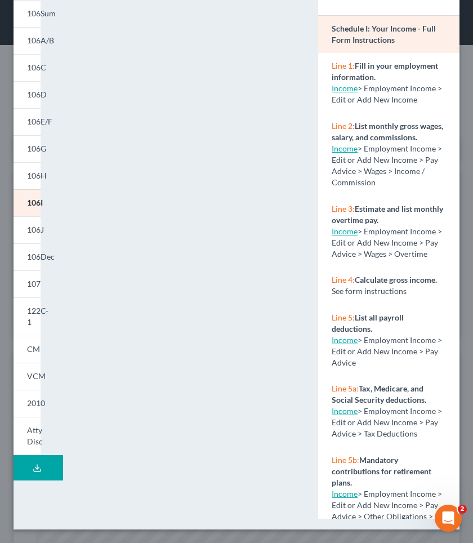
scroll to position [91, 0]
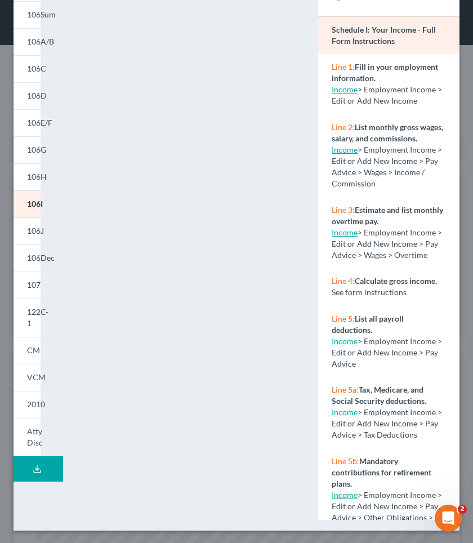
click at [464, 77] on div "NextChapter Map Schedule I: Your Income - Full Form Instructions Line 1: Fill i…" at bounding box center [389, 241] width 153 height 560
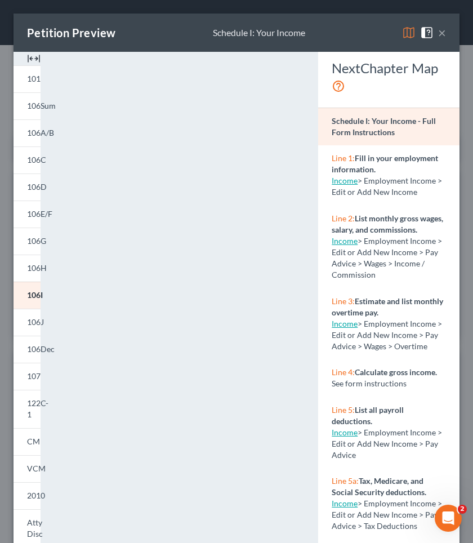
scroll to position [0, 0]
click at [444, 32] on button "×" at bounding box center [443, 33] width 8 height 14
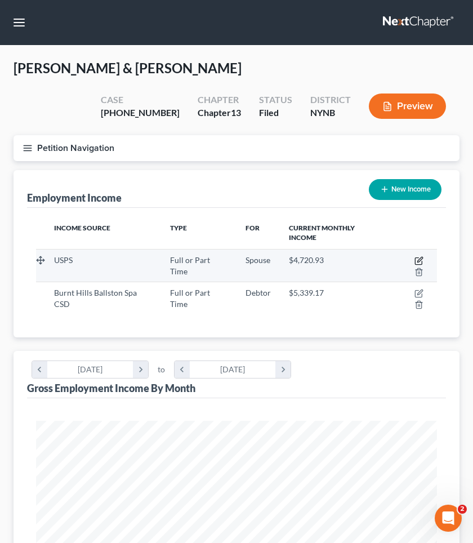
click at [420, 258] on icon "button" at bounding box center [419, 260] width 9 height 9
select select "0"
select select "1"
select select "2"
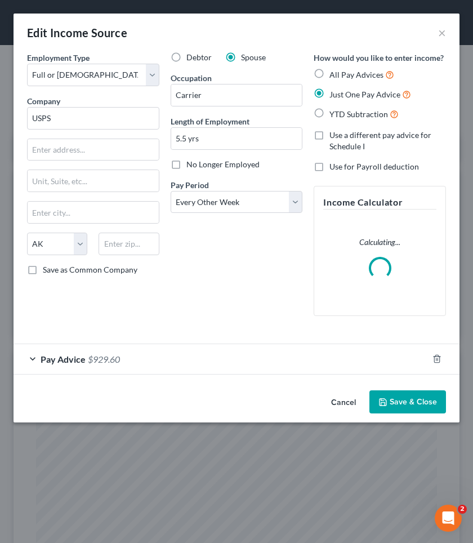
click at [265, 346] on div "Pay Advice $929.60" at bounding box center [221, 359] width 415 height 30
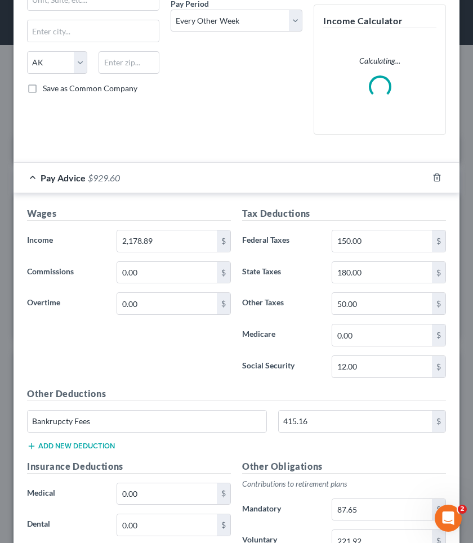
scroll to position [239, 0]
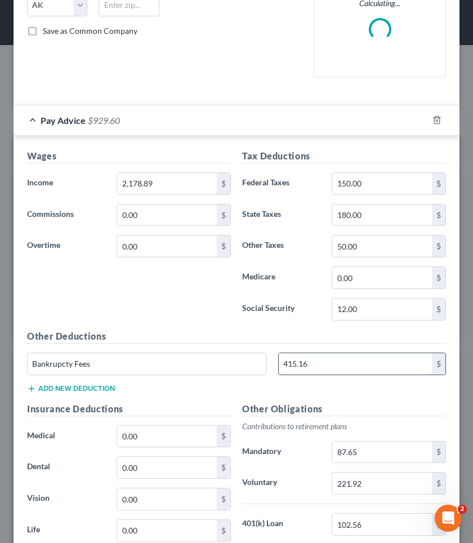
click at [287, 358] on input "415.16" at bounding box center [355, 363] width 153 height 21
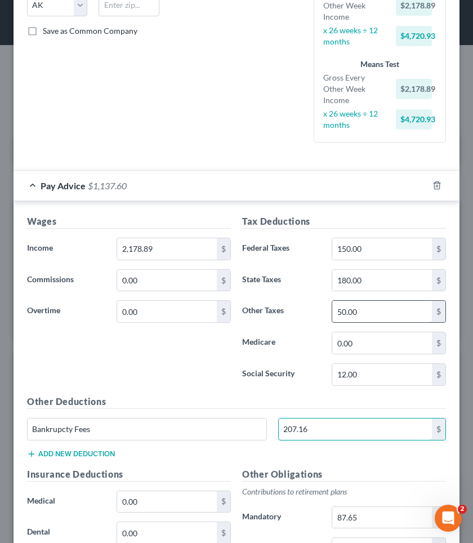
type input "207.16"
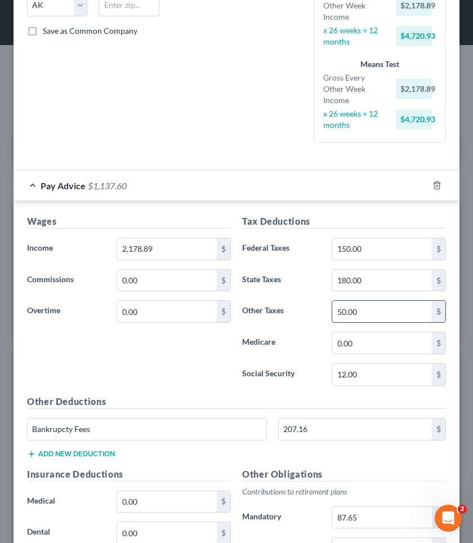
click at [340, 301] on input "50.00" at bounding box center [383, 311] width 100 height 21
type input "40.00"
click at [328, 395] on h5 "Other Deductions" at bounding box center [236, 402] width 419 height 14
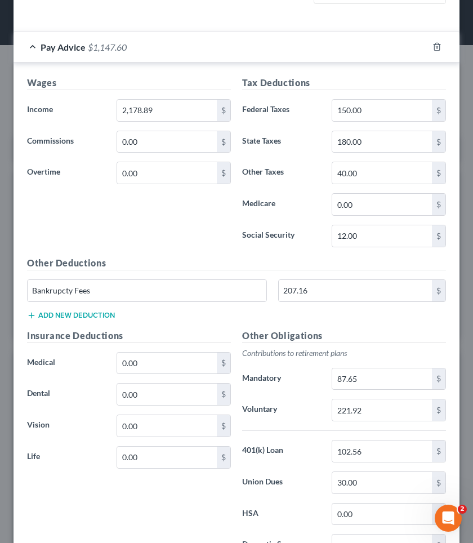
scroll to position [384, 0]
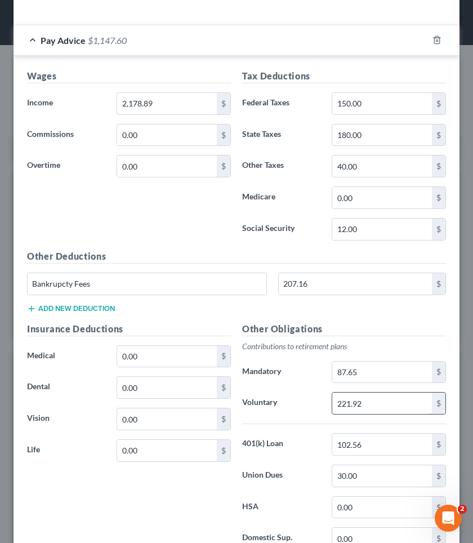
click at [348, 393] on input "221.92" at bounding box center [383, 403] width 100 height 21
click at [373, 393] on input "111.92" at bounding box center [383, 403] width 100 height 21
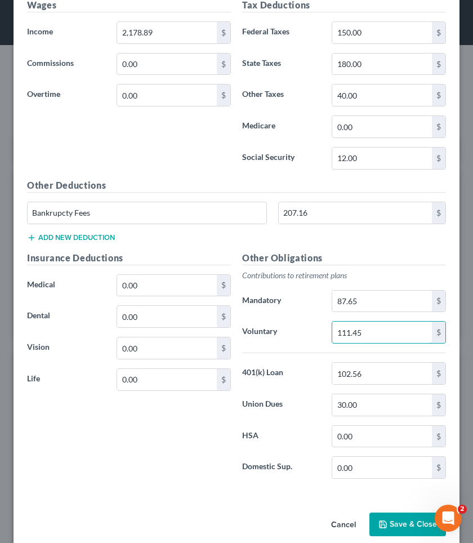
scroll to position [455, 0]
type input "111.45"
click at [408, 476] on button "Save & Close" at bounding box center [408, 525] width 77 height 24
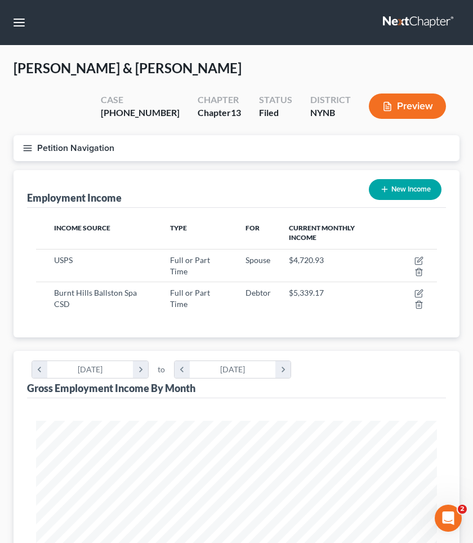
click at [426, 97] on button "Preview" at bounding box center [407, 106] width 77 height 25
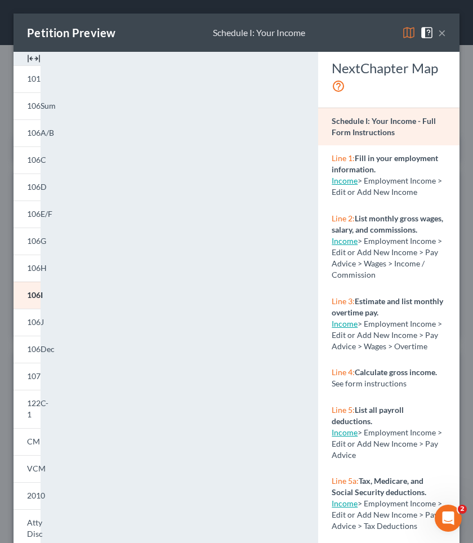
scroll to position [0, 0]
click at [441, 29] on button "×" at bounding box center [443, 33] width 8 height 14
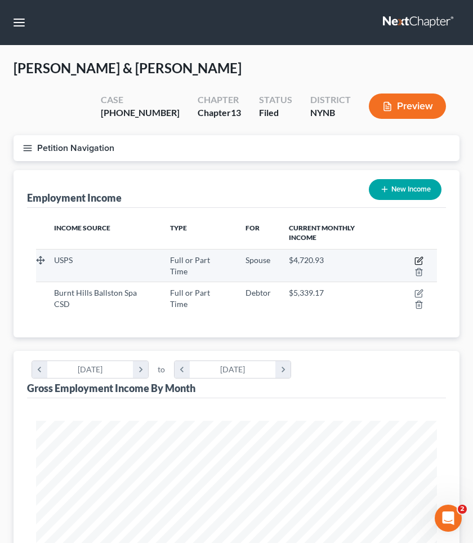
click at [418, 256] on icon "button" at bounding box center [419, 260] width 9 height 9
select select "0"
select select "1"
select select "2"
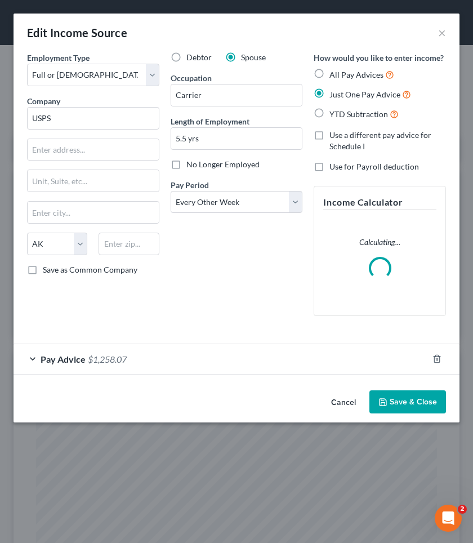
click at [140, 361] on div "Pay Advice $1,258.07" at bounding box center [221, 359] width 415 height 30
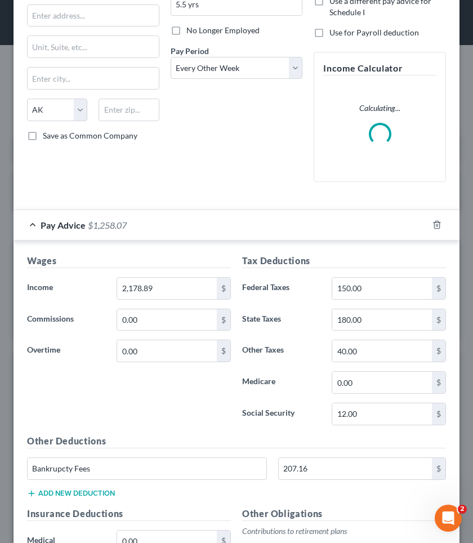
scroll to position [138, 0]
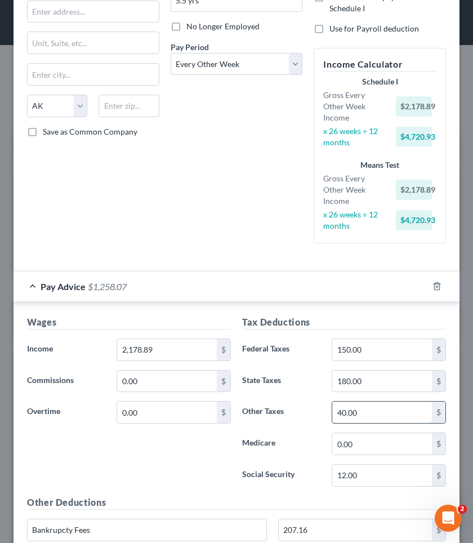
click at [345, 402] on input "40.00" at bounding box center [383, 412] width 100 height 21
type input "0"
type input "39"
click at [282, 433] on label "Medicare" at bounding box center [282, 444] width 90 height 23
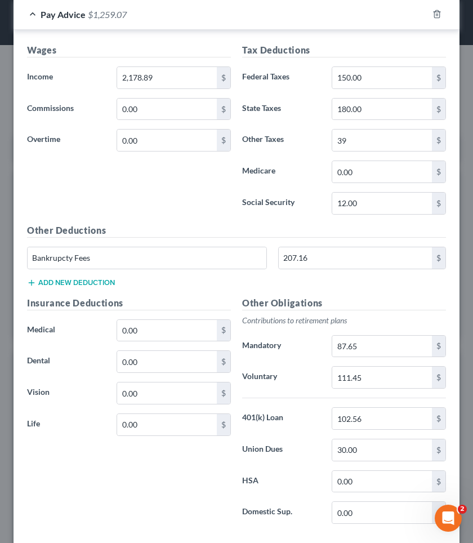
scroll to position [414, 0]
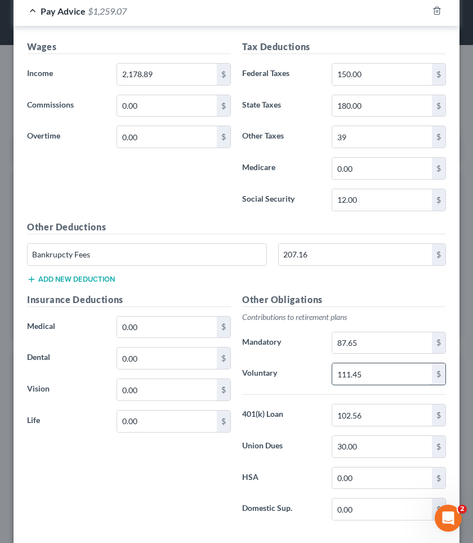
click at [349, 364] on input "111.45" at bounding box center [383, 374] width 100 height 21
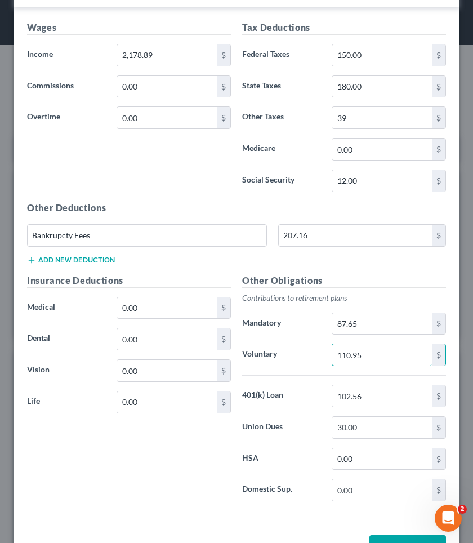
scroll to position [433, 0]
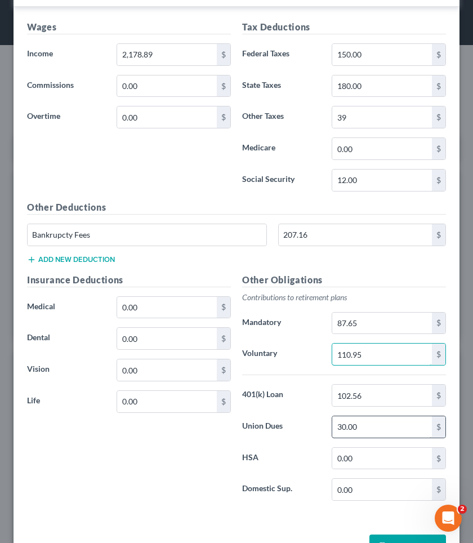
type input "110.95"
click at [344, 417] on input "30.00" at bounding box center [383, 427] width 100 height 21
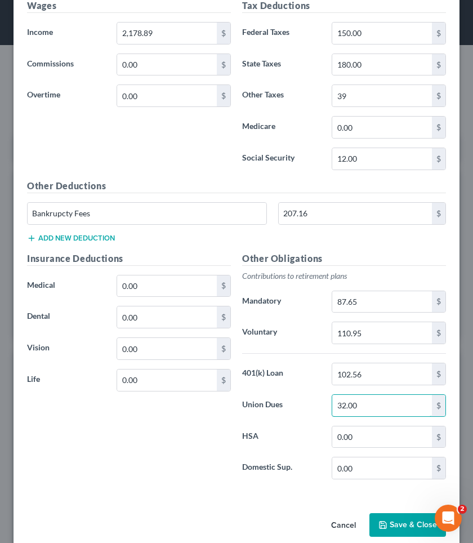
scroll to position [451, 0]
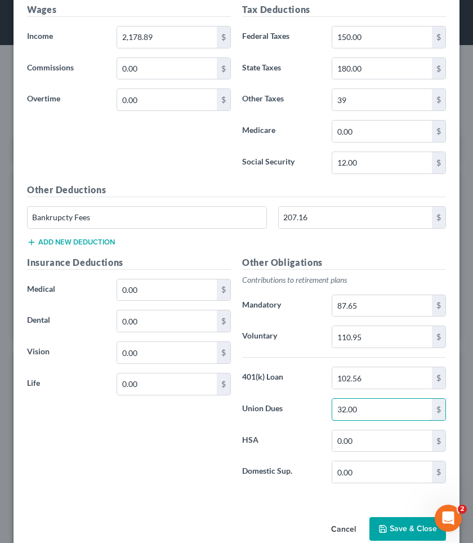
type input "32.00"
click at [125, 453] on div "Insurance Deductions Medical 0.00 $ Dental 0.00 $ Vision 0.00 $ Life 0.00 $" at bounding box center [128, 374] width 215 height 237
click at [126, 280] on input "0.00" at bounding box center [167, 290] width 100 height 21
click at [132, 280] on input "0.00" at bounding box center [167, 290] width 100 height 21
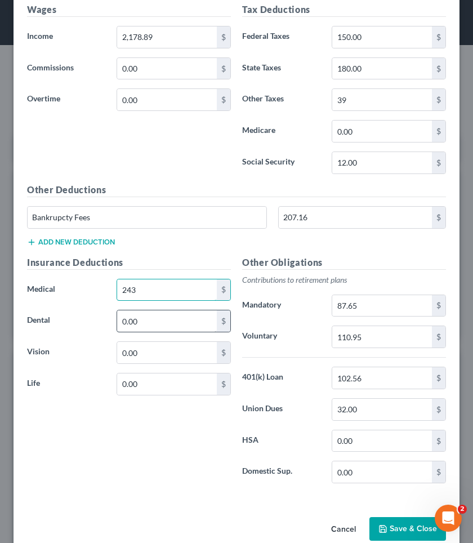
type input "243"
click at [137, 313] on input "0.00" at bounding box center [167, 321] width 100 height 21
click at [144, 421] on div "Insurance Deductions Medical 243 $ Dental 0.00 $ Vision 0.00 $ Life 0.00 $" at bounding box center [128, 374] width 215 height 237
click at [348, 368] on input "102.56" at bounding box center [383, 378] width 100 height 21
click at [345, 368] on input "102.56" at bounding box center [383, 378] width 100 height 21
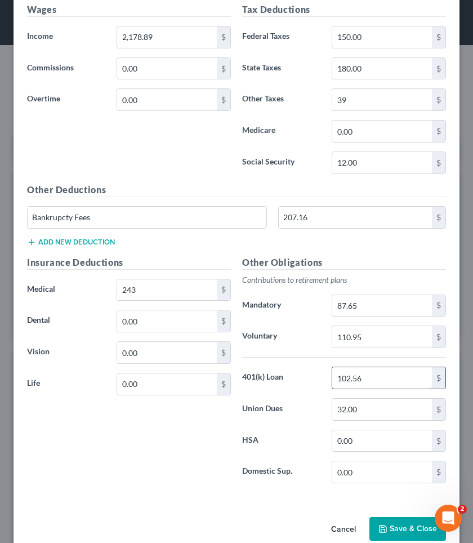
click at [345, 368] on input "102.56" at bounding box center [383, 378] width 100 height 21
type input "51.24"
click at [278, 476] on div "Cancel Save & Close" at bounding box center [237, 531] width 446 height 37
click at [403, 476] on button "Save & Close" at bounding box center [408, 529] width 77 height 24
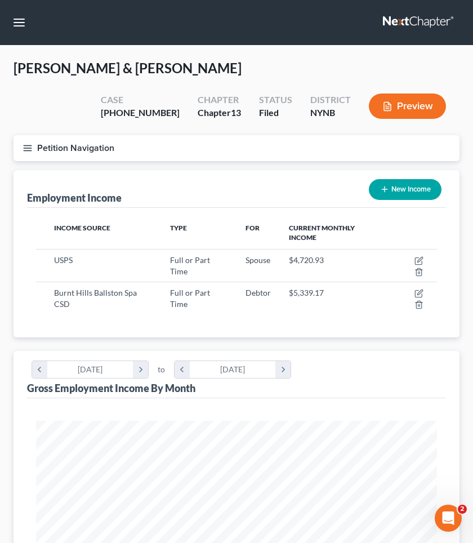
click at [404, 106] on button "Preview" at bounding box center [407, 106] width 77 height 25
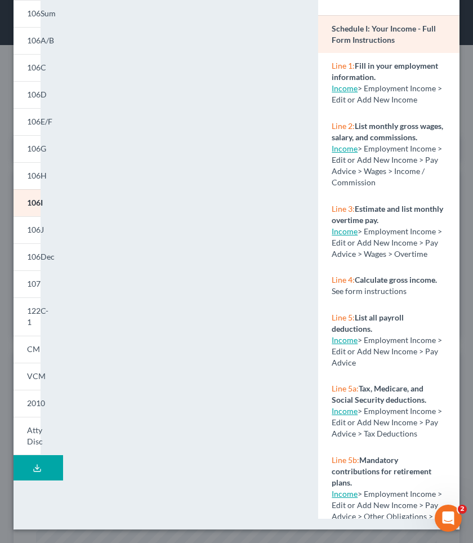
scroll to position [91, 0]
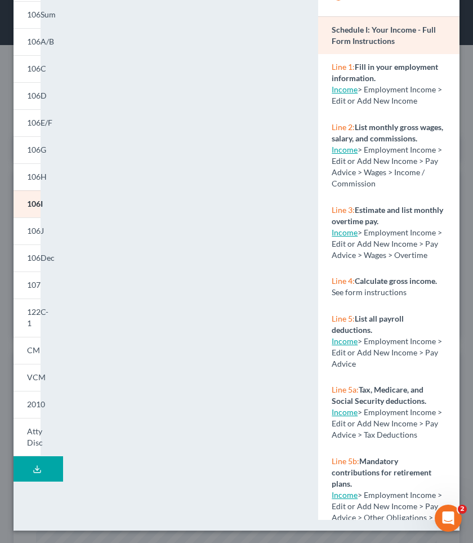
click at [467, 100] on div "Petition Preview Schedule I: Your Income × 101 106Sum 106A/B 106C 106D 106E/F 1…" at bounding box center [236, 271] width 473 height 543
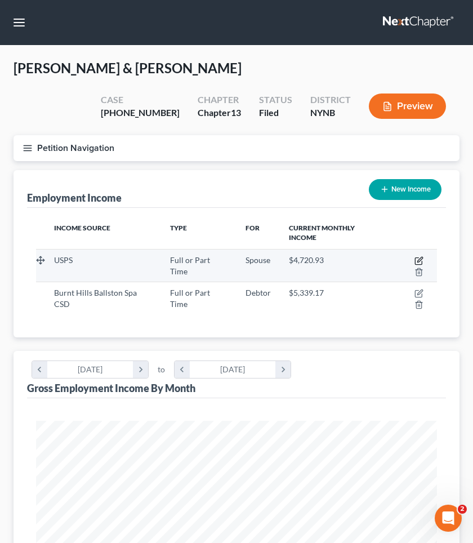
click at [418, 256] on icon "button" at bounding box center [419, 260] width 9 height 9
select select "0"
select select "1"
select select "2"
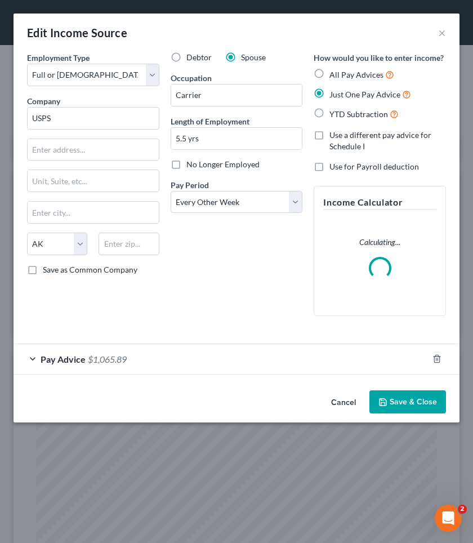
click at [175, 344] on div "Pay Advice $1,065.89" at bounding box center [221, 359] width 415 height 30
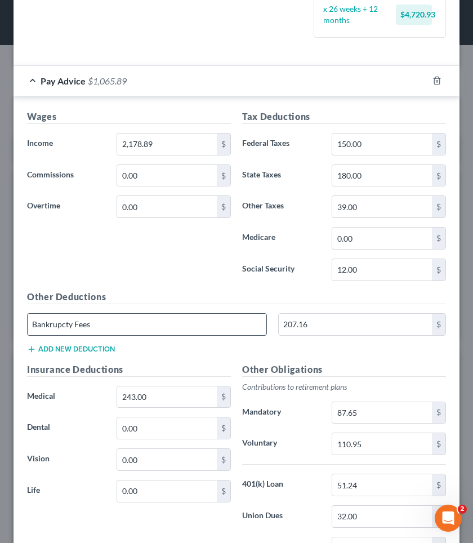
scroll to position [339, 0]
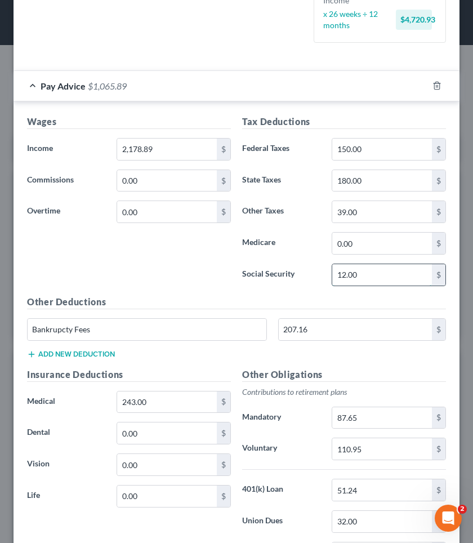
click at [370, 264] on input "12.00" at bounding box center [383, 274] width 100 height 21
type input "12.50"
click at [317, 345] on div "Other Deductions Bankrupcty Fees 207.16 $ Add new deduction" at bounding box center [236, 331] width 431 height 73
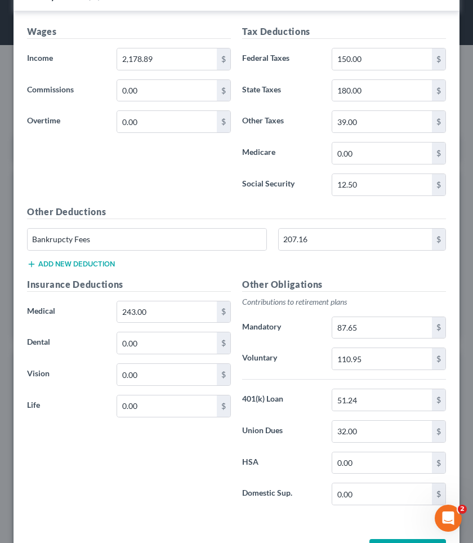
scroll to position [431, 0]
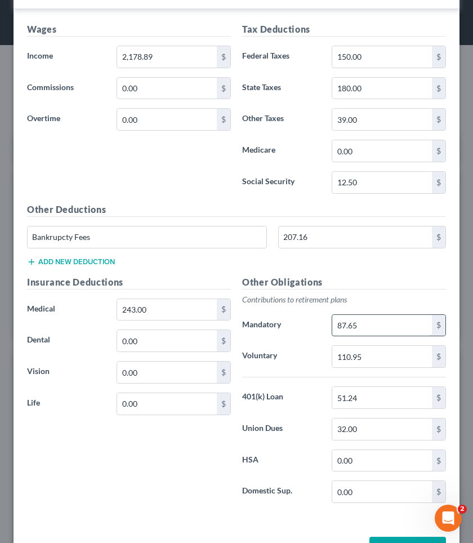
click at [345, 315] on input "87.65" at bounding box center [383, 325] width 100 height 21
type input "0"
type input "90.53"
click at [309, 347] on label "Voluntary" at bounding box center [282, 357] width 90 height 23
click at [350, 346] on input "110.95" at bounding box center [383, 356] width 100 height 21
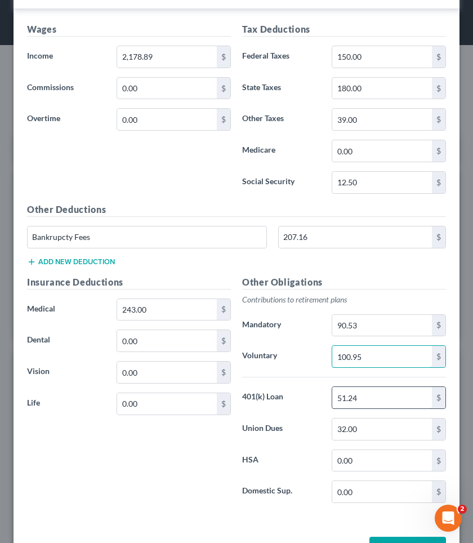
type input "100.95"
click at [344, 387] on input "51.24" at bounding box center [383, 397] width 100 height 21
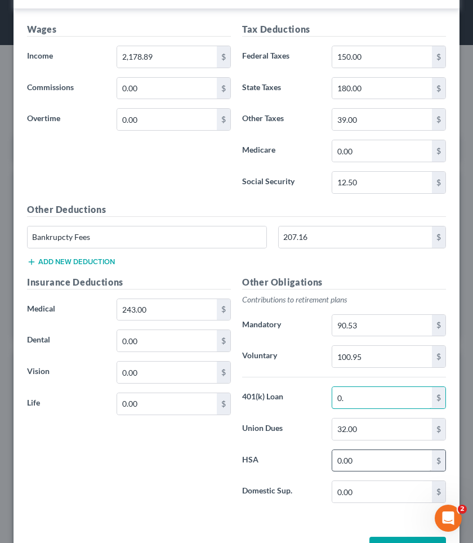
type input "0"
type input "46.24"
click at [346, 419] on input "32.00" at bounding box center [383, 429] width 100 height 21
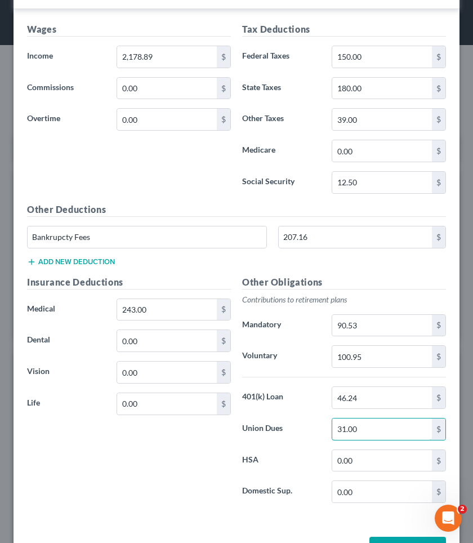
type input "31.00"
click at [281, 450] on label "HSA" at bounding box center [282, 461] width 90 height 23
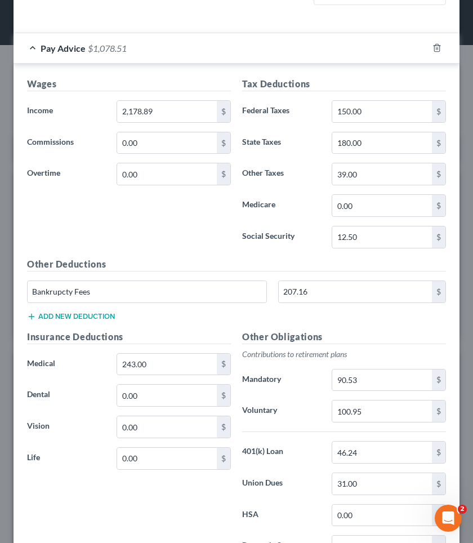
scroll to position [358, 0]
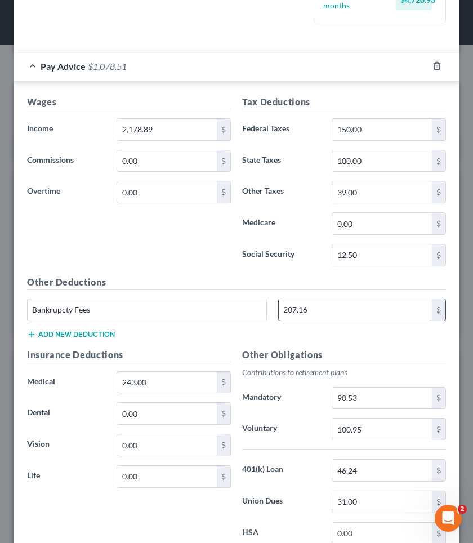
click at [297, 299] on input "207.16" at bounding box center [355, 309] width 153 height 21
type input "0"
type input "196.17"
click at [266, 318] on div "Other Deductions Bankrupcty Fees 196.17 $ Add new deduction" at bounding box center [236, 312] width 431 height 73
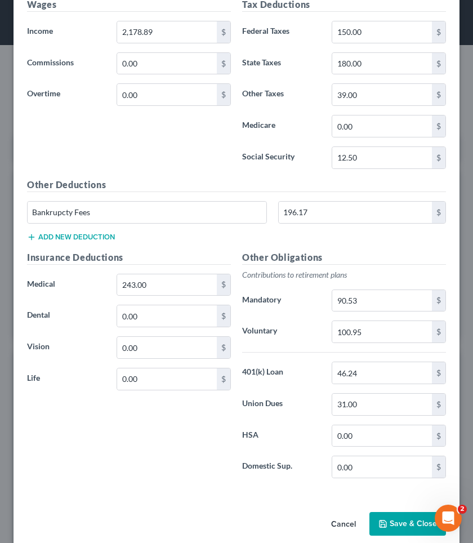
scroll to position [455, 0]
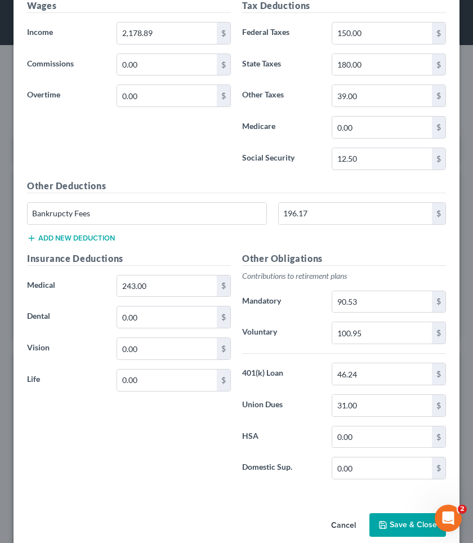
click at [401, 476] on button "Save & Close" at bounding box center [408, 525] width 77 height 24
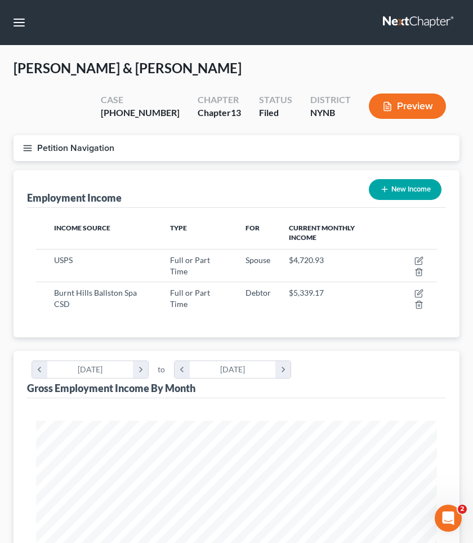
click at [400, 105] on button "Preview" at bounding box center [407, 106] width 77 height 25
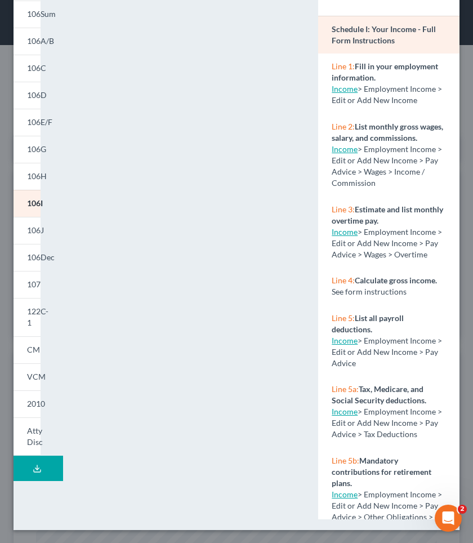
scroll to position [91, 0]
click at [470, 129] on div "Petition Preview Schedule I: Your Income × 101 106Sum 106A/B 106C 106D 106E/F 1…" at bounding box center [236, 271] width 473 height 543
click at [464, 78] on div "NextChapter Map Schedule I: Your Income - Full Form Instructions Line 1: Fill i…" at bounding box center [389, 241] width 153 height 560
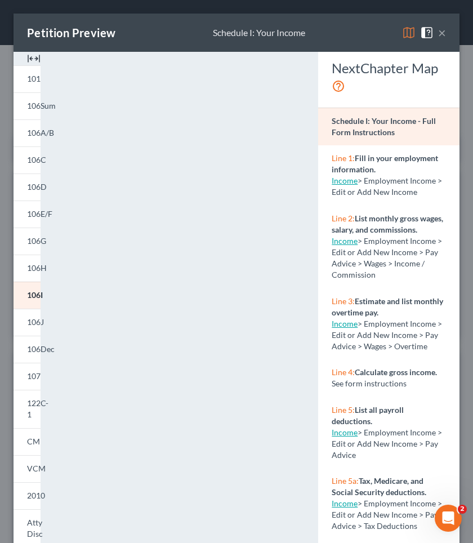
scroll to position [0, 0]
click at [446, 27] on div "Petition Preview Schedule I: Your Income ×" at bounding box center [237, 33] width 446 height 38
click at [445, 29] on button "×" at bounding box center [443, 33] width 8 height 14
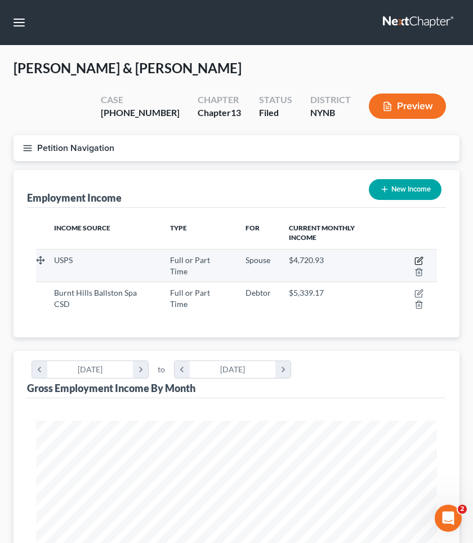
click at [421, 258] on icon "button" at bounding box center [419, 260] width 9 height 9
select select "0"
select select "1"
select select "2"
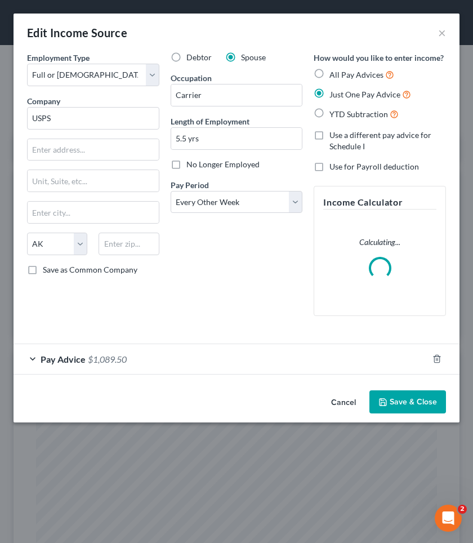
click at [220, 347] on div "Pay Advice $1,089.50" at bounding box center [221, 359] width 415 height 30
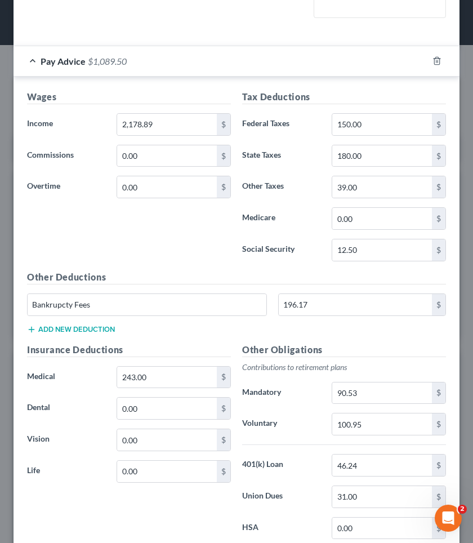
scroll to position [289, 0]
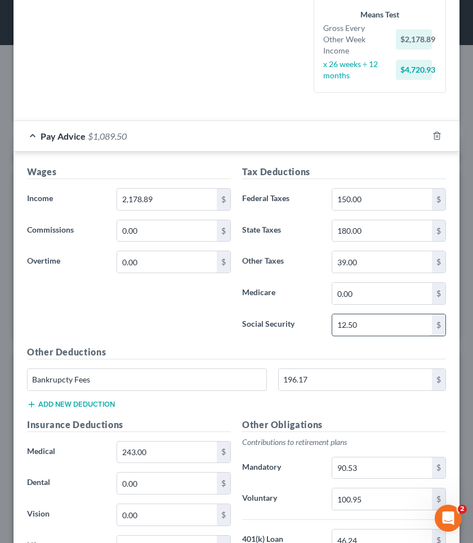
click at [364, 315] on input "12.50" at bounding box center [383, 325] width 100 height 21
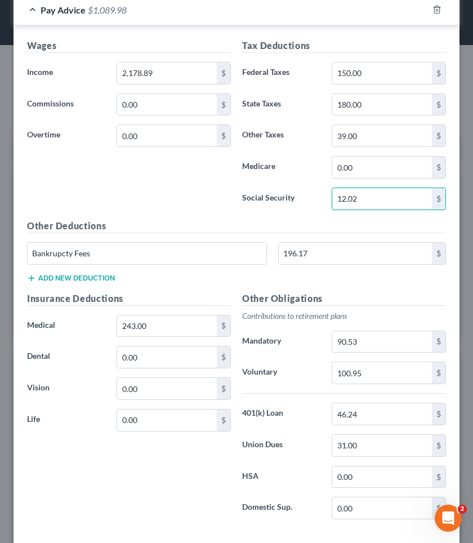
scroll to position [414, 0]
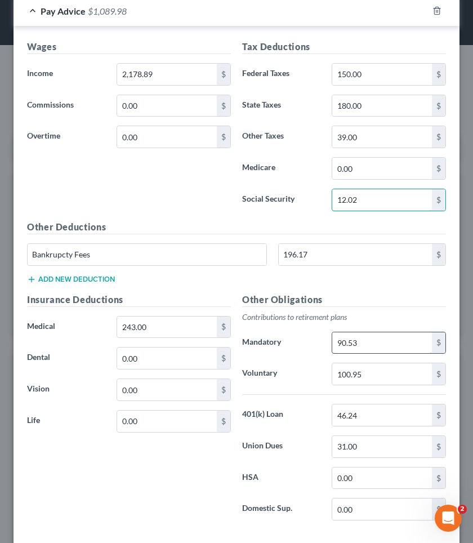
type input "12.02"
click at [364, 333] on input "90.53" at bounding box center [383, 343] width 100 height 21
type input "90.32"
click at [297, 363] on label "Voluntary" at bounding box center [282, 374] width 90 height 23
click at [349, 364] on input "100.95" at bounding box center [383, 374] width 100 height 21
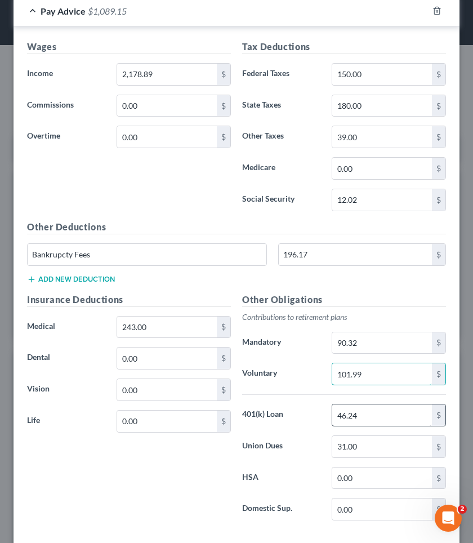
type input "101.99"
click at [399, 405] on input "46.24" at bounding box center [383, 415] width 100 height 21
type input "47.04"
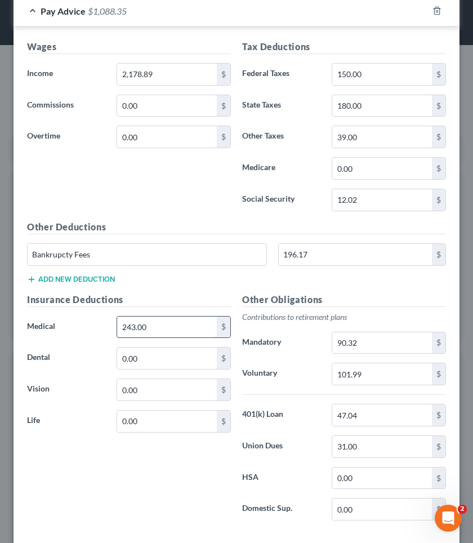
click at [131, 317] on input "243.00" at bounding box center [167, 327] width 100 height 21
type input "223.00"
click at [347, 436] on input "31.00" at bounding box center [383, 446] width 100 height 21
type input "0"
type input "3"
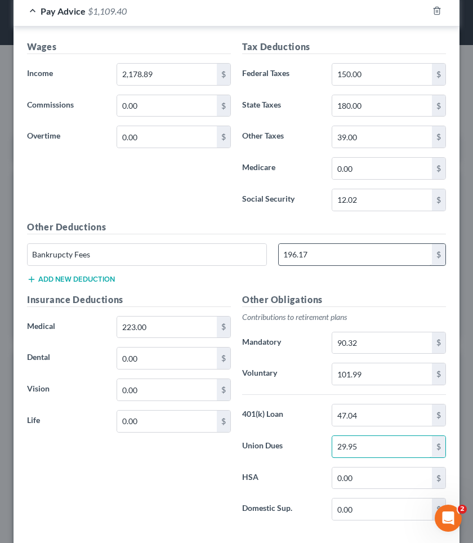
type input "29.95"
click at [296, 244] on input "196.17" at bounding box center [355, 254] width 153 height 21
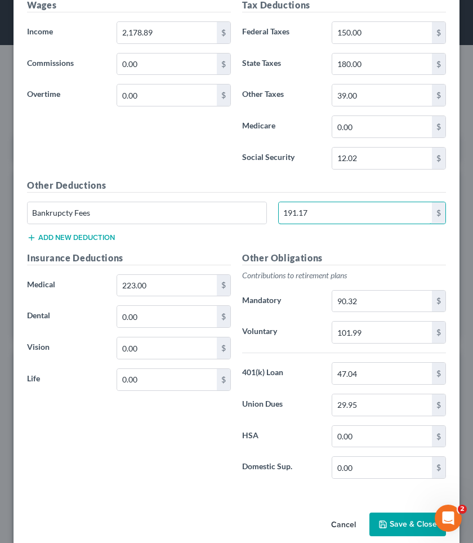
scroll to position [455, 0]
type input "191.17"
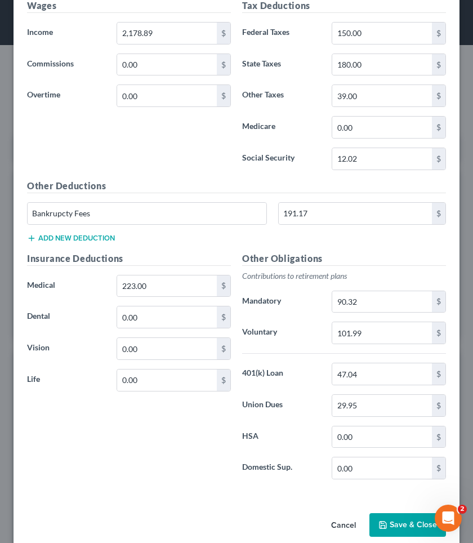
click at [377, 476] on button "Save & Close" at bounding box center [408, 525] width 77 height 24
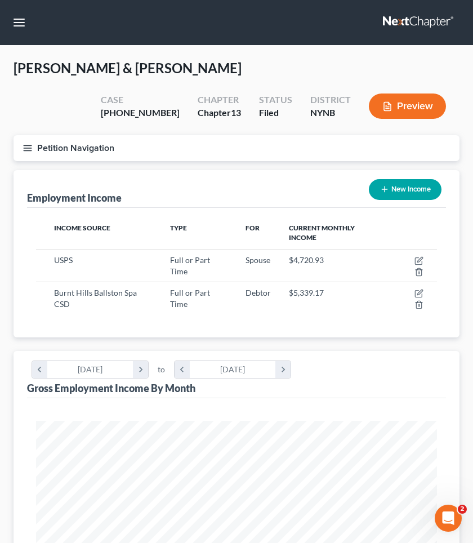
click at [403, 114] on button "Preview" at bounding box center [407, 106] width 77 height 25
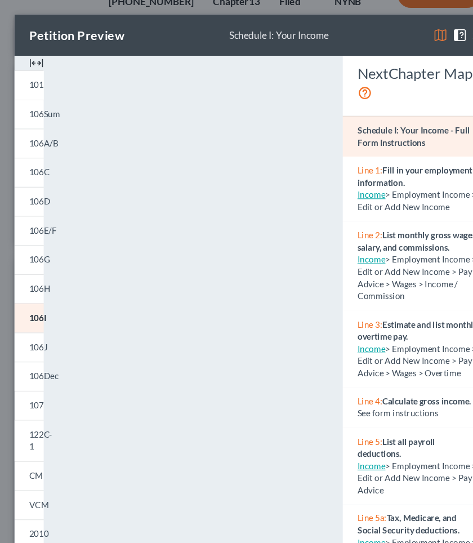
scroll to position [107, 0]
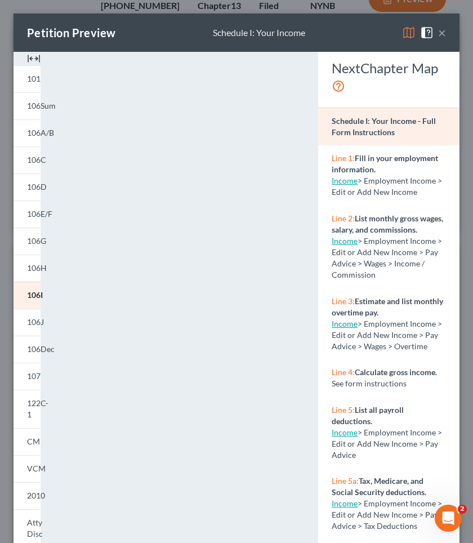
click at [439, 37] on button "×" at bounding box center [443, 33] width 8 height 14
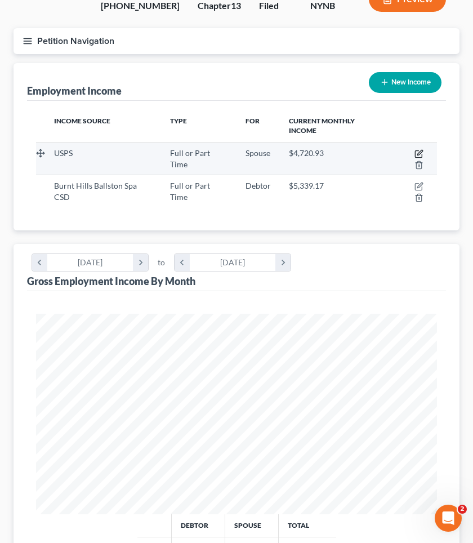
click at [419, 151] on icon "button" at bounding box center [418, 154] width 7 height 7
select select "0"
select select "1"
select select "2"
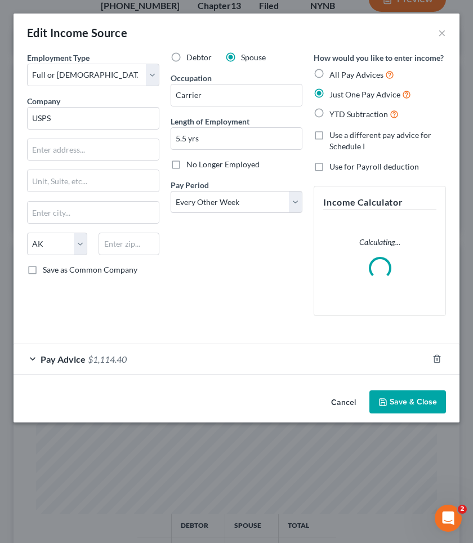
click at [256, 351] on div "Pay Advice $1,114.40" at bounding box center [221, 359] width 415 height 30
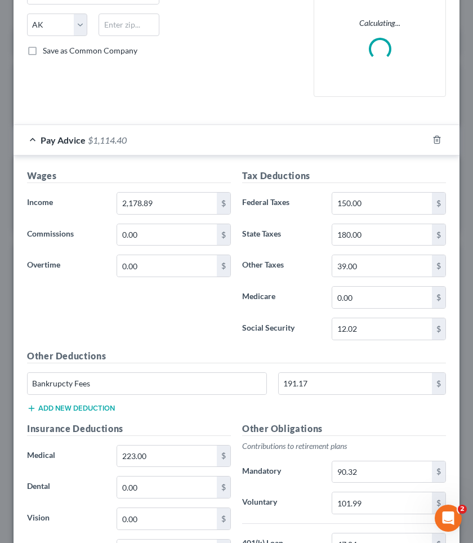
scroll to position [220, 0]
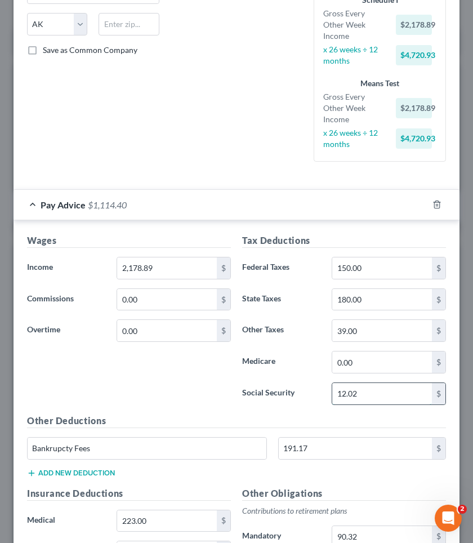
click at [365, 383] on input "12.02" at bounding box center [383, 393] width 100 height 21
type input "12.04"
click at [294, 391] on label "Social Security" at bounding box center [282, 394] width 90 height 23
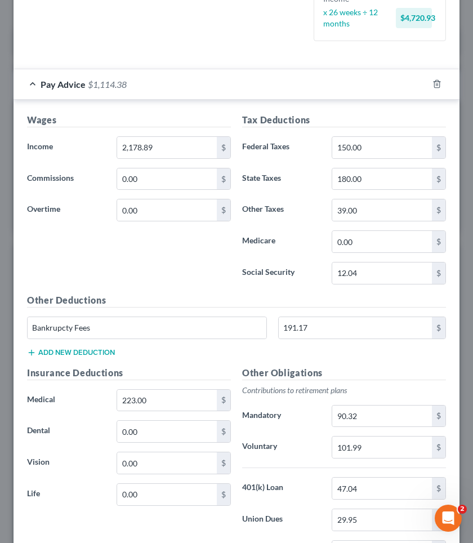
scroll to position [344, 0]
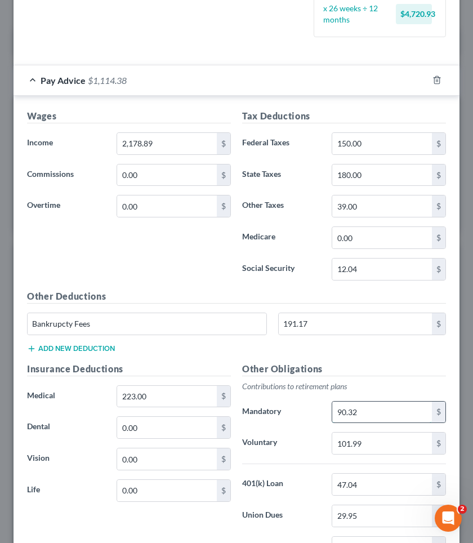
click at [363, 402] on input "90.32" at bounding box center [383, 412] width 100 height 21
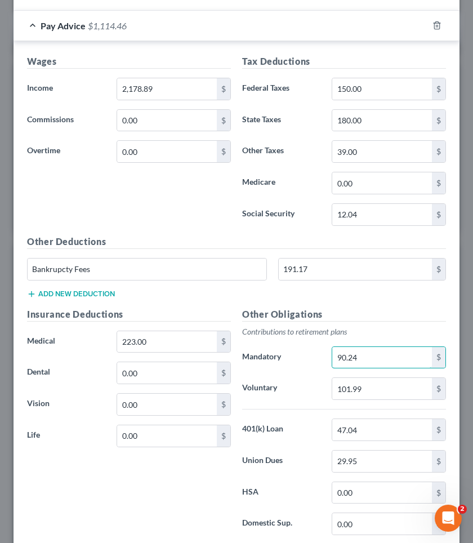
type input "90.24"
click at [318, 378] on label "Voluntary" at bounding box center [282, 389] width 90 height 23
click at [360, 378] on input "101.99" at bounding box center [383, 388] width 100 height 21
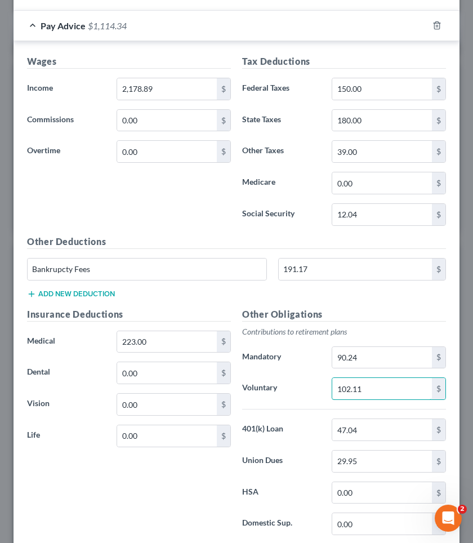
type input "102.11"
click at [307, 396] on div "Other Obligations Contributions to retirement plans Mandatory 90.24 $ Voluntary…" at bounding box center [344, 426] width 215 height 237
click at [359, 422] on input "47.04" at bounding box center [383, 429] width 100 height 21
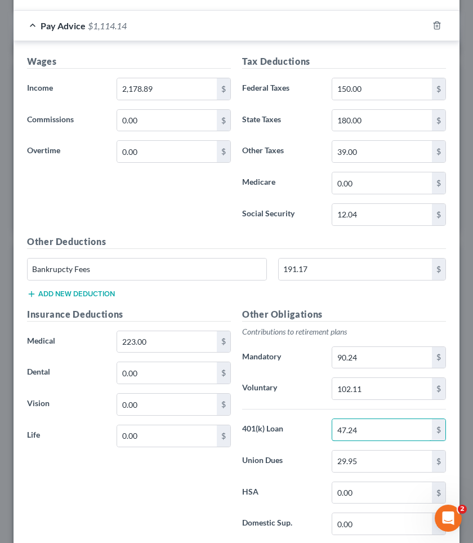
type input "47.24"
click at [299, 426] on label "401(k) Loan" at bounding box center [282, 430] width 90 height 23
click at [126, 362] on input "0.00" at bounding box center [167, 372] width 100 height 21
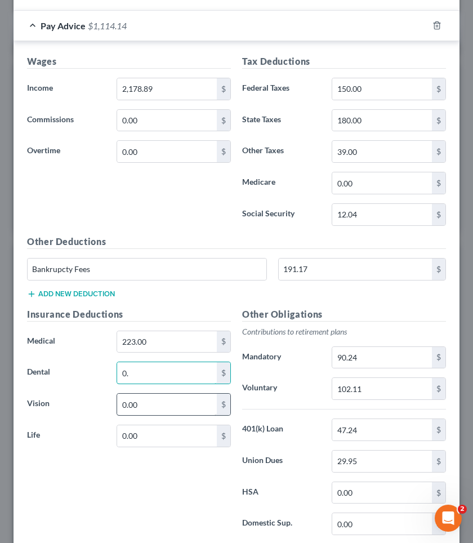
type input "0"
type input "1.8"
click at [121, 426] on input "0.00" at bounding box center [167, 436] width 100 height 21
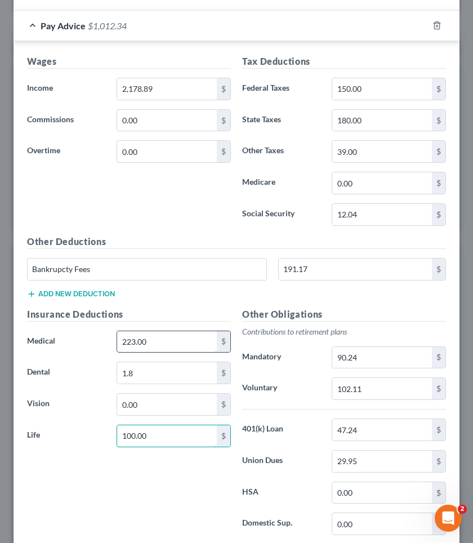
type input "100.00"
click at [129, 331] on input "223.00" at bounding box center [167, 341] width 100 height 21
type input "123.00"
click at [217, 467] on div "Insurance Deductions Medical 123.00 $ Dental 1.8 $ Vision 0.00 $ Life 100.00 $" at bounding box center [128, 426] width 215 height 237
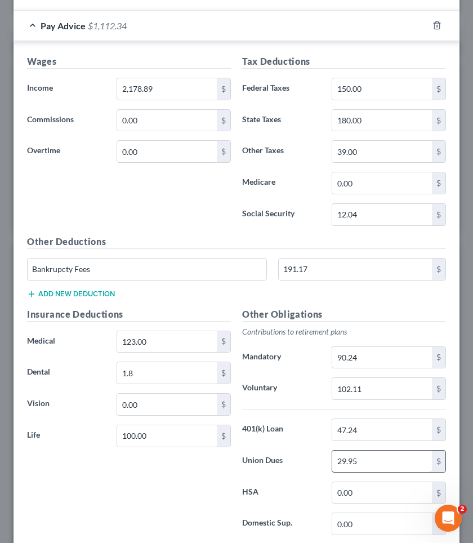
click at [359, 451] on input "29.95" at bounding box center [383, 461] width 100 height 21
drag, startPoint x: 362, startPoint y: 446, endPoint x: 330, endPoint y: 446, distance: 32.7
click at [330, 450] on div "29.95 $" at bounding box center [389, 461] width 126 height 23
type input "30.9"
click at [297, 462] on div "Other Obligations Contributions to retirement plans Mandatory 90.24 $ Voluntary…" at bounding box center [344, 426] width 215 height 237
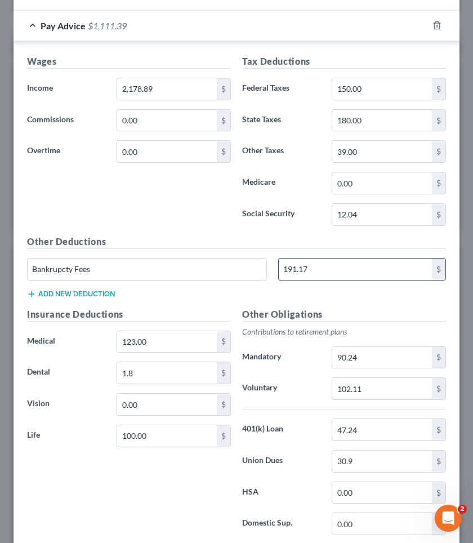
click at [362, 260] on input "191.17" at bounding box center [355, 269] width 153 height 21
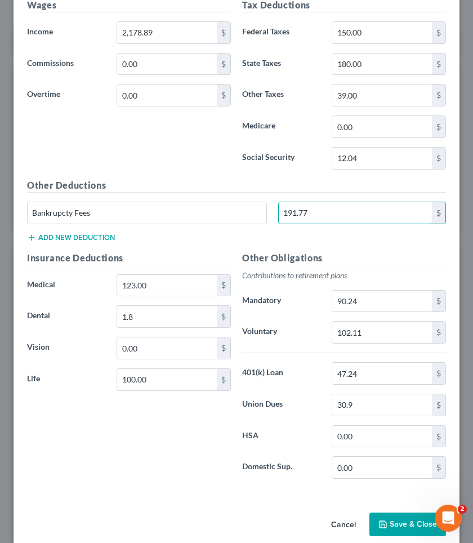
scroll to position [455, 0]
type input "191.77"
click at [399, 476] on button "Save & Close" at bounding box center [408, 525] width 77 height 24
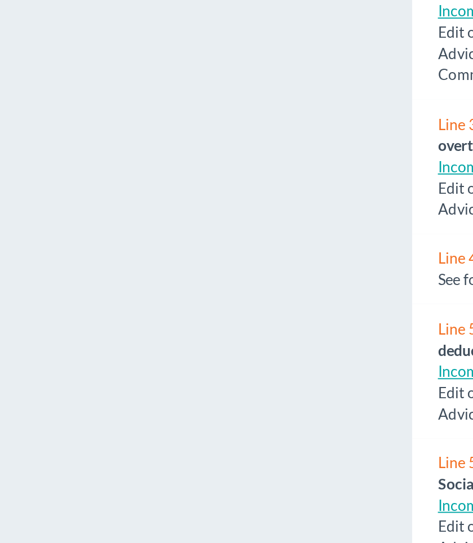
scroll to position [232, 0]
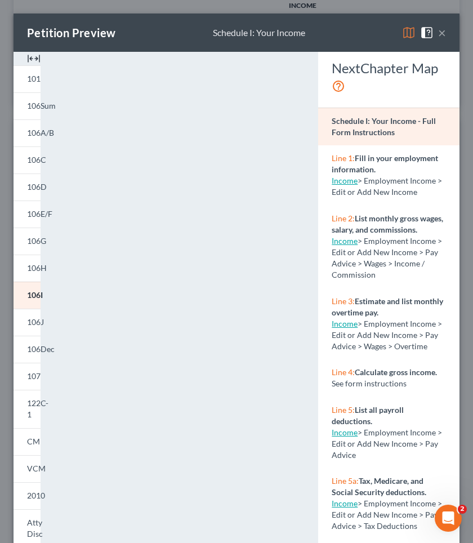
click at [445, 37] on button "×" at bounding box center [443, 33] width 8 height 14
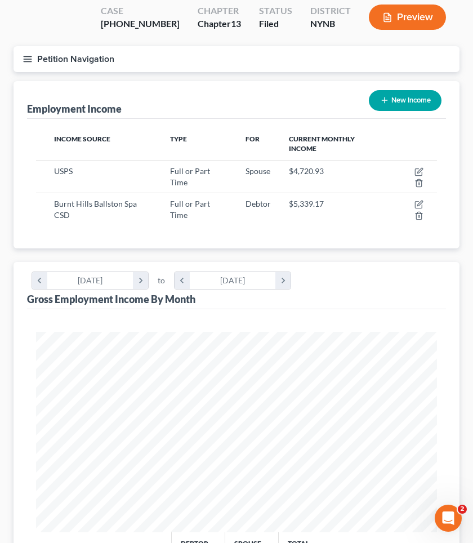
scroll to position [87, 0]
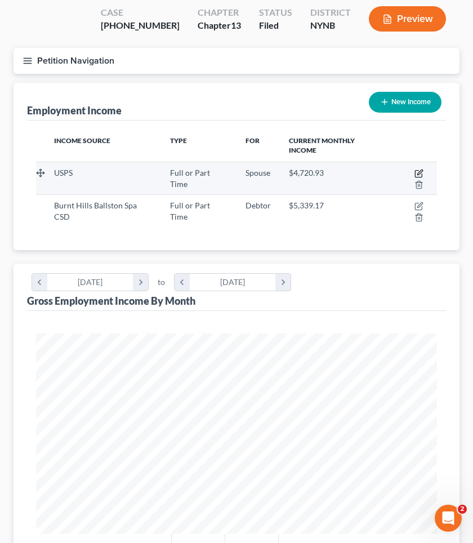
click at [419, 170] on icon "button" at bounding box center [419, 173] width 9 height 9
select select "0"
select select "1"
select select "2"
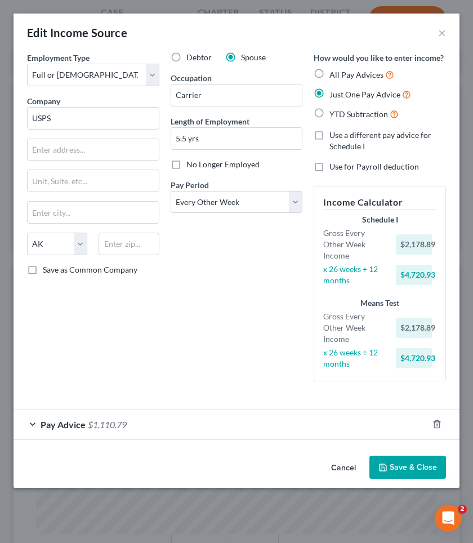
click at [152, 410] on div "Pay Advice $1,110.79" at bounding box center [221, 425] width 415 height 30
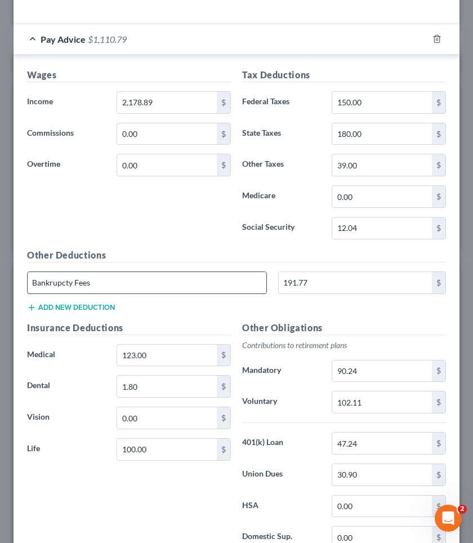
scroll to position [389, 0]
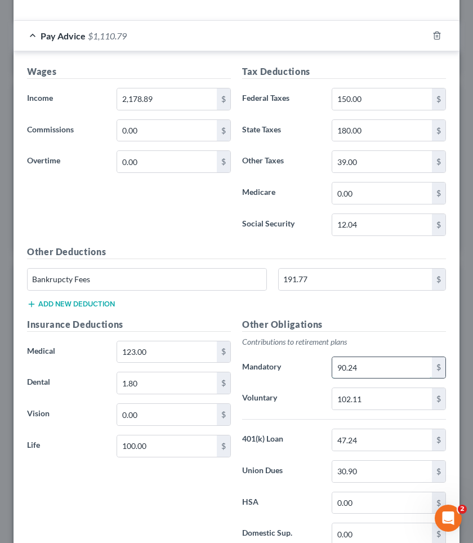
click at [362, 357] on input "90.24" at bounding box center [383, 367] width 100 height 21
type input "90.21"
click at [362, 388] on input "102.11" at bounding box center [383, 398] width 100 height 21
type input "102.30"
click at [373, 431] on input "47.24" at bounding box center [383, 440] width 100 height 21
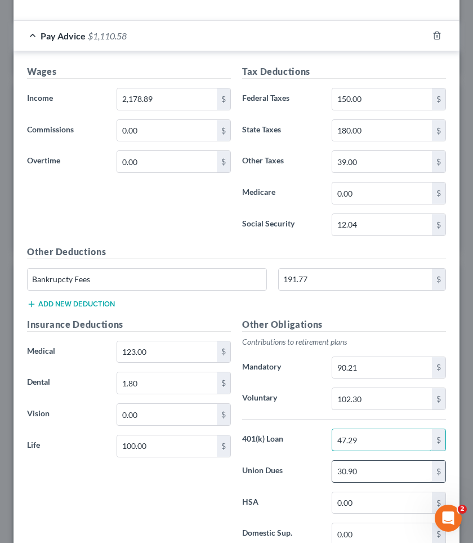
type input "47.29"
click at [362, 461] on input "30.90" at bounding box center [383, 471] width 100 height 21
type input "30"
click at [247, 470] on div "Other Obligations Contributions to retirement plans Mandatory 90.21 $ Voluntary…" at bounding box center [344, 436] width 215 height 237
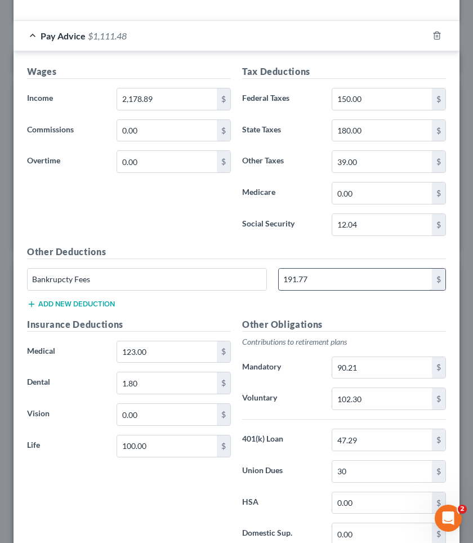
click at [348, 269] on input "191.77" at bounding box center [355, 279] width 153 height 21
type input "191.75"
click at [282, 337] on p "Contributions to retirement plans" at bounding box center [344, 342] width 204 height 11
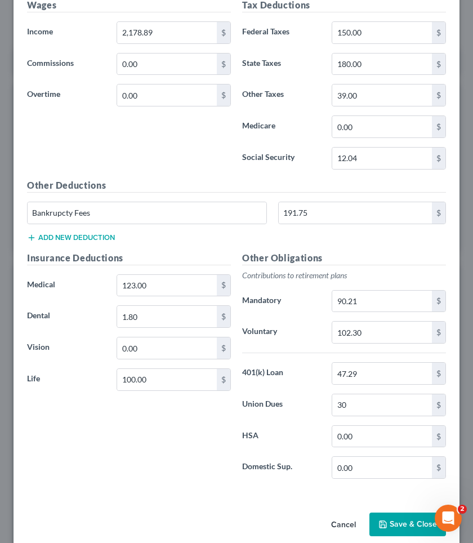
scroll to position [455, 0]
click at [389, 476] on button "Save & Close" at bounding box center [408, 525] width 77 height 24
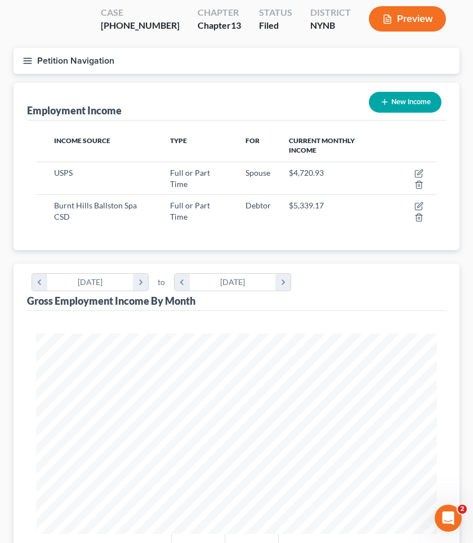
scroll to position [59, 0]
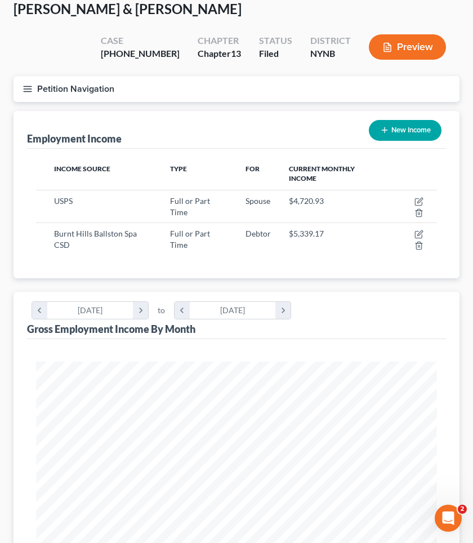
click at [412, 38] on button "Preview" at bounding box center [407, 46] width 77 height 25
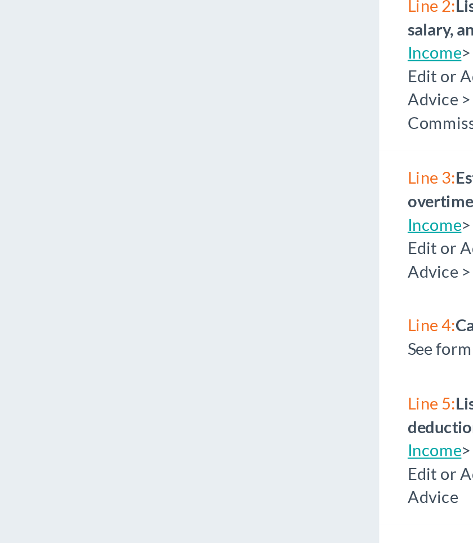
scroll to position [91, 0]
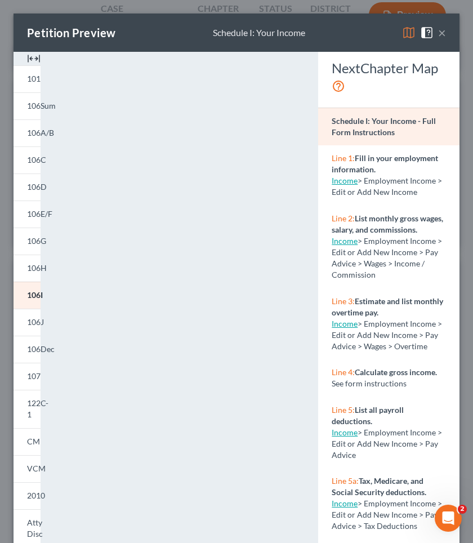
click at [442, 29] on button "×" at bounding box center [443, 33] width 8 height 14
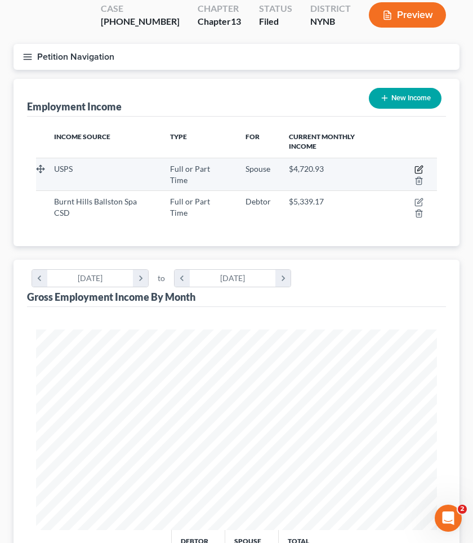
click at [421, 167] on icon "button" at bounding box center [420, 168] width 5 height 5
select select "0"
select select "1"
select select "2"
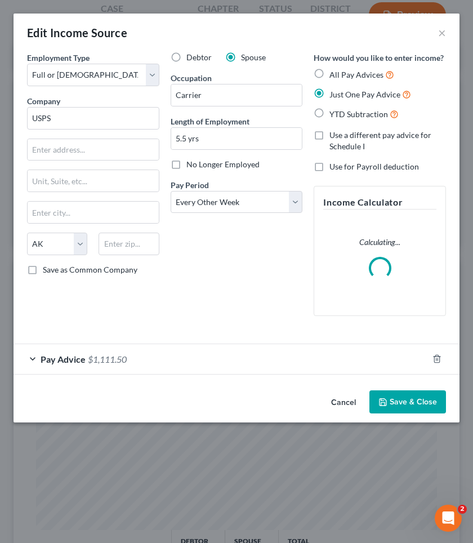
click at [233, 352] on div "Pay Advice $1,111.50" at bounding box center [221, 359] width 415 height 30
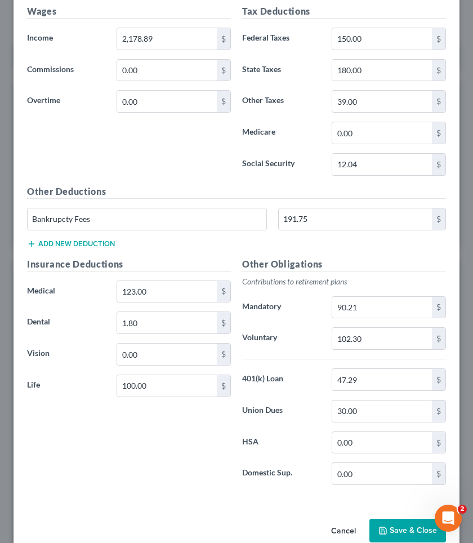
scroll to position [380, 0]
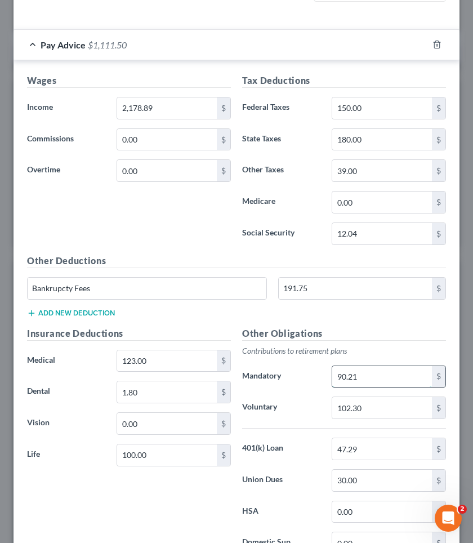
click at [379, 366] on input "90.21" at bounding box center [383, 376] width 100 height 21
type input "90.16"
click at [382, 397] on input "102.30" at bounding box center [383, 407] width 100 height 21
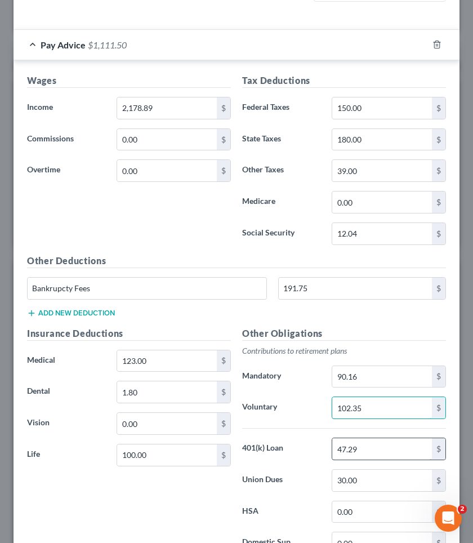
type input "102.35"
click at [376, 439] on input "47.29" at bounding box center [383, 449] width 100 height 21
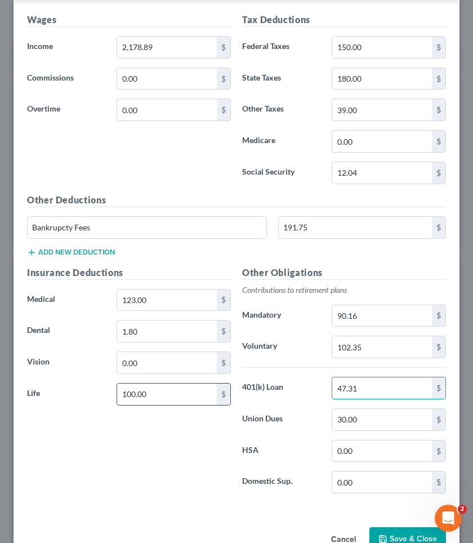
type input "47.31"
click at [155, 384] on input "100.00" at bounding box center [167, 394] width 100 height 21
click at [151, 384] on input "100.00" at bounding box center [167, 394] width 100 height 21
type input "100.51"
click at [182, 426] on div "Insurance Deductions Medical 123.00 $ Dental 1.80 $ Vision 0.00 $ Life 100.51 $" at bounding box center [128, 384] width 215 height 237
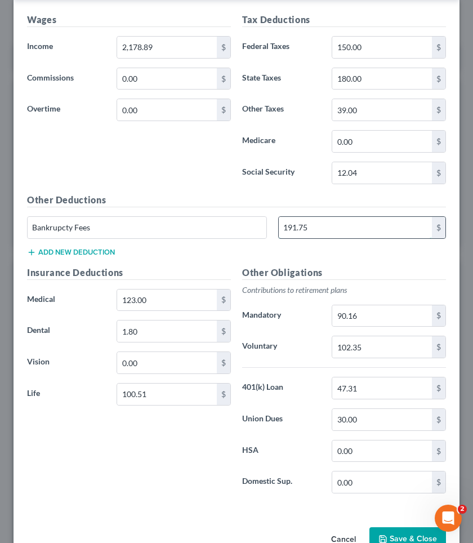
click at [322, 217] on input "191.75" at bounding box center [355, 227] width 153 height 21
type input "191.54"
click at [171, 476] on div "Insurance Deductions Medical 123.00 $ Dental 1.80 $ Vision 0.00 $ Life 100.51 $" at bounding box center [128, 384] width 215 height 237
click at [382, 476] on button "Save & Close" at bounding box center [408, 540] width 77 height 24
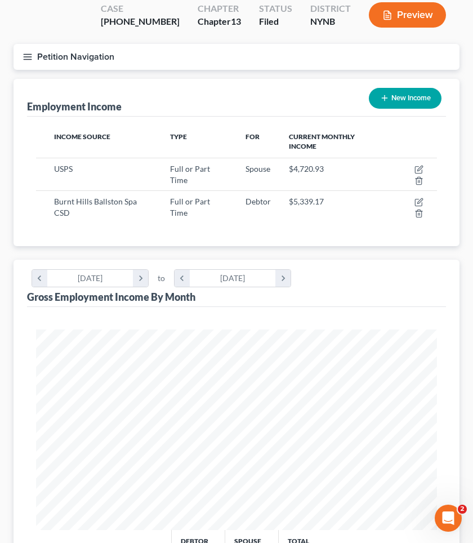
click at [414, 17] on button "Preview" at bounding box center [407, 14] width 77 height 25
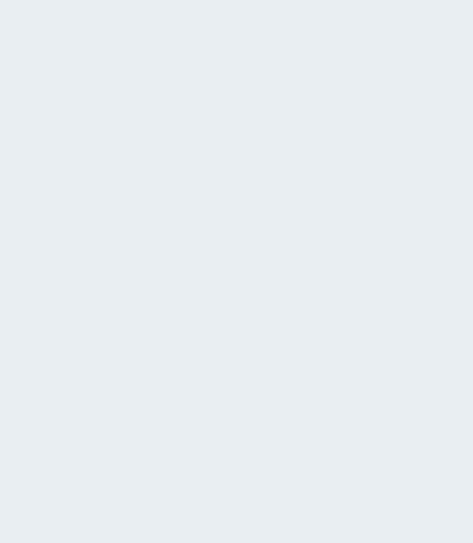
scroll to position [271, 0]
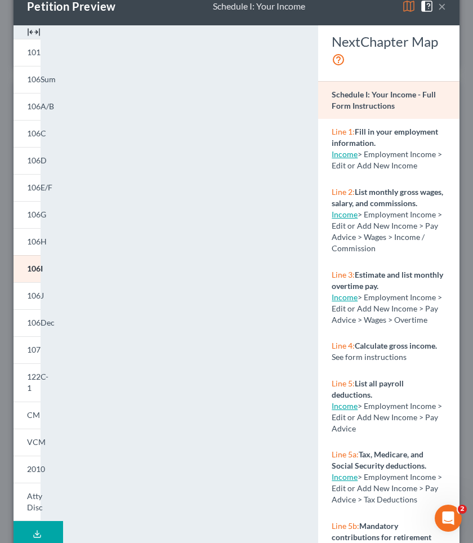
click at [468, 57] on div "Petition Preview Schedule I: Your Income × 101 106Sum 106A/B 106C 106D 106E/F 1…" at bounding box center [236, 271] width 473 height 543
click at [446, 6] on button "×" at bounding box center [443, 6] width 8 height 14
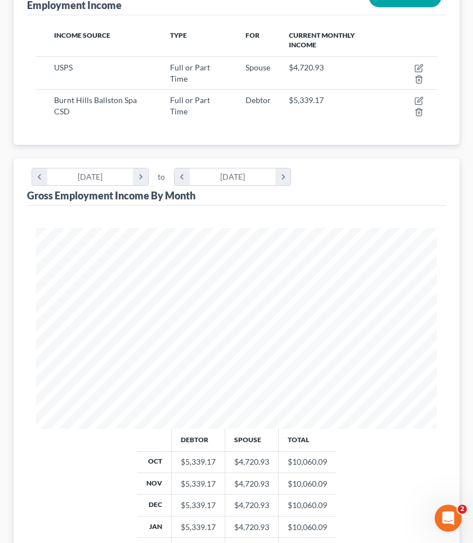
scroll to position [182, 0]
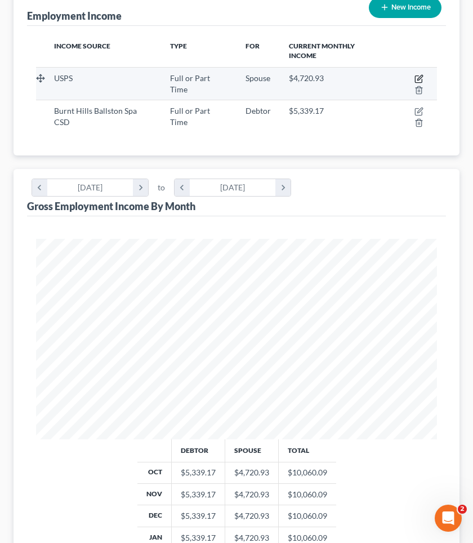
click at [422, 75] on icon "button" at bounding box center [420, 77] width 5 height 5
select select "0"
select select "1"
select select "2"
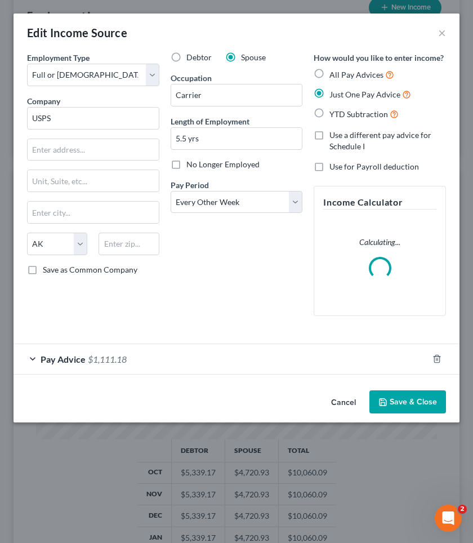
click at [251, 362] on div "Pay Advice $1,111.18" at bounding box center [221, 359] width 415 height 30
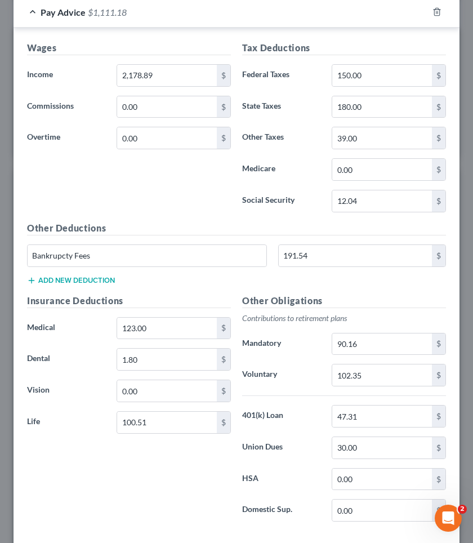
scroll to position [412, 0]
click at [366, 334] on input "90.16" at bounding box center [383, 344] width 100 height 21
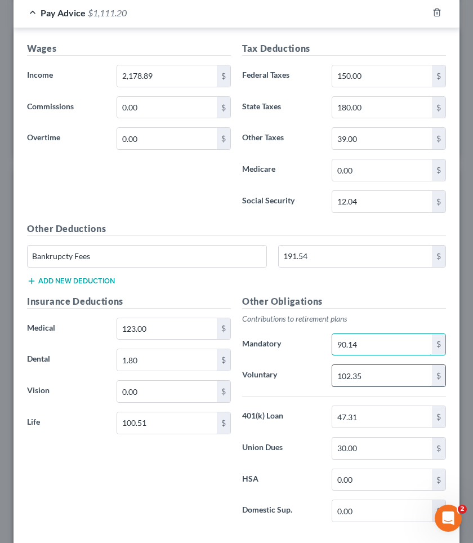
type input "90.14"
click at [373, 365] on input "102.35" at bounding box center [383, 375] width 100 height 21
type input "102.43"
click at [388, 384] on div "Other Obligations Contributions to retirement plans Mandatory 90.14 $ Voluntary…" at bounding box center [344, 413] width 215 height 237
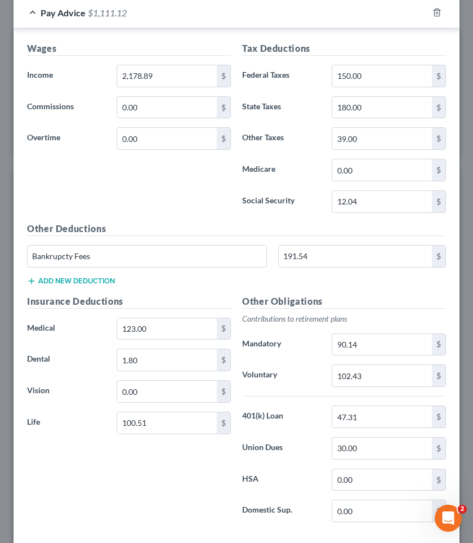
scroll to position [435, 0]
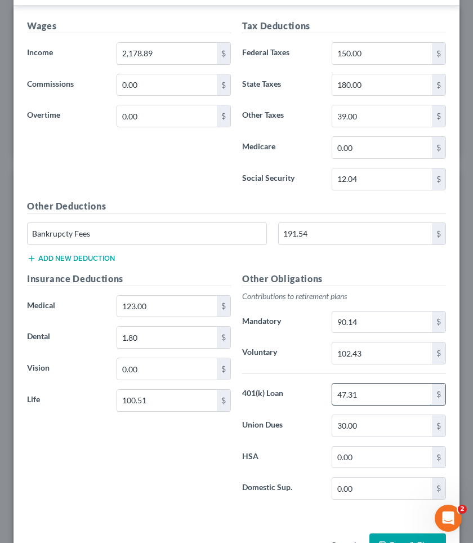
click at [386, 384] on input "47.31" at bounding box center [383, 394] width 100 height 21
type input "47.33"
click at [161, 431] on div "Insurance Deductions Medical 123.00 $ Dental 1.80 $ Vision 0.00 $ Life 100.51 $" at bounding box center [128, 390] width 215 height 237
click at [157, 390] on input "100.51" at bounding box center [167, 400] width 100 height 21
type input "100.52"
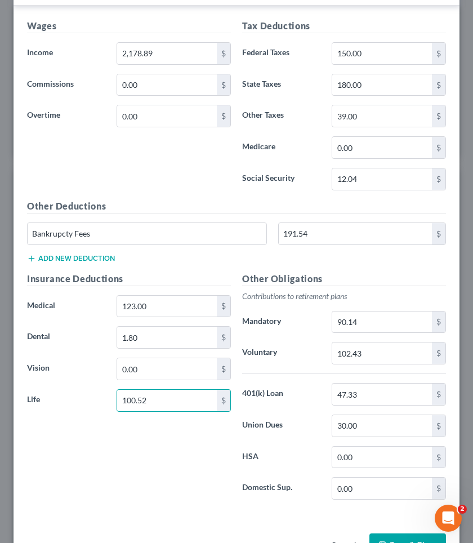
click at [142, 476] on div "Wages Income * 2,178.89 $ Commissions 0.00 $ Overtime 0.00 $ Tax Deductions Fed…" at bounding box center [237, 262] width 446 height 512
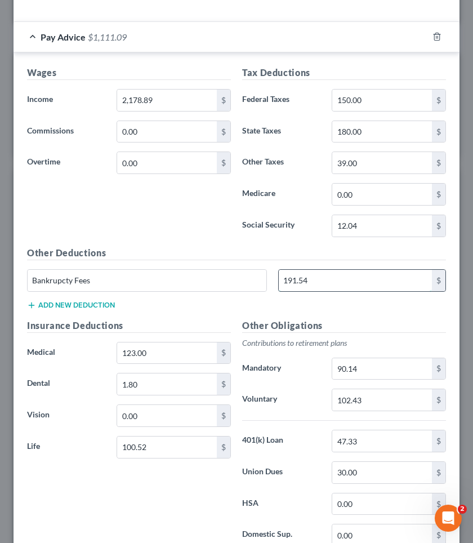
click at [337, 270] on input "191.54" at bounding box center [355, 280] width 153 height 21
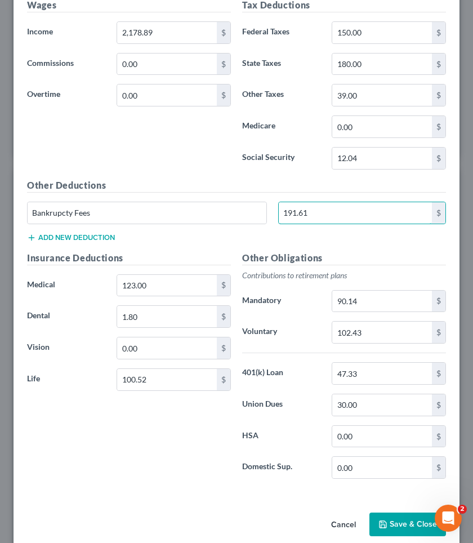
scroll to position [455, 0]
type input "191.61"
click at [386, 476] on button "Save & Close" at bounding box center [408, 525] width 77 height 24
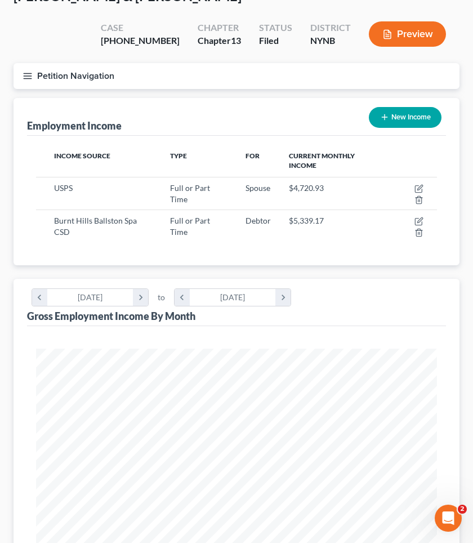
scroll to position [50, 0]
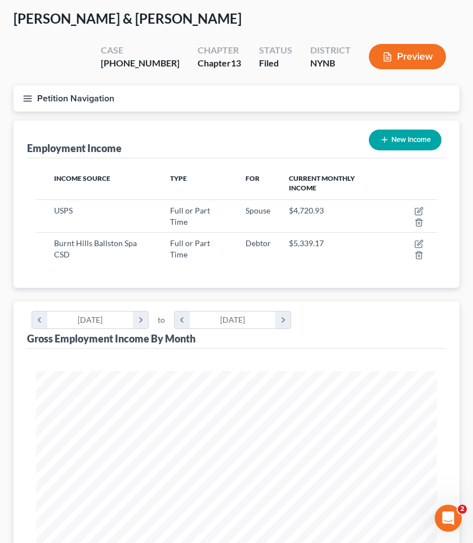
click at [415, 51] on button "Preview" at bounding box center [407, 56] width 77 height 25
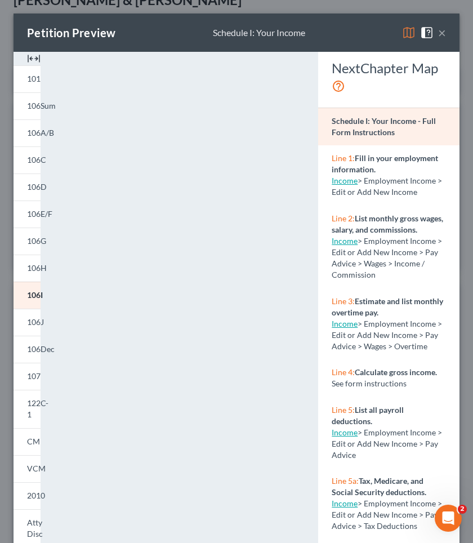
scroll to position [0, 0]
click at [442, 28] on button "×" at bounding box center [443, 33] width 8 height 14
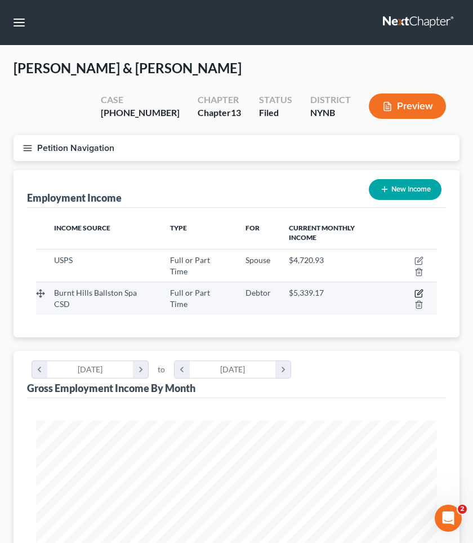
click at [420, 290] on icon "button" at bounding box center [420, 292] width 5 height 5
select select "0"
select select "35"
select select "2"
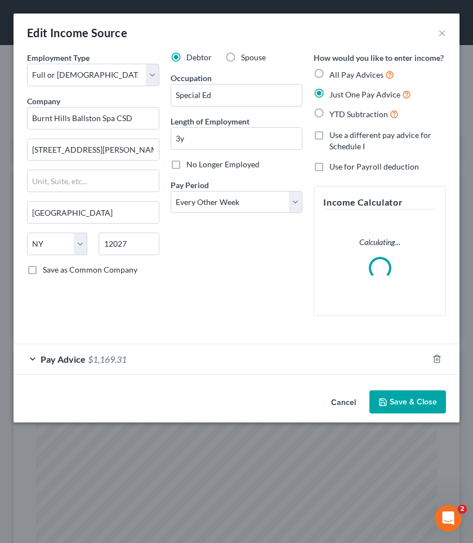
click at [128, 362] on div "Pay Advice $1,169.31" at bounding box center [221, 359] width 415 height 30
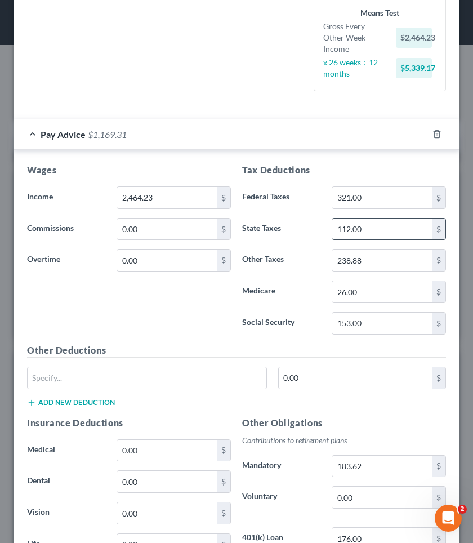
scroll to position [291, 0]
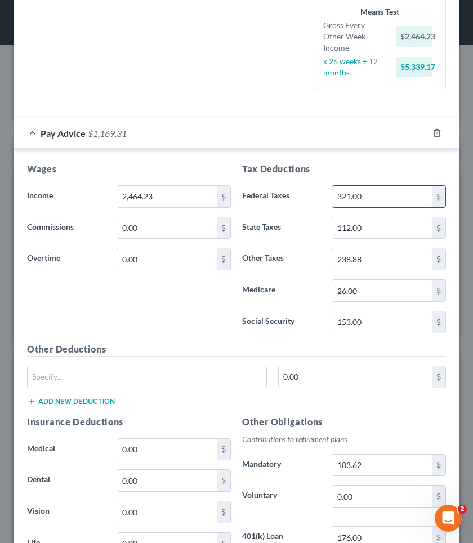
drag, startPoint x: 377, startPoint y: 182, endPoint x: 359, endPoint y: 181, distance: 17.5
click at [359, 186] on input "321.00" at bounding box center [383, 196] width 100 height 21
type input "392.71"
type input "1"
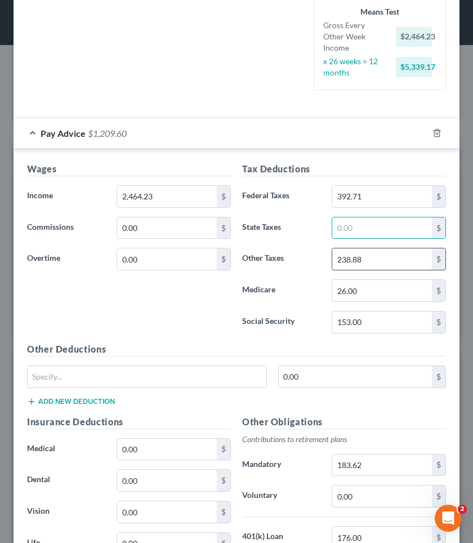
click at [373, 249] on input "238.88" at bounding box center [383, 259] width 100 height 21
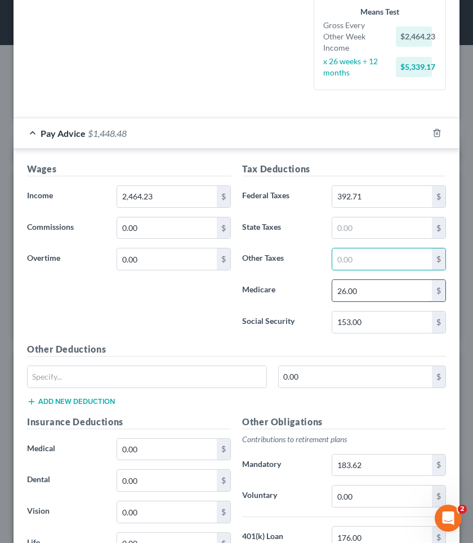
click at [373, 280] on input "26.00" at bounding box center [383, 290] width 100 height 21
click at [371, 312] on input "153.00" at bounding box center [383, 322] width 100 height 21
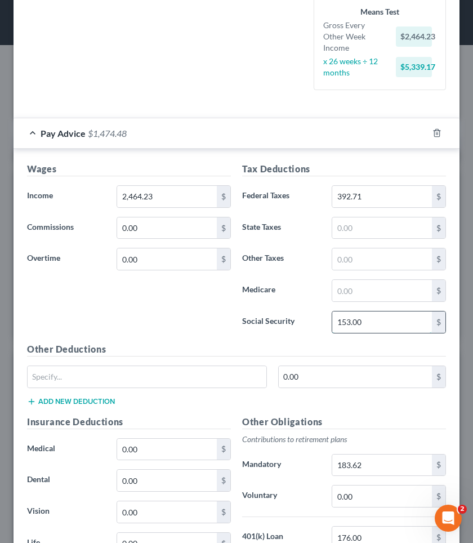
click at [371, 312] on input "153.00" at bounding box center [383, 322] width 100 height 21
click at [364, 218] on input "text" at bounding box center [383, 228] width 100 height 21
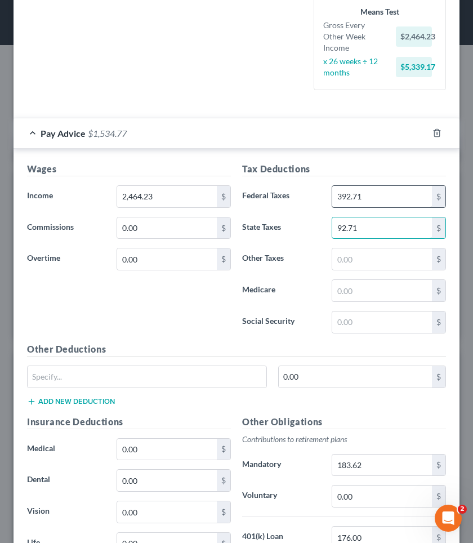
type input "92.71"
click at [373, 188] on input "392.71" at bounding box center [383, 196] width 100 height 21
type input "300"
click at [292, 311] on label "Social Security" at bounding box center [282, 322] width 90 height 23
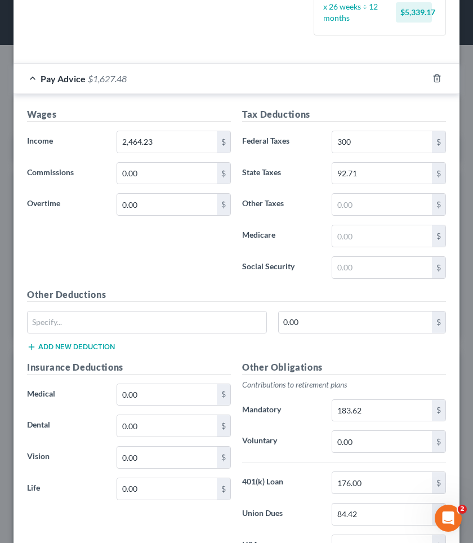
scroll to position [347, 0]
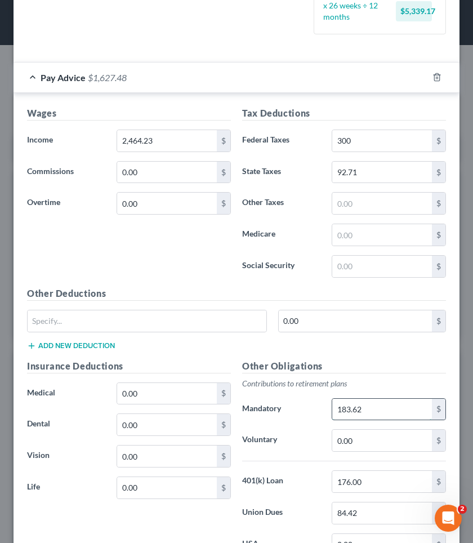
click at [368, 399] on input "183.62" at bounding box center [383, 409] width 100 height 21
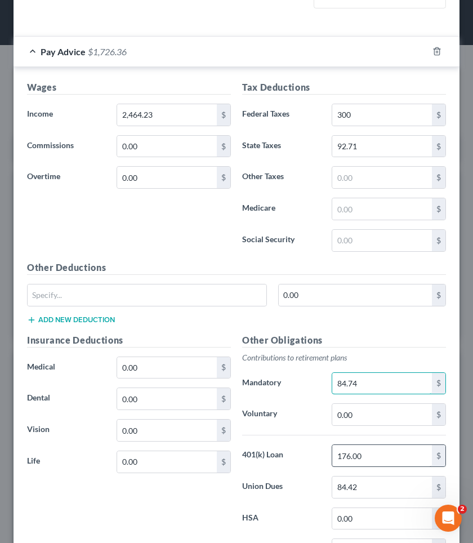
scroll to position [378, 0]
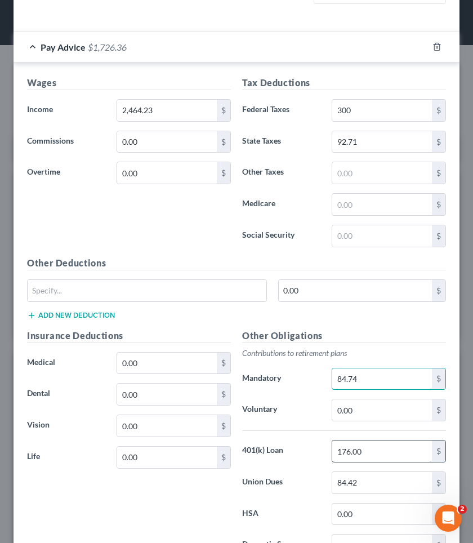
type input "84.74"
click at [362, 441] on input "176.00" at bounding box center [383, 451] width 100 height 21
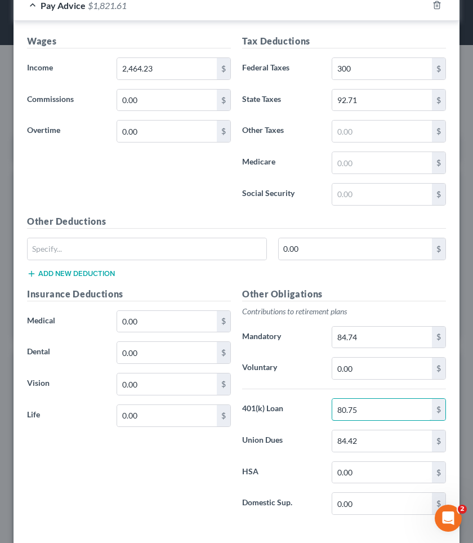
scroll to position [420, 0]
type input "80.75"
click at [343, 430] on input "84.42" at bounding box center [383, 440] width 100 height 21
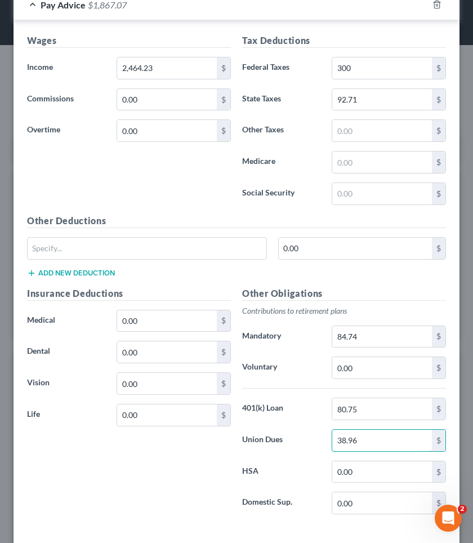
type input "38.96"
click at [268, 461] on label "HSA" at bounding box center [282, 472] width 90 height 23
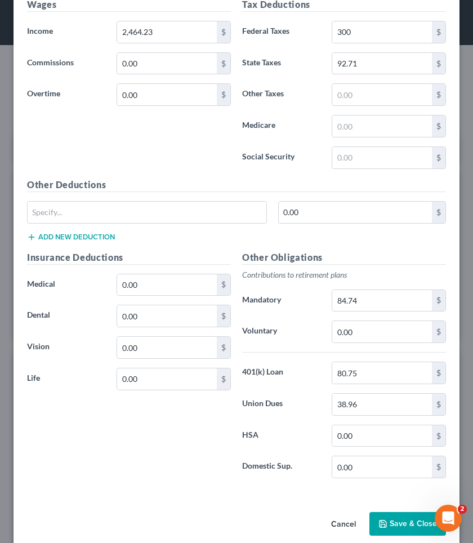
scroll to position [455, 0]
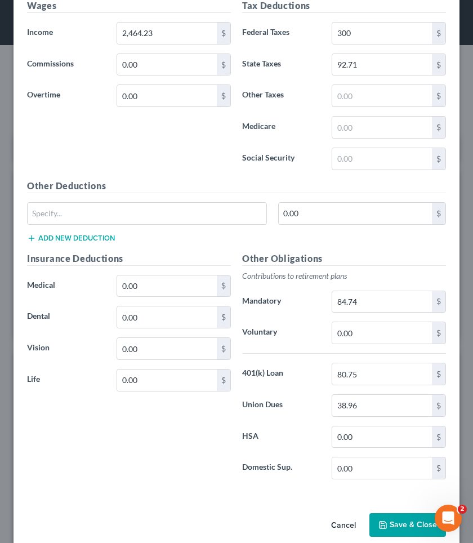
click at [393, 476] on button "Save & Close" at bounding box center [408, 525] width 77 height 24
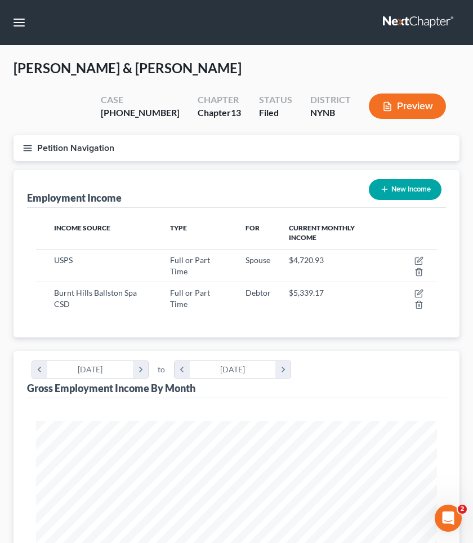
click at [391, 99] on button "Preview" at bounding box center [407, 106] width 77 height 25
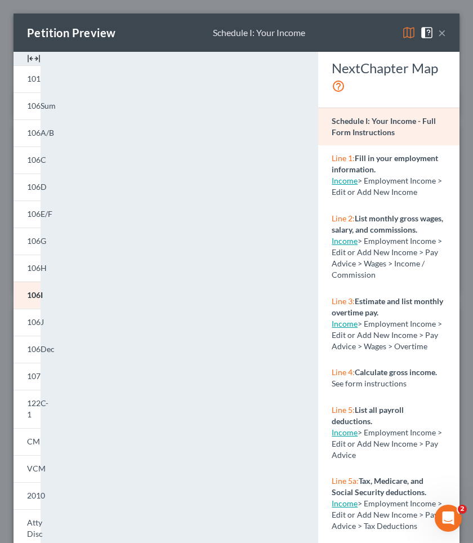
scroll to position [0, 0]
click at [441, 36] on button "×" at bounding box center [443, 33] width 8 height 14
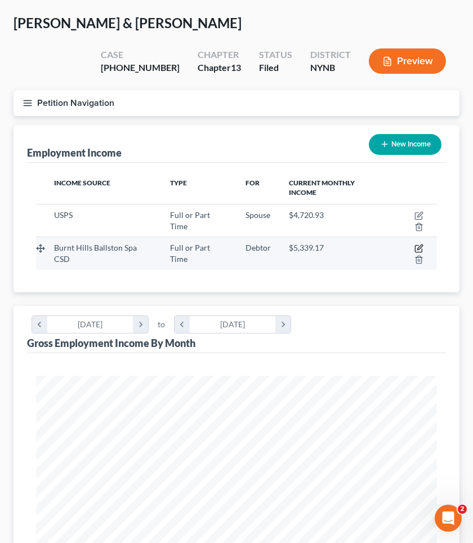
click at [421, 246] on icon "button" at bounding box center [419, 248] width 9 height 9
select select "0"
select select "35"
select select "2"
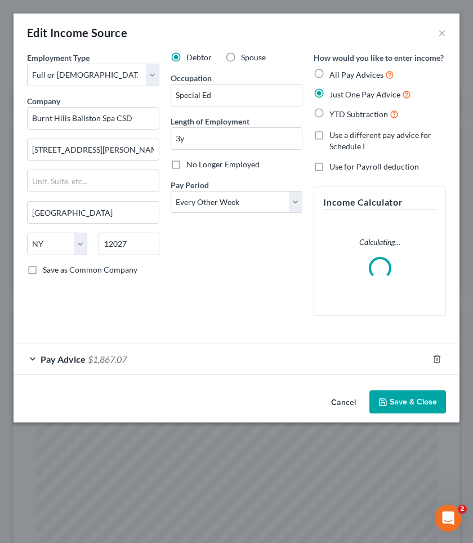
click at [196, 360] on div "Pay Advice $1,867.07" at bounding box center [221, 359] width 415 height 30
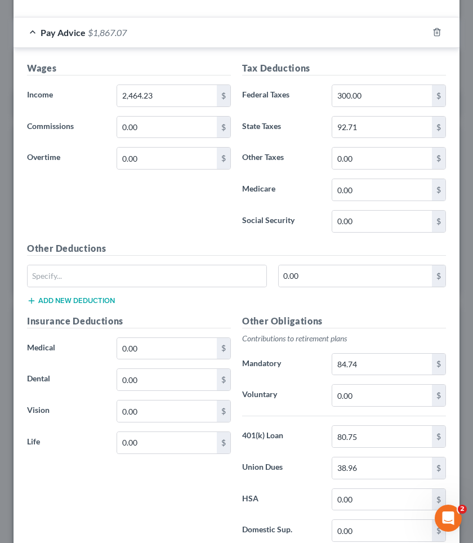
scroll to position [430, 0]
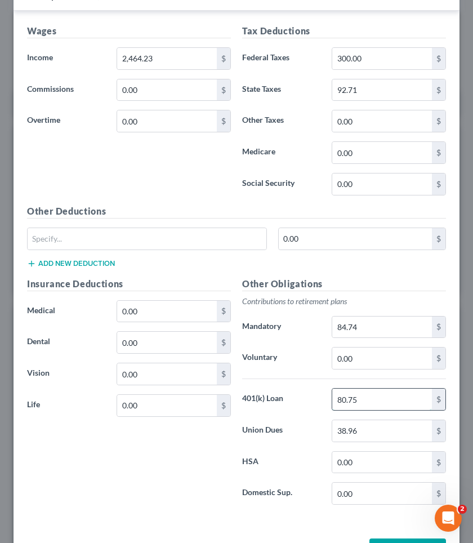
click at [362, 389] on input "80.75" at bounding box center [383, 399] width 100 height 21
type input "81"
click at [396, 476] on button "Save & Close" at bounding box center [408, 551] width 77 height 24
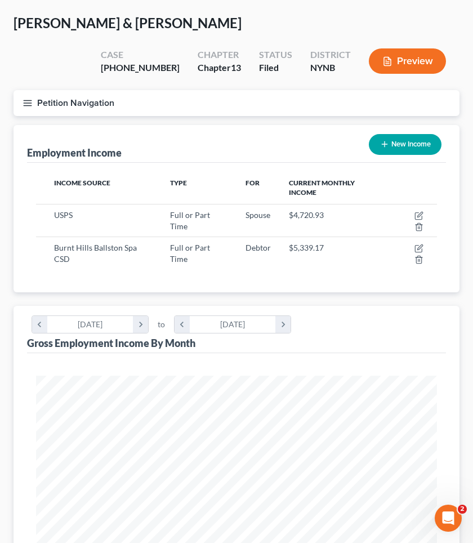
click at [396, 67] on button "Preview" at bounding box center [407, 60] width 77 height 25
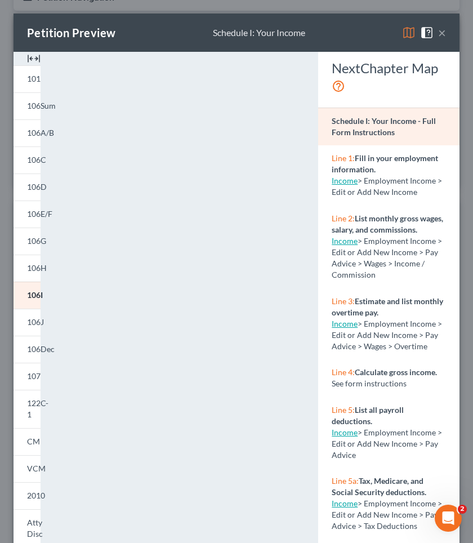
scroll to position [0, 0]
click at [444, 32] on button "×" at bounding box center [443, 33] width 8 height 14
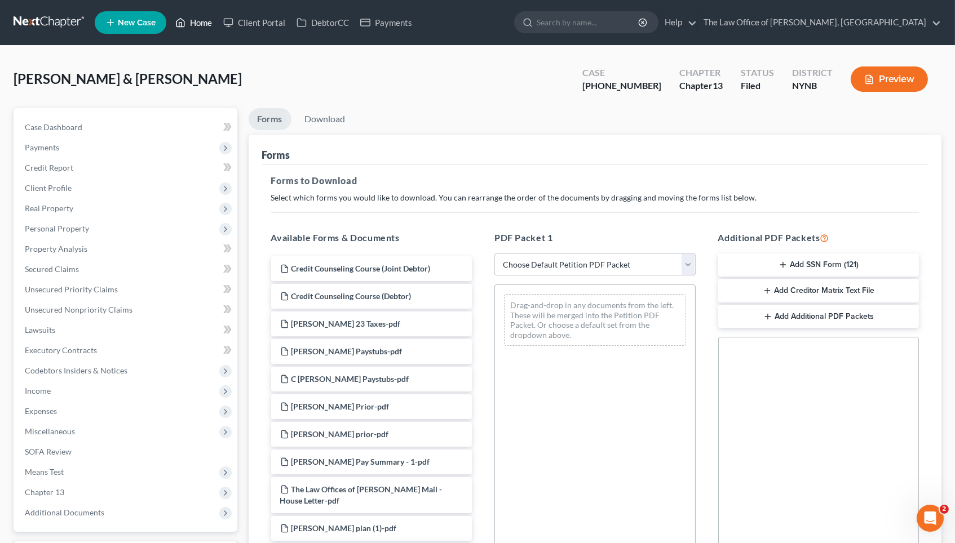
click at [197, 19] on link "Home" at bounding box center [194, 22] width 48 height 20
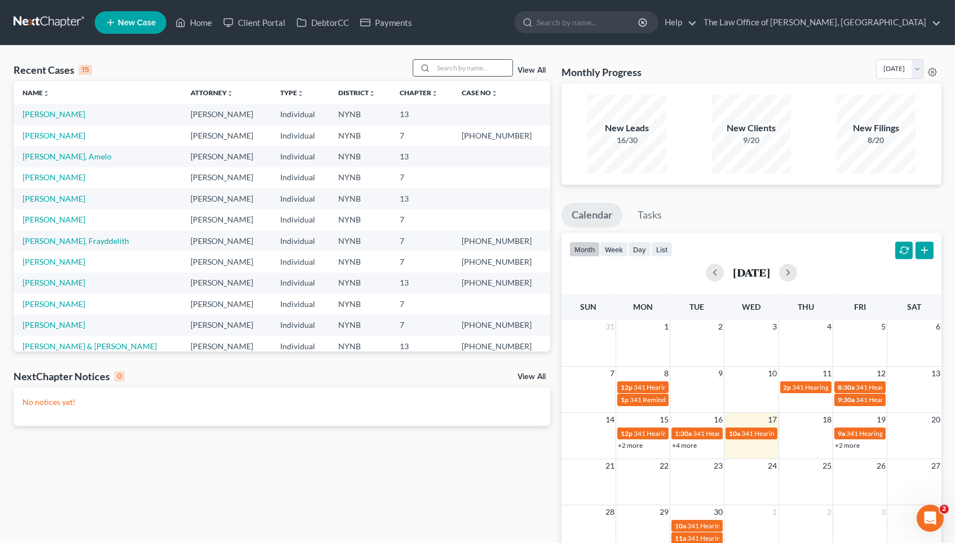
click at [449, 70] on input "search" at bounding box center [472, 68] width 79 height 16
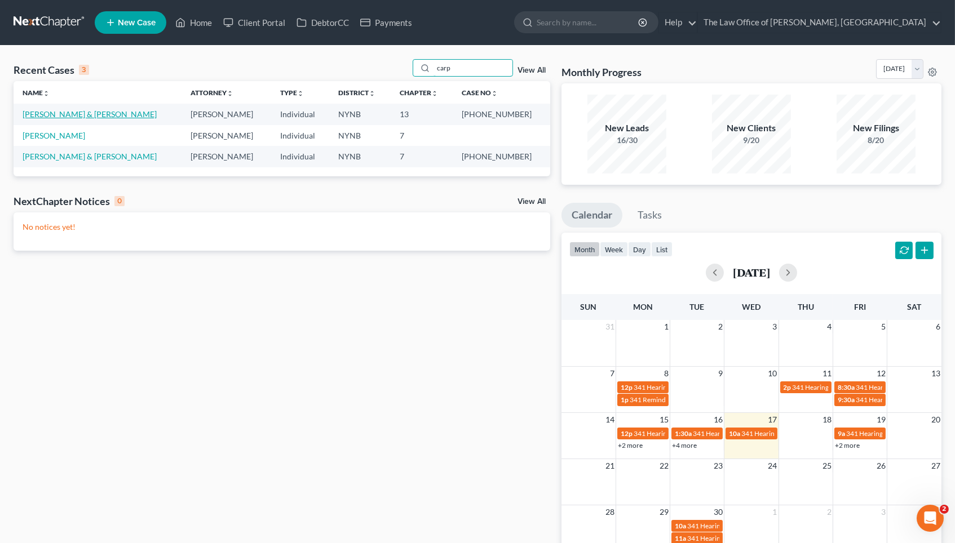
type input "carp"
click at [89, 112] on link "Carpenter, Candice & Rory" at bounding box center [90, 114] width 134 height 10
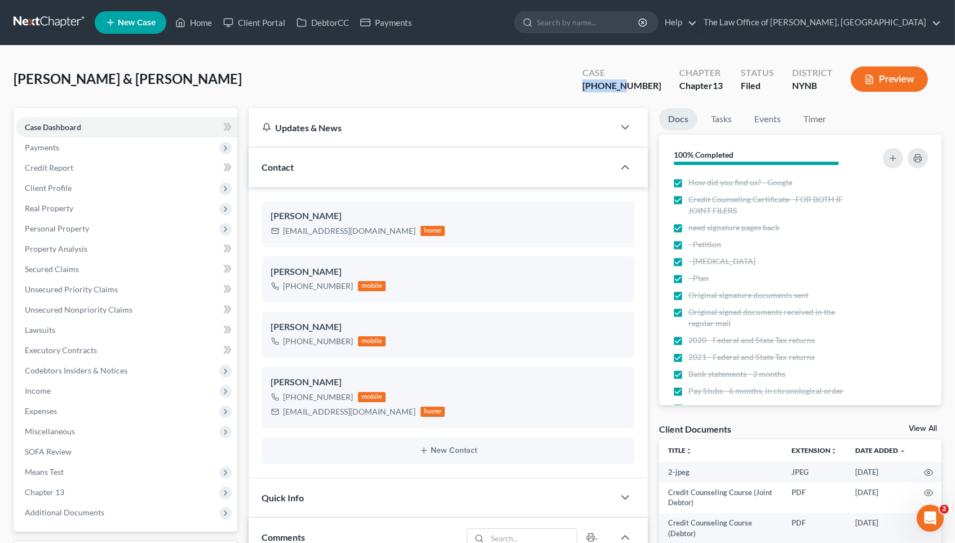
drag, startPoint x: 613, startPoint y: 85, endPoint x: 652, endPoint y: 87, distance: 38.4
click at [587, 87] on div "23-10412-1" at bounding box center [621, 85] width 79 height 13
copy div "23-10412"
click at [546, 67] on div "Carpenter, Candice & Rory Upgraded Case 23-10412-1 Chapter Chapter 13 Status Fi…" at bounding box center [478, 83] width 928 height 49
